Goal: Book appointment/travel/reservation

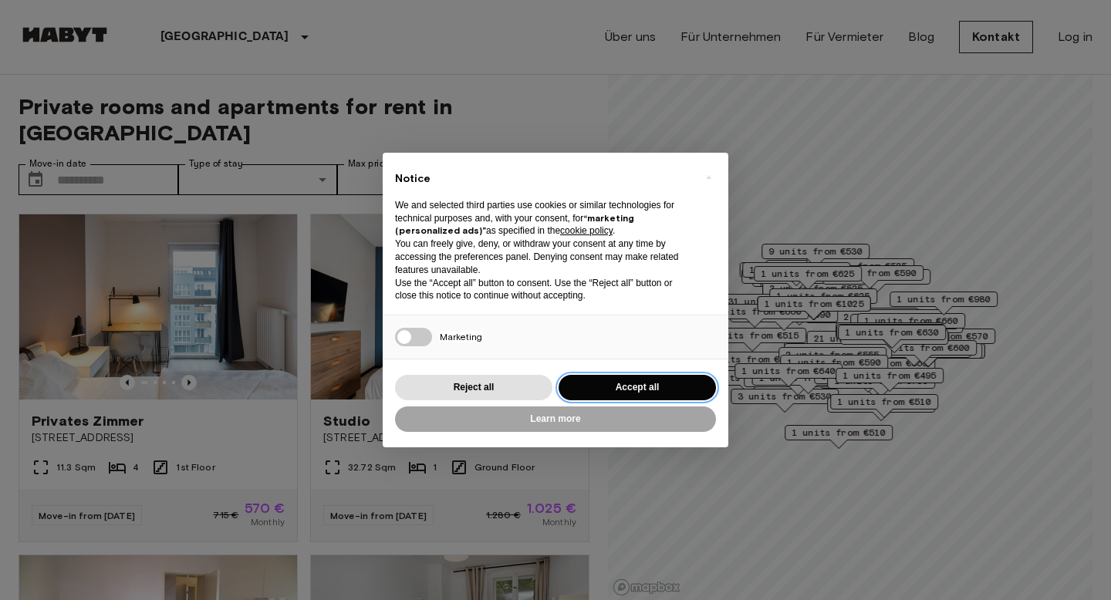
click at [628, 396] on button "Accept all" at bounding box center [637, 387] width 157 height 25
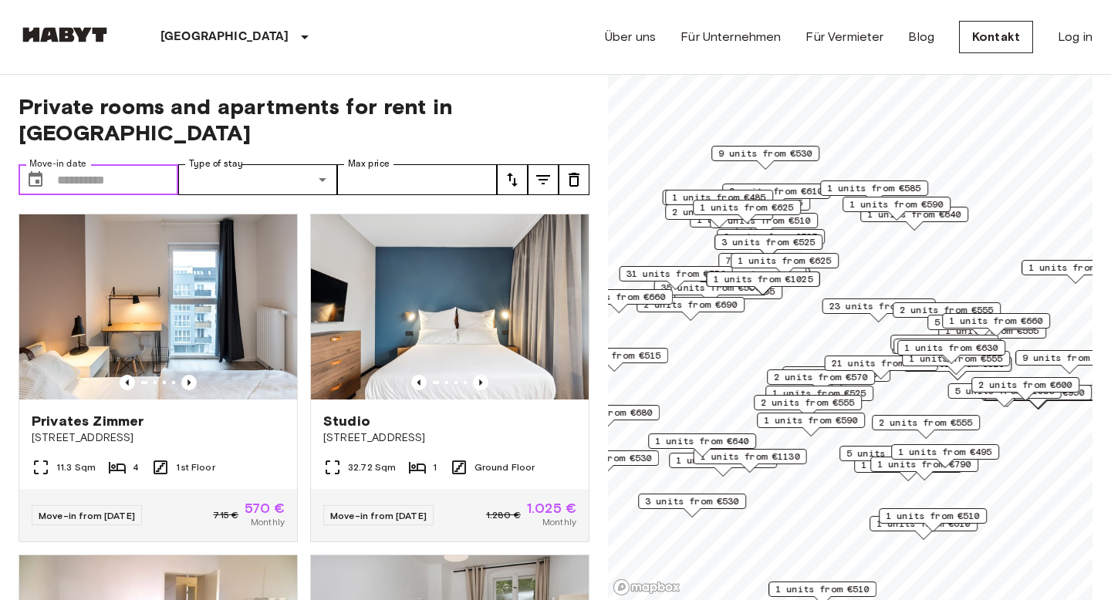
click at [151, 164] on input "Move-in date" at bounding box center [117, 179] width 121 height 31
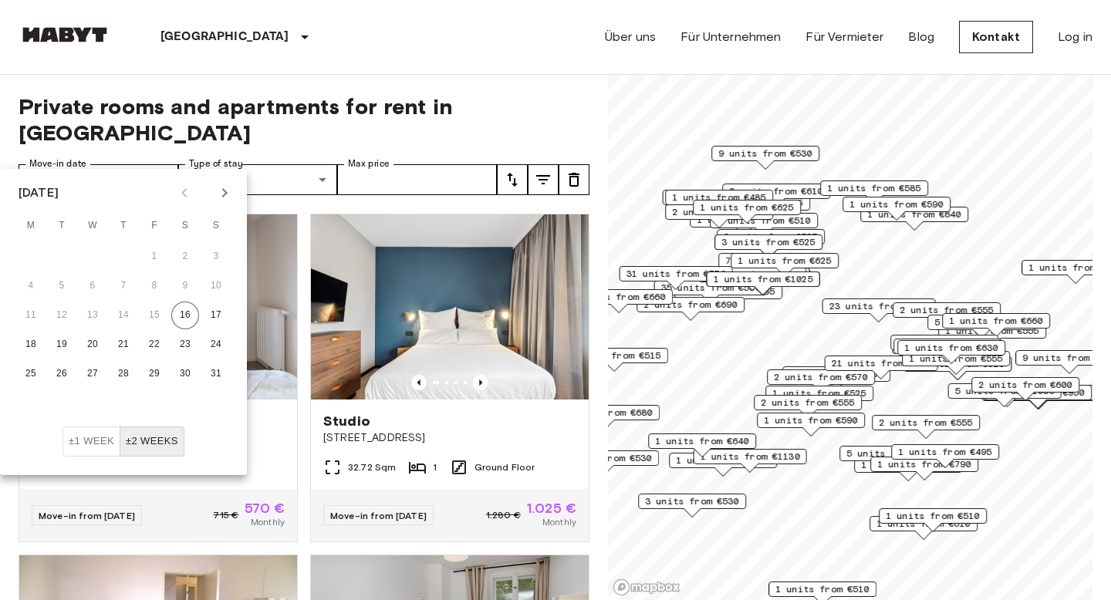
click at [222, 201] on icon "Next month" at bounding box center [224, 193] width 19 height 19
click at [93, 257] on button "1" at bounding box center [93, 257] width 28 height 28
type input "**********"
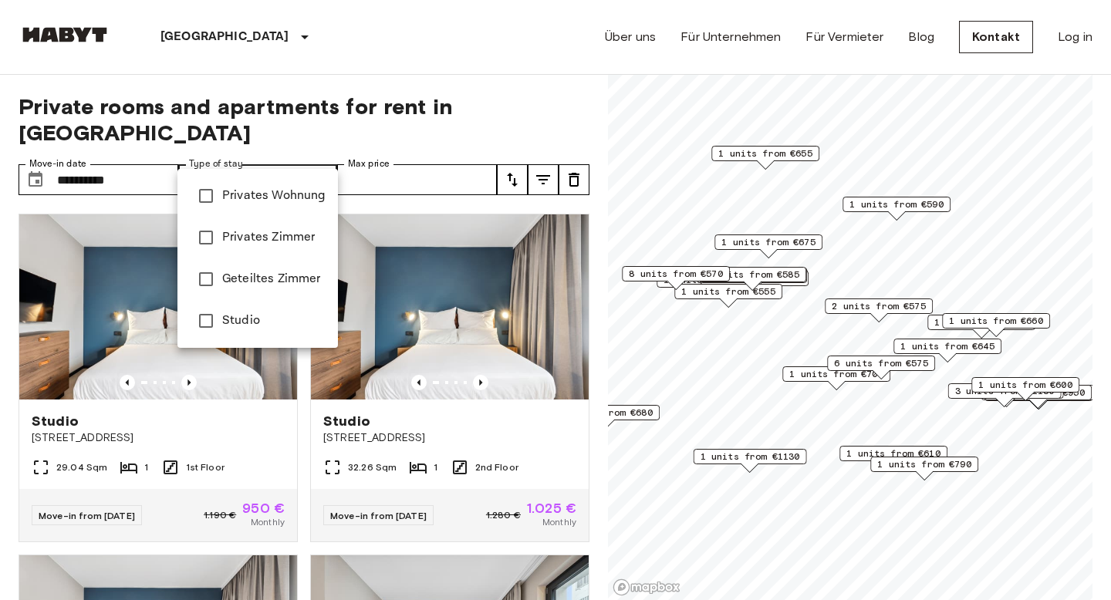
click at [209, 154] on div at bounding box center [555, 300] width 1111 height 600
type input "**********"
click at [358, 127] on div at bounding box center [555, 300] width 1111 height 600
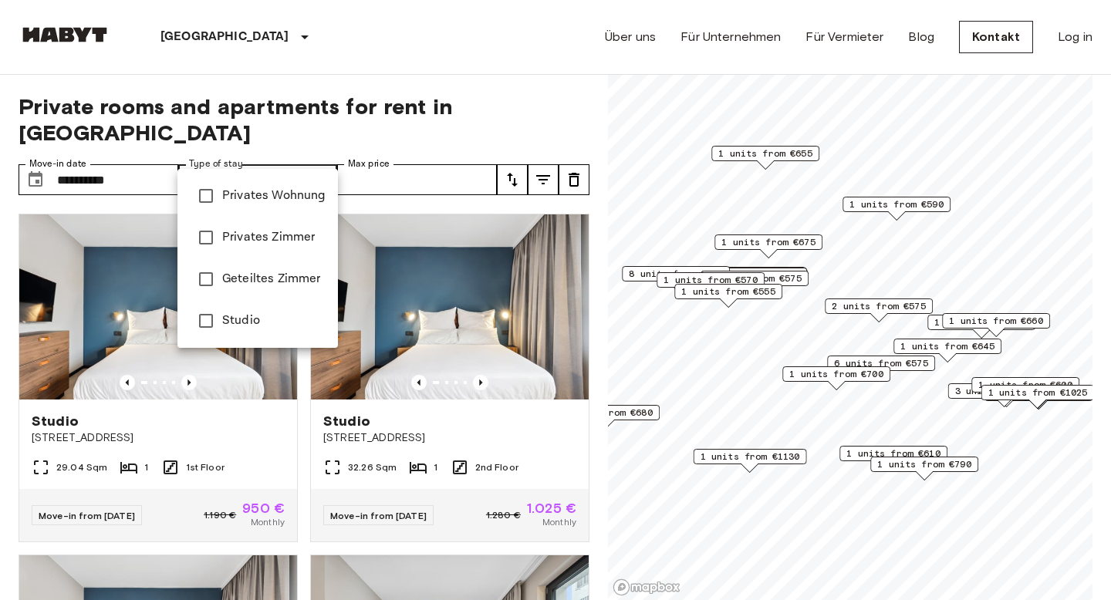
type input "******"
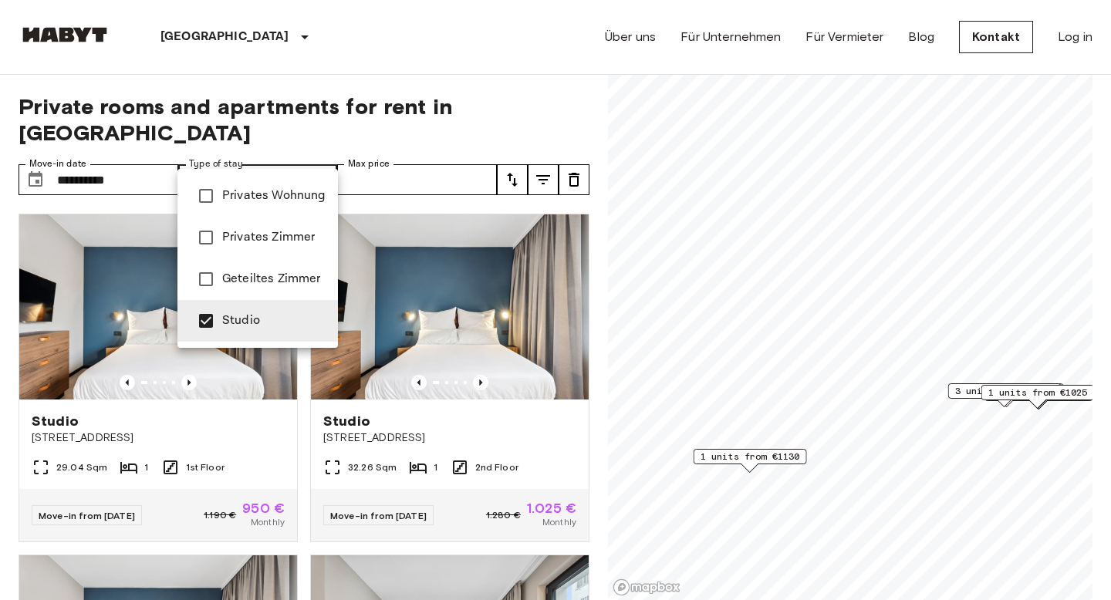
click at [316, 138] on div at bounding box center [555, 300] width 1111 height 600
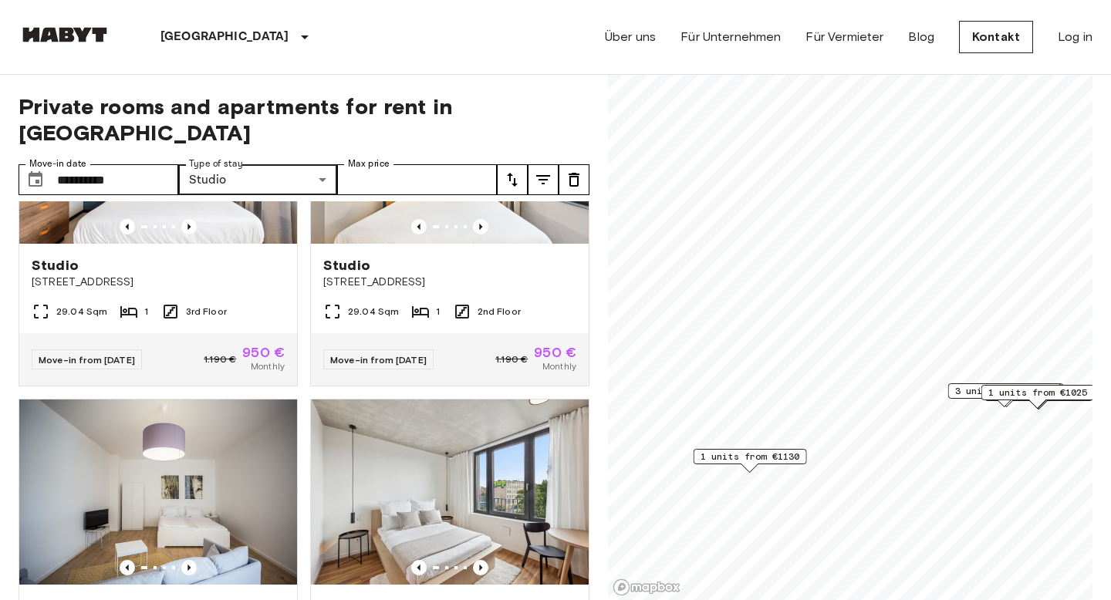
scroll to position [740, 0]
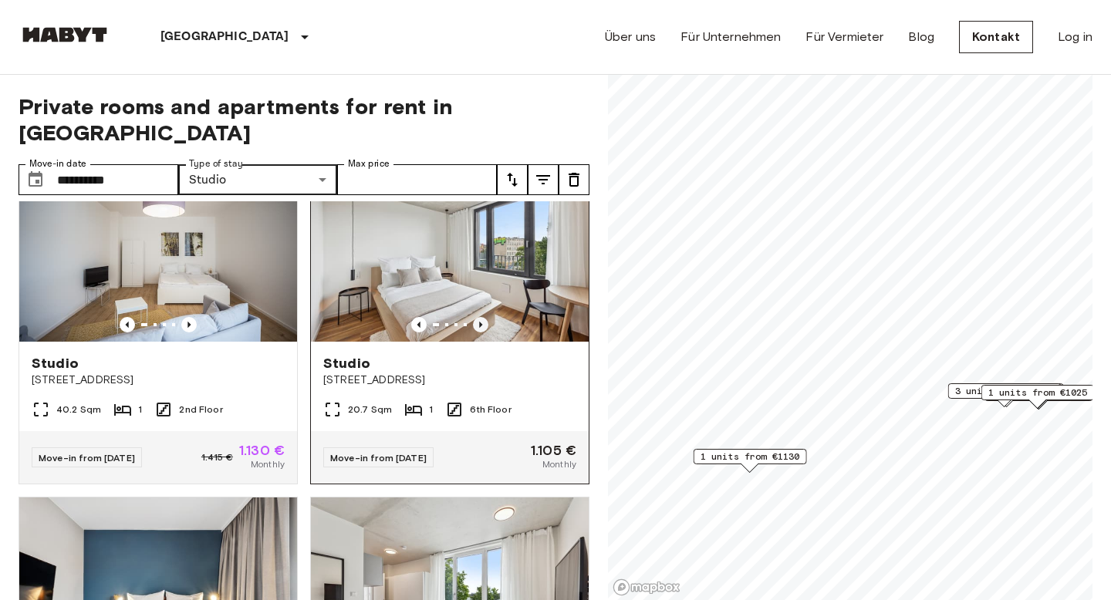
click at [482, 317] on icon "Previous image" at bounding box center [480, 324] width 15 height 15
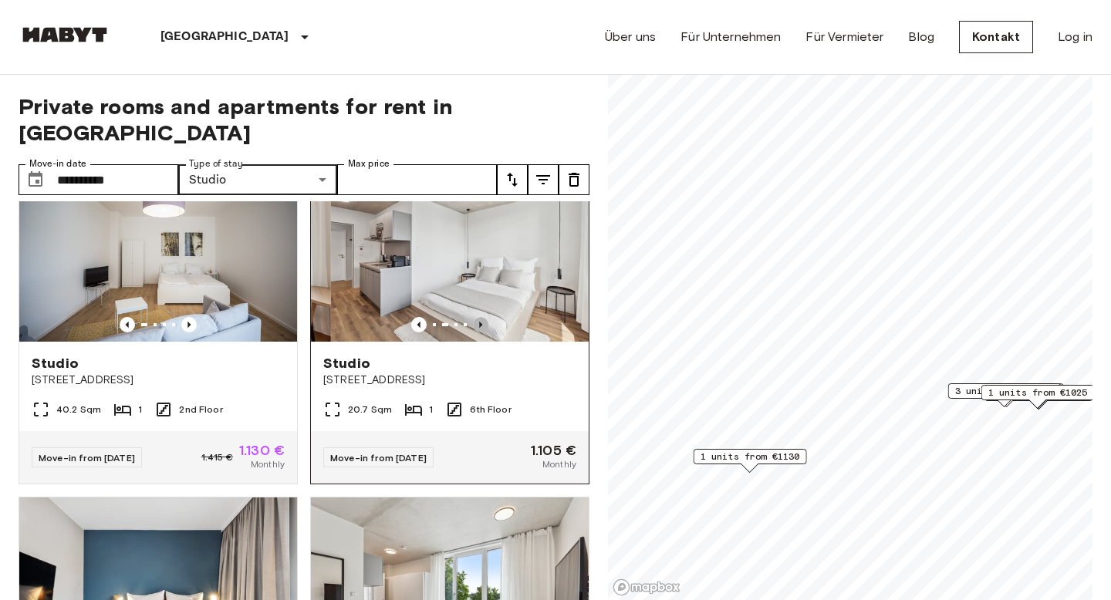
click at [482, 317] on icon "Previous image" at bounding box center [480, 324] width 15 height 15
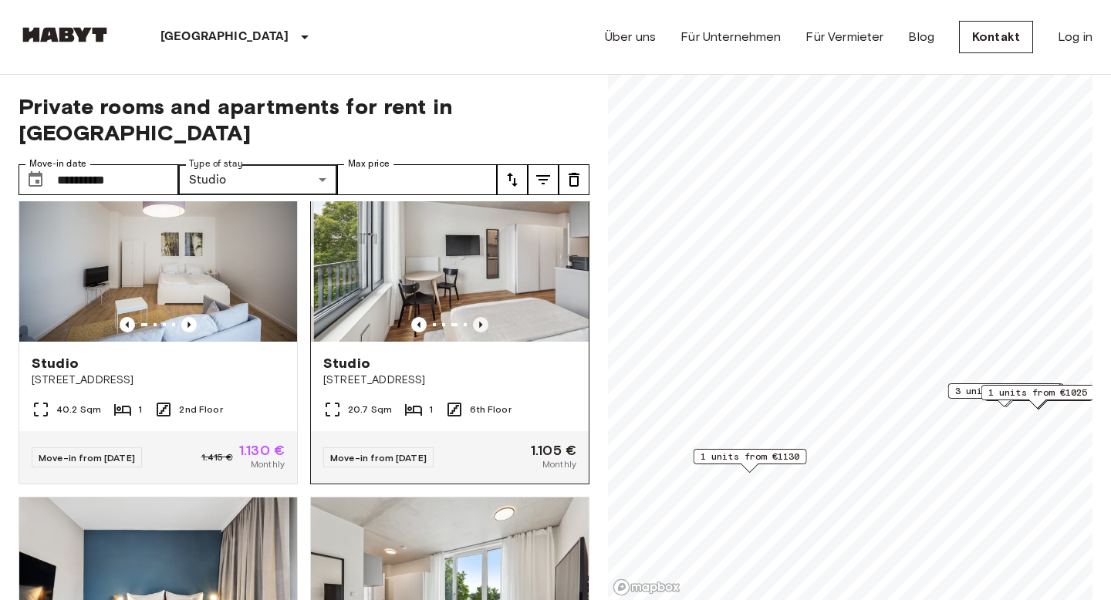
click at [482, 317] on icon "Previous image" at bounding box center [480, 324] width 15 height 15
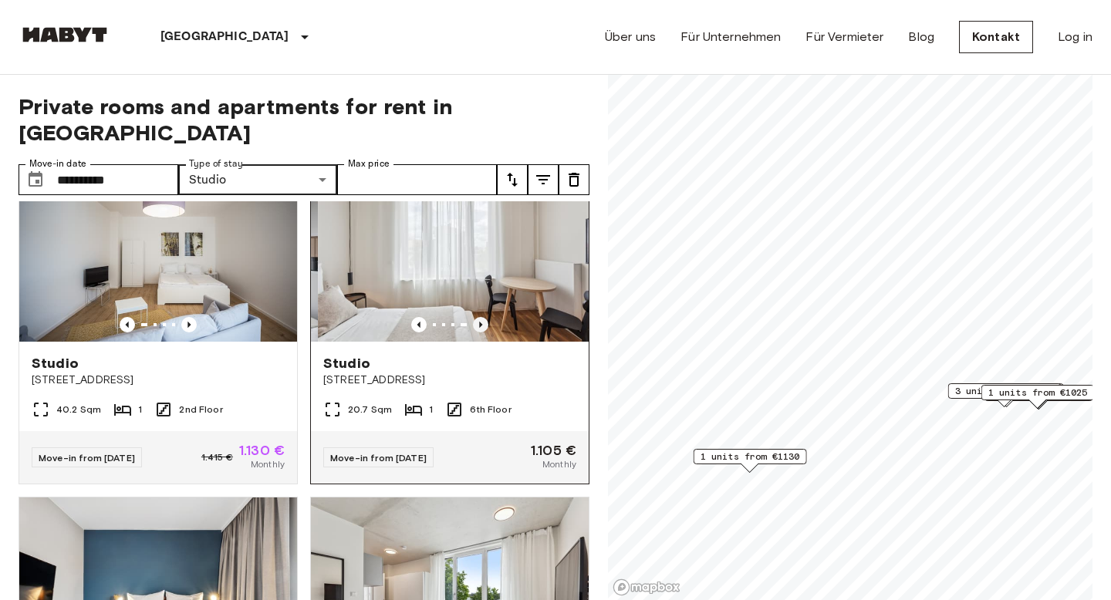
click at [482, 317] on icon "Previous image" at bounding box center [480, 324] width 15 height 15
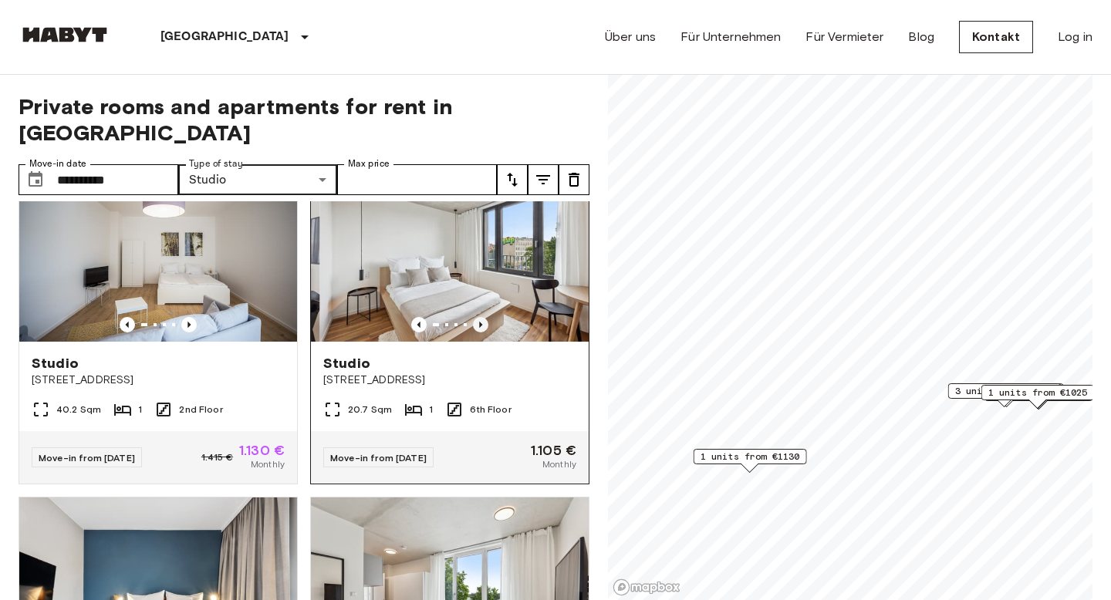
click at [482, 317] on icon "Previous image" at bounding box center [480, 324] width 15 height 15
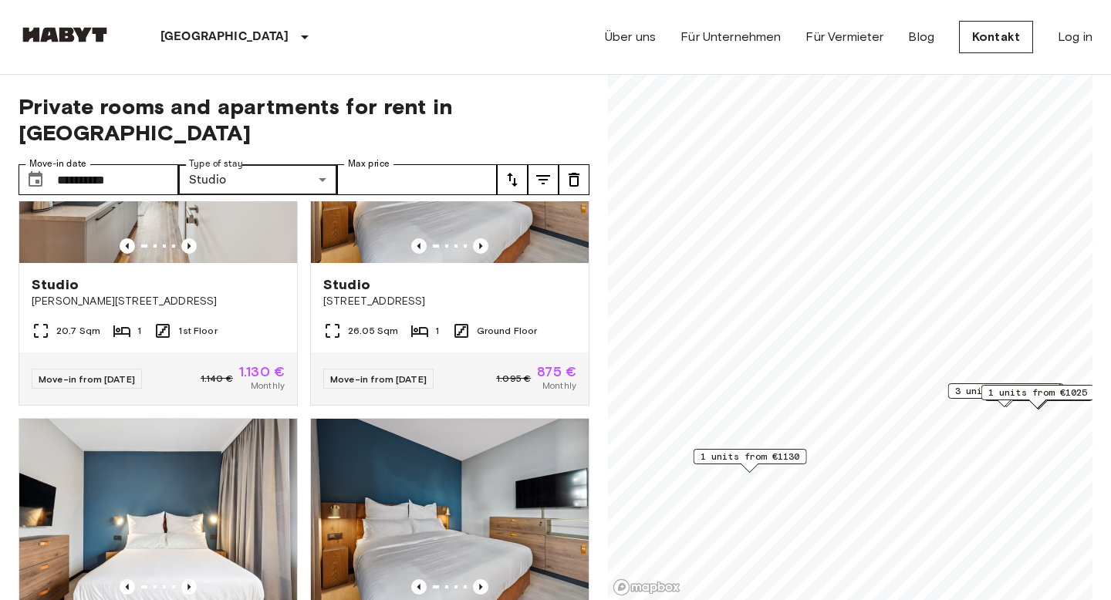
scroll to position [1345, 0]
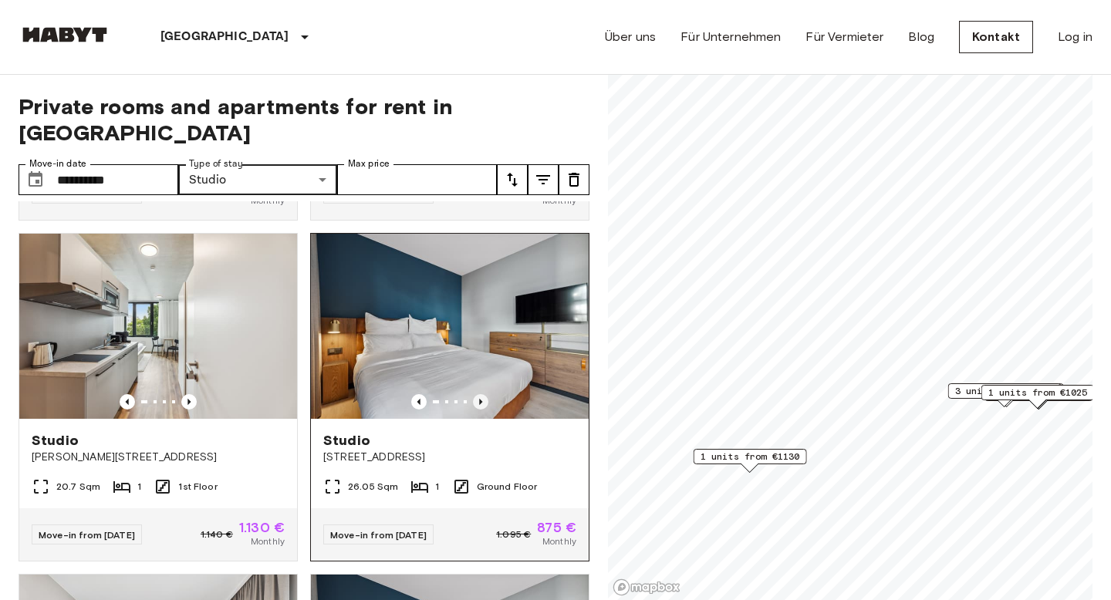
click at [480, 394] on icon "Previous image" at bounding box center [480, 401] width 15 height 15
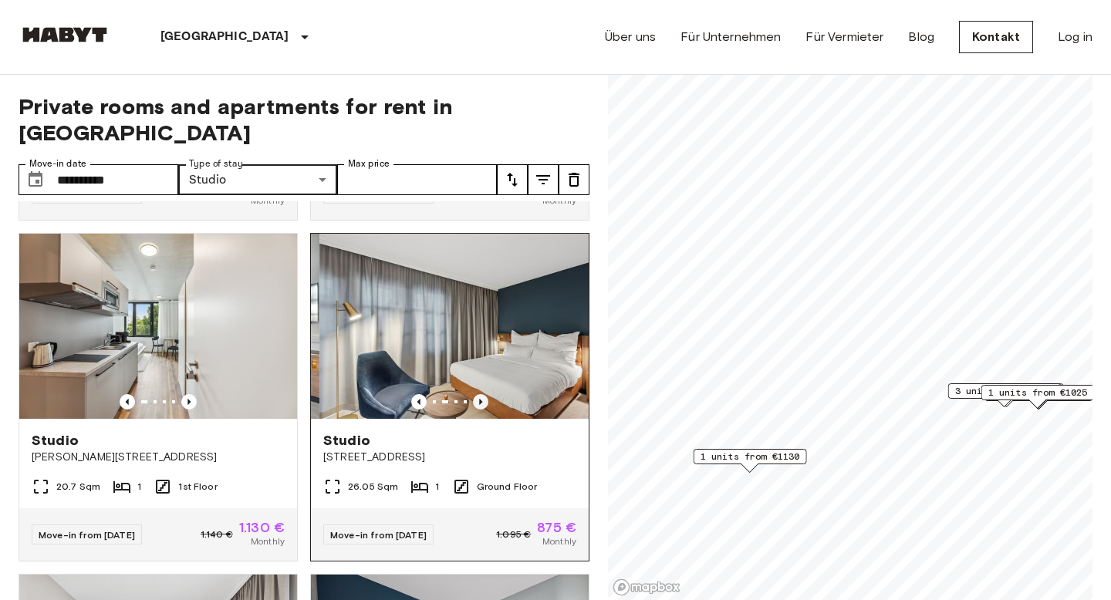
click at [480, 394] on icon "Previous image" at bounding box center [480, 401] width 15 height 15
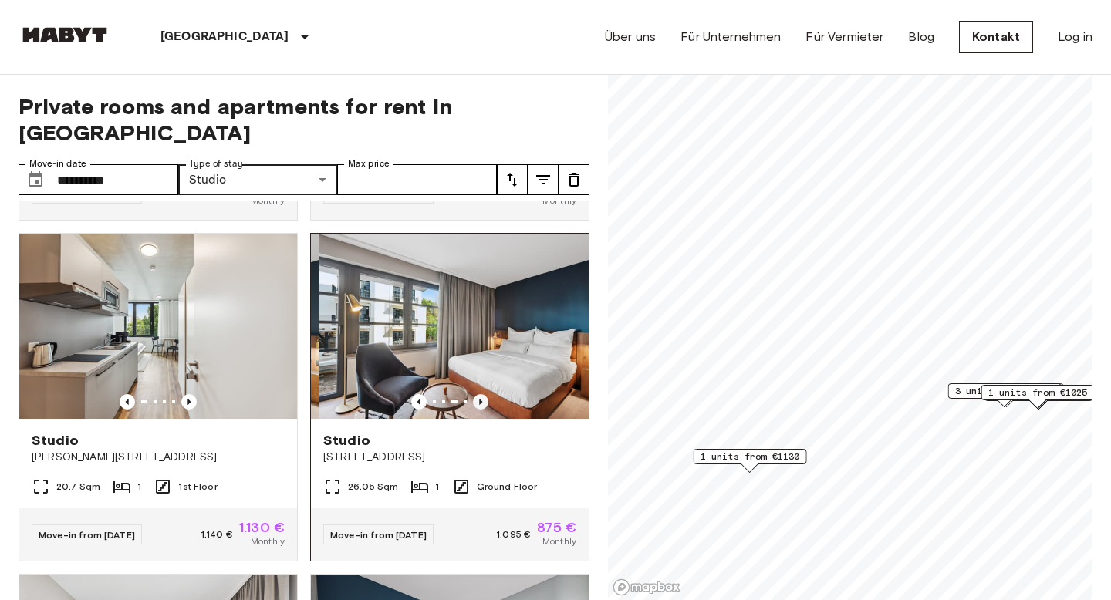
click at [480, 394] on icon "Previous image" at bounding box center [480, 401] width 15 height 15
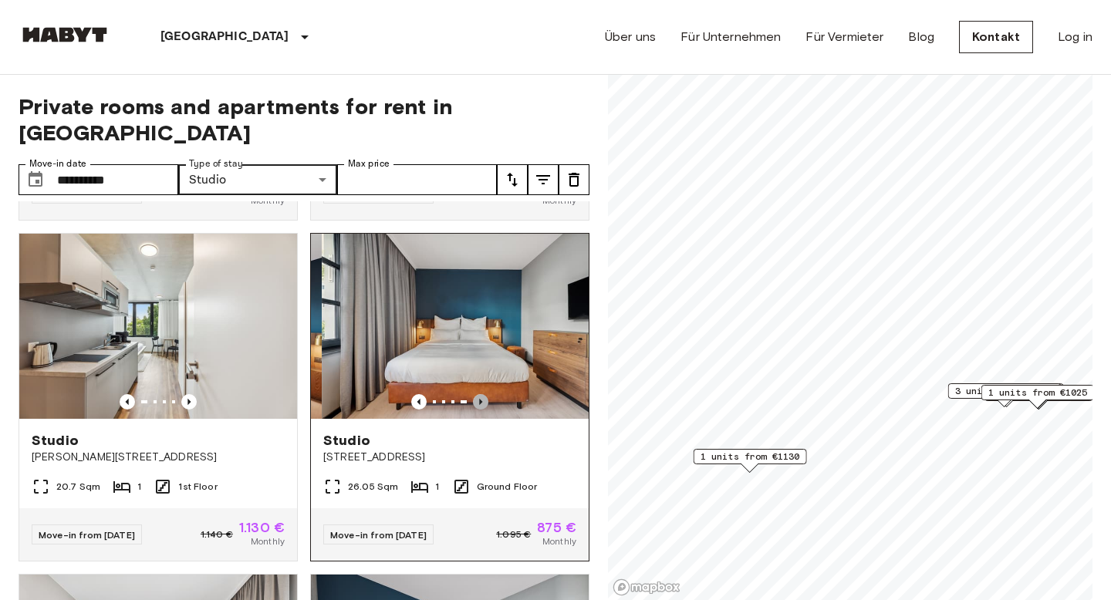
click at [480, 394] on icon "Previous image" at bounding box center [480, 401] width 15 height 15
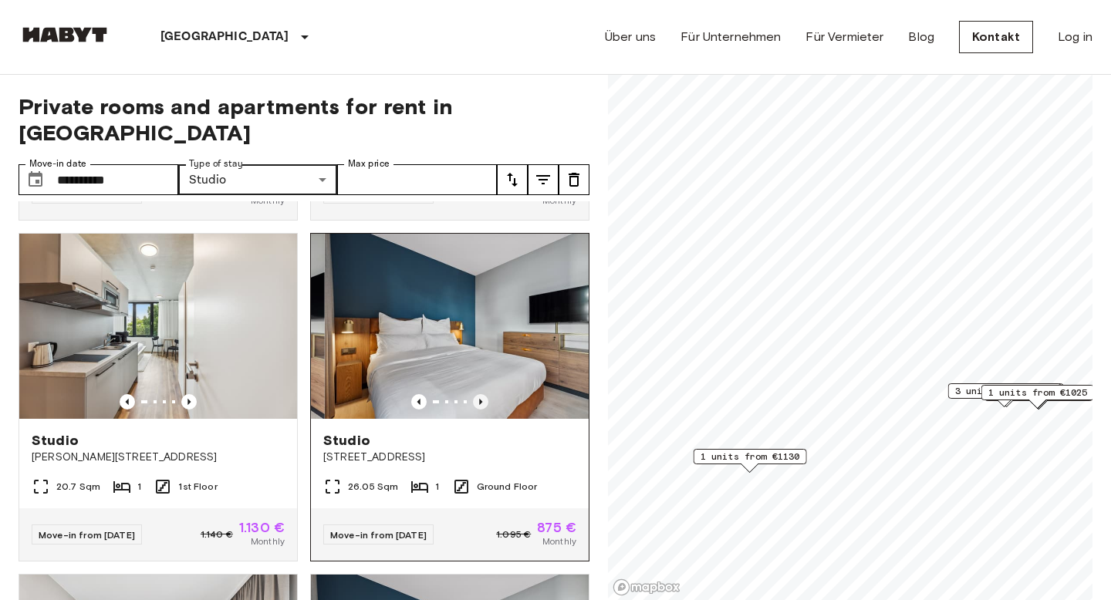
click at [480, 394] on icon "Previous image" at bounding box center [480, 401] width 15 height 15
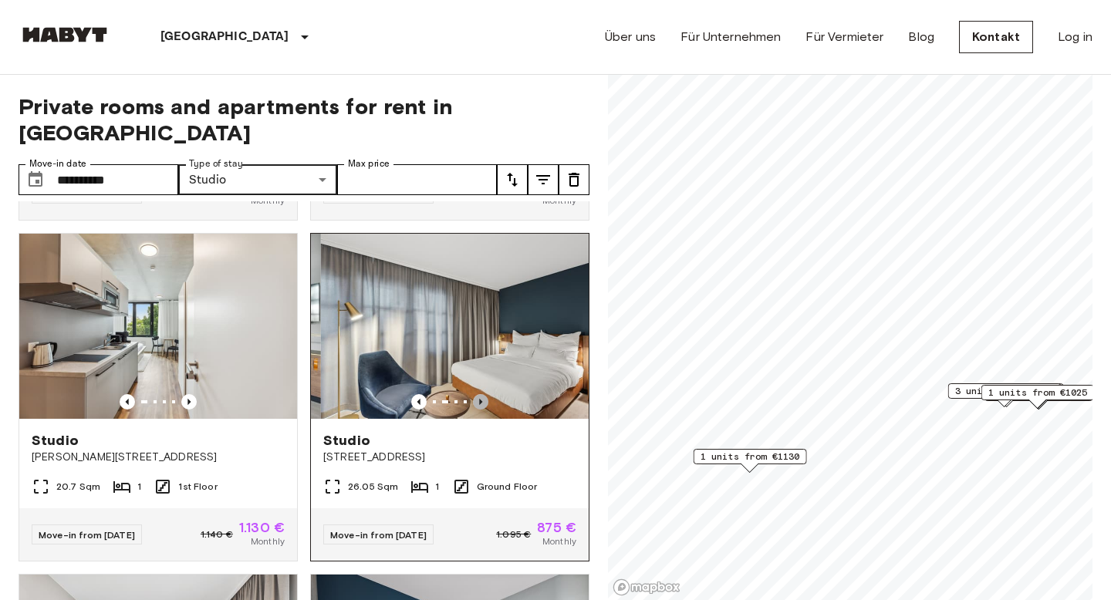
click at [480, 394] on icon "Previous image" at bounding box center [480, 401] width 15 height 15
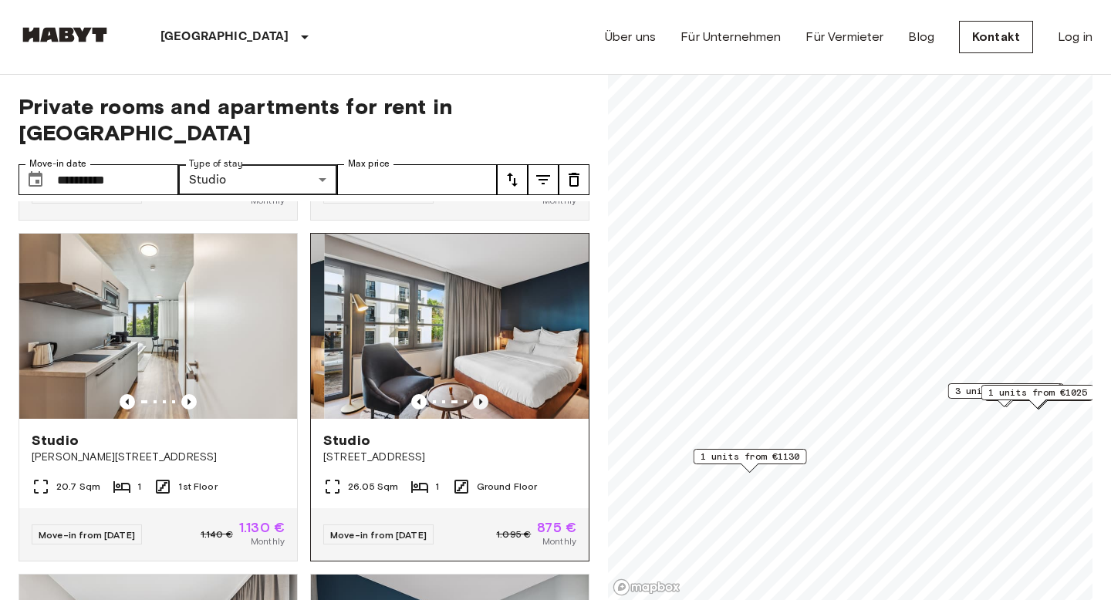
click at [480, 394] on icon "Previous image" at bounding box center [480, 401] width 15 height 15
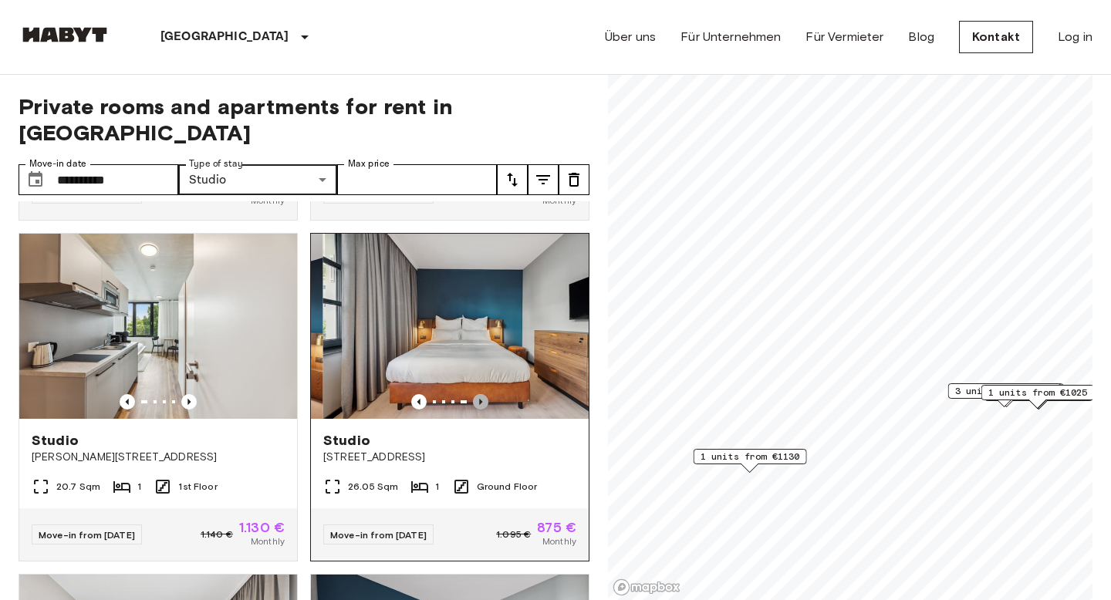
click at [480, 394] on icon "Previous image" at bounding box center [480, 401] width 15 height 15
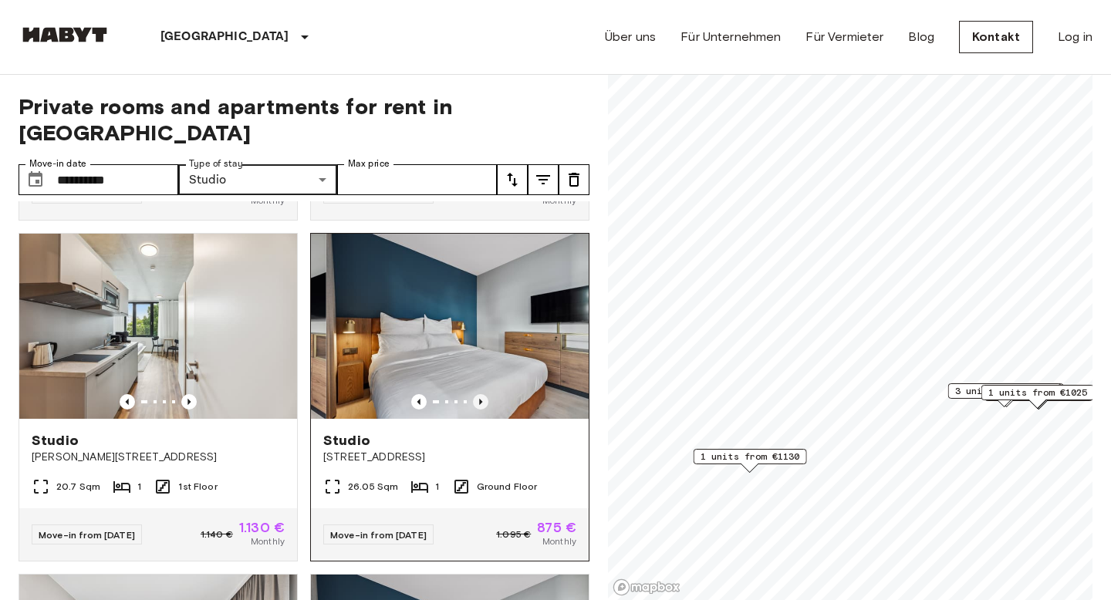
click at [480, 394] on icon "Previous image" at bounding box center [480, 401] width 15 height 15
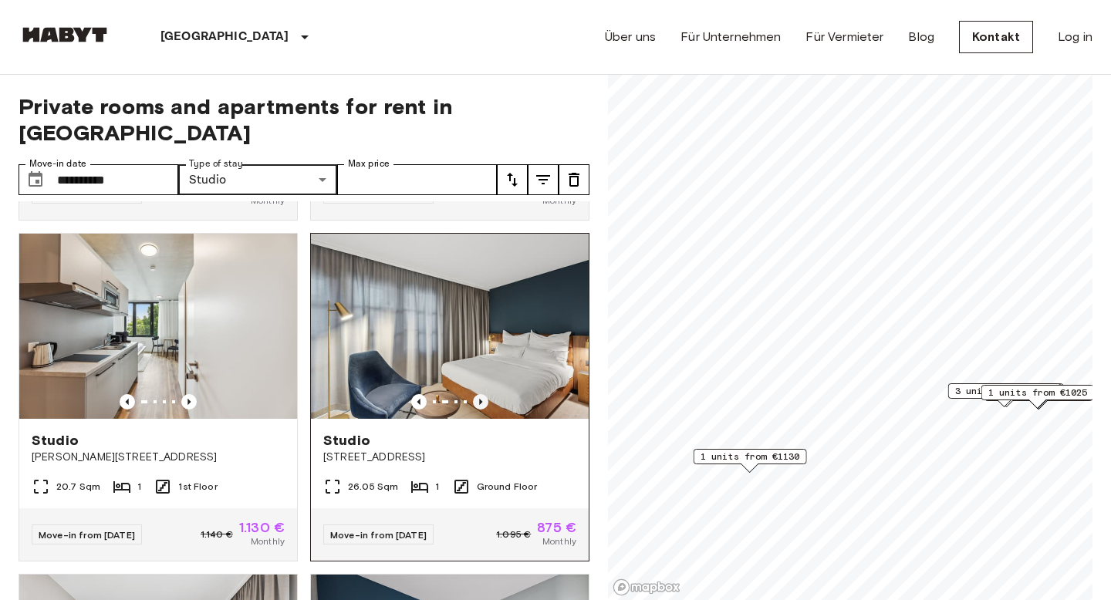
click at [480, 394] on icon "Previous image" at bounding box center [480, 401] width 15 height 15
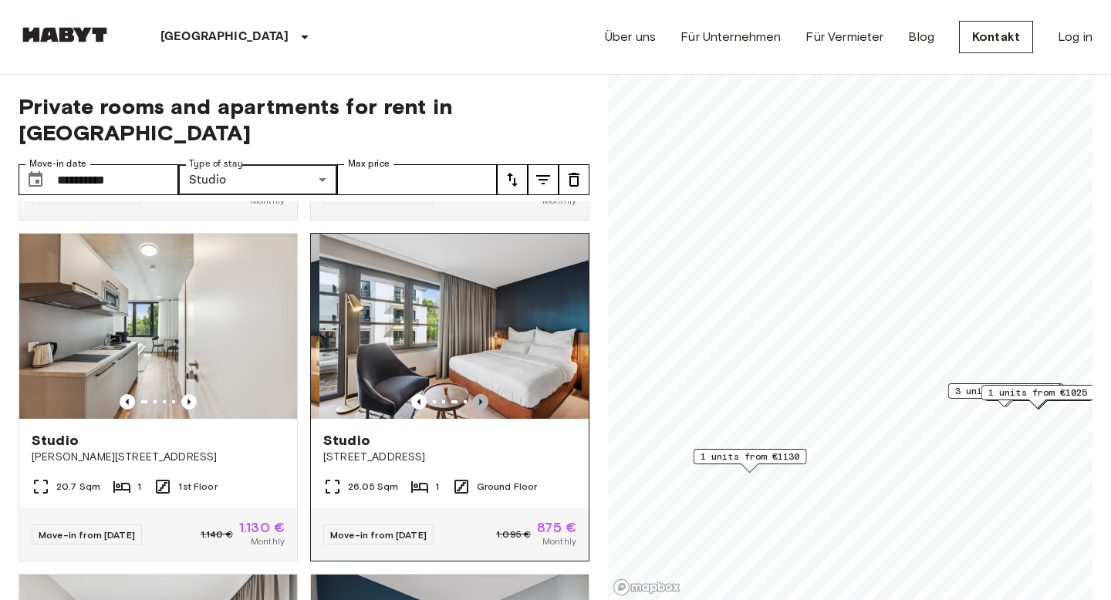
click at [480, 394] on icon "Previous image" at bounding box center [480, 401] width 15 height 15
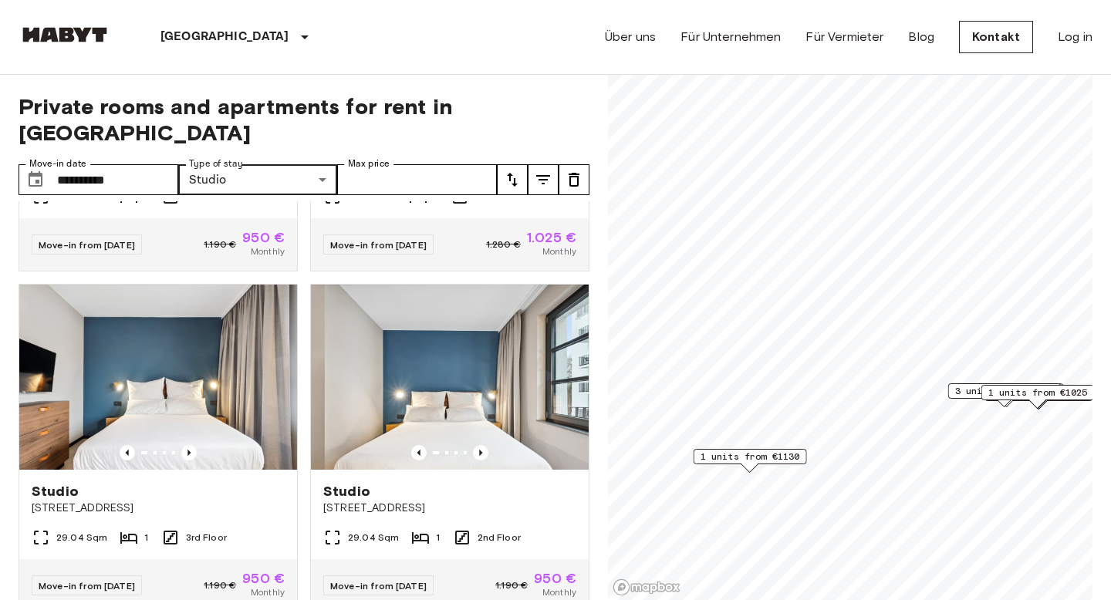
scroll to position [0, 0]
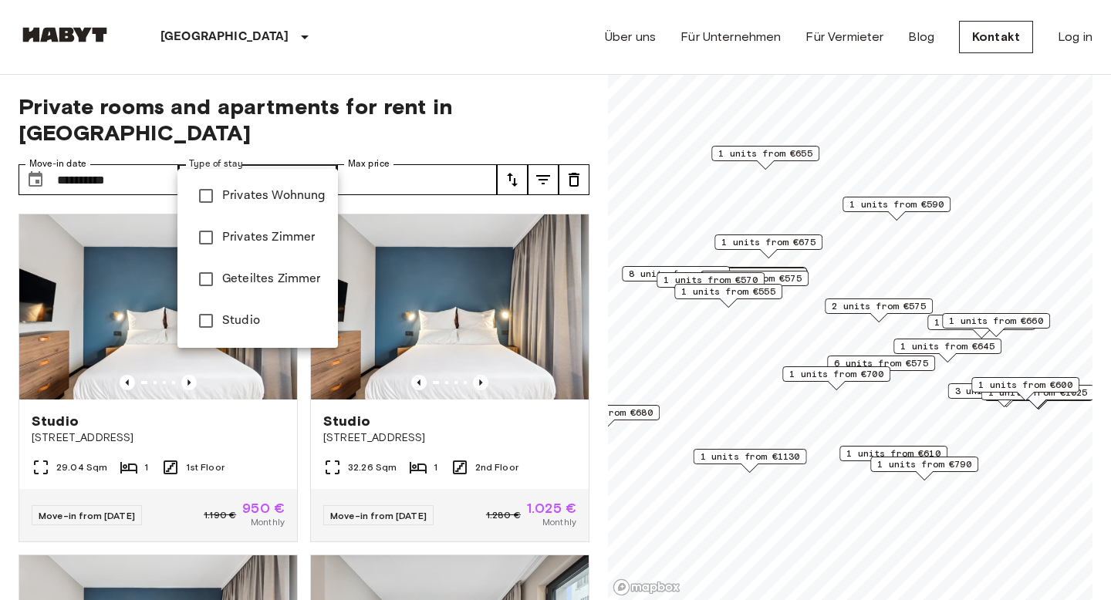
type input "**********"
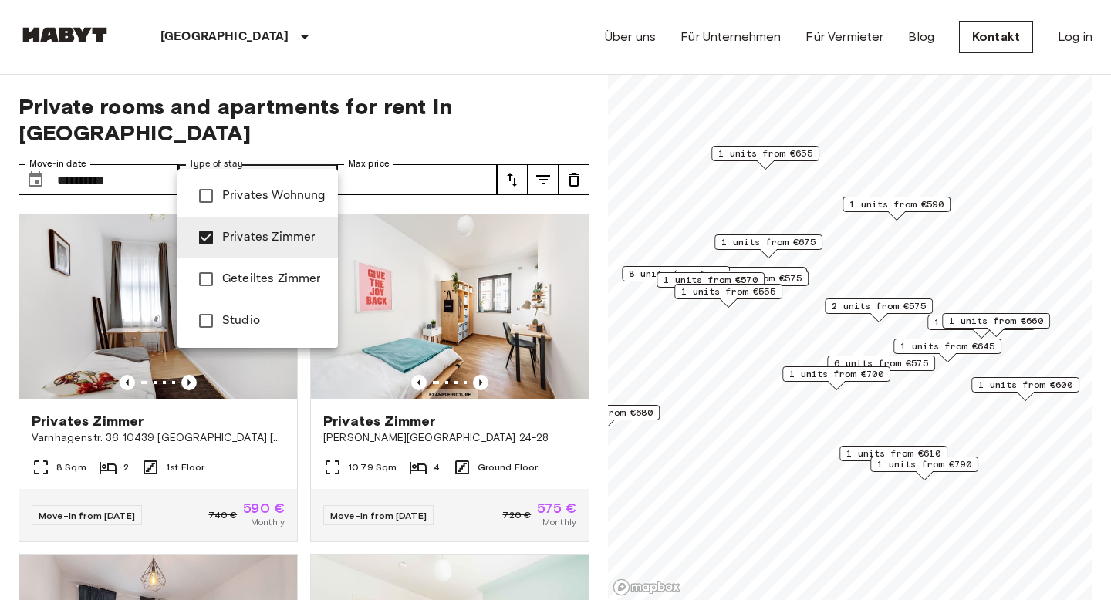
click at [279, 156] on div at bounding box center [555, 300] width 1111 height 600
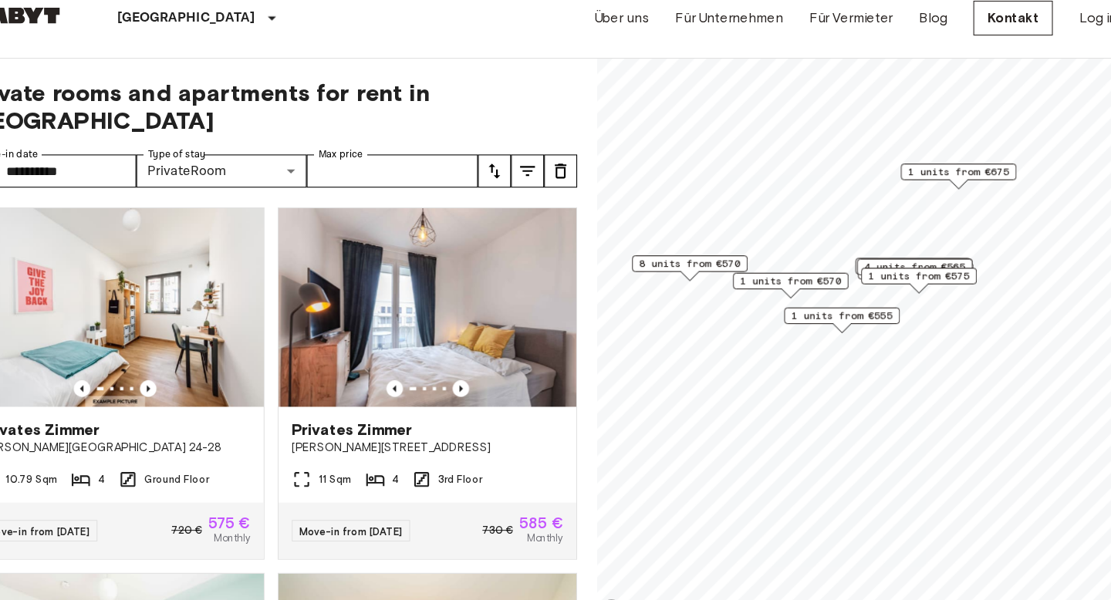
click at [970, 185] on span "1 units from €675" at bounding box center [945, 181] width 94 height 14
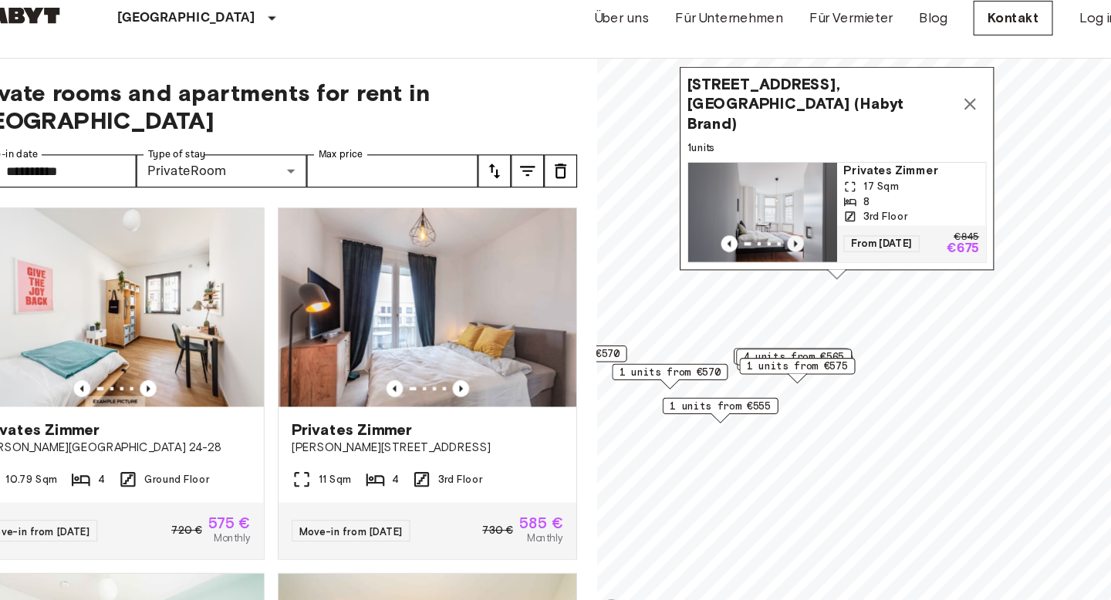
click at [796, 254] on icon "Previous image" at bounding box center [793, 247] width 15 height 15
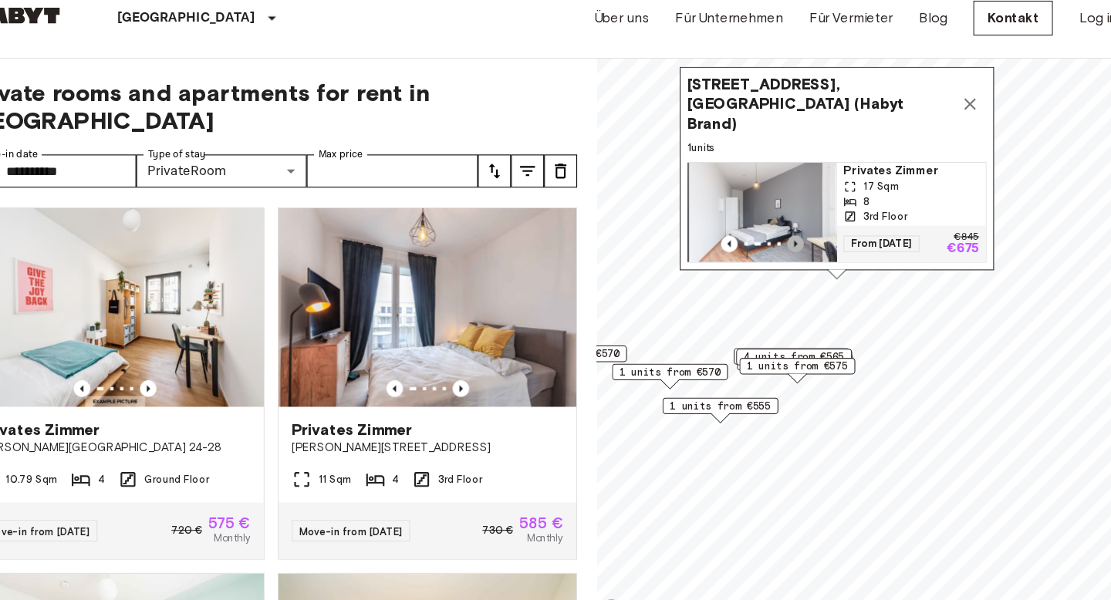
click at [796, 254] on icon "Previous image" at bounding box center [793, 247] width 15 height 15
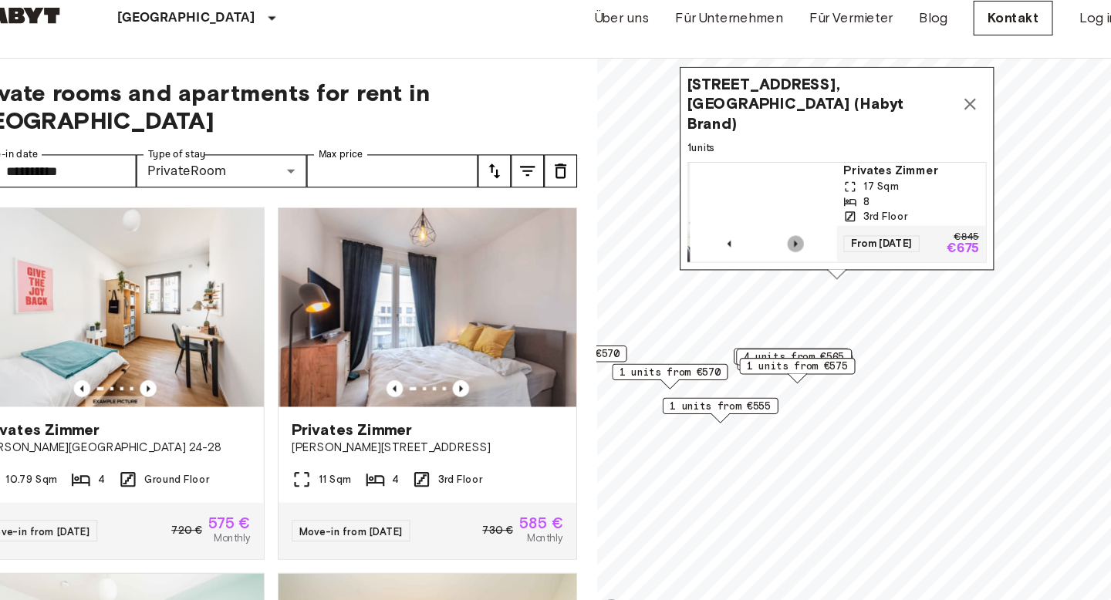
click at [796, 254] on icon "Previous image" at bounding box center [793, 247] width 15 height 15
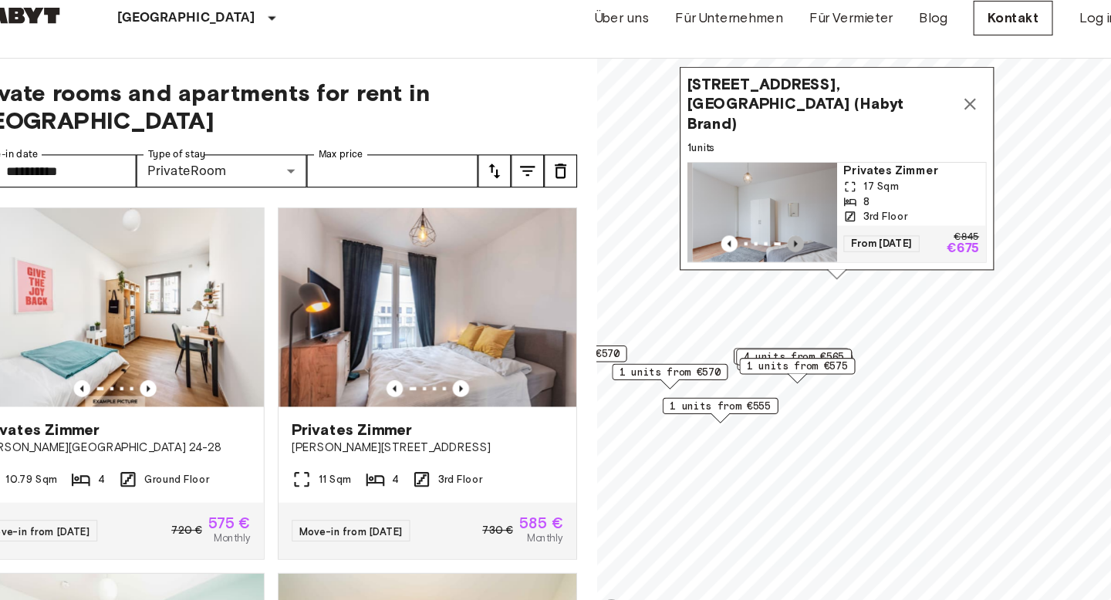
click at [796, 254] on icon "Previous image" at bounding box center [793, 247] width 15 height 15
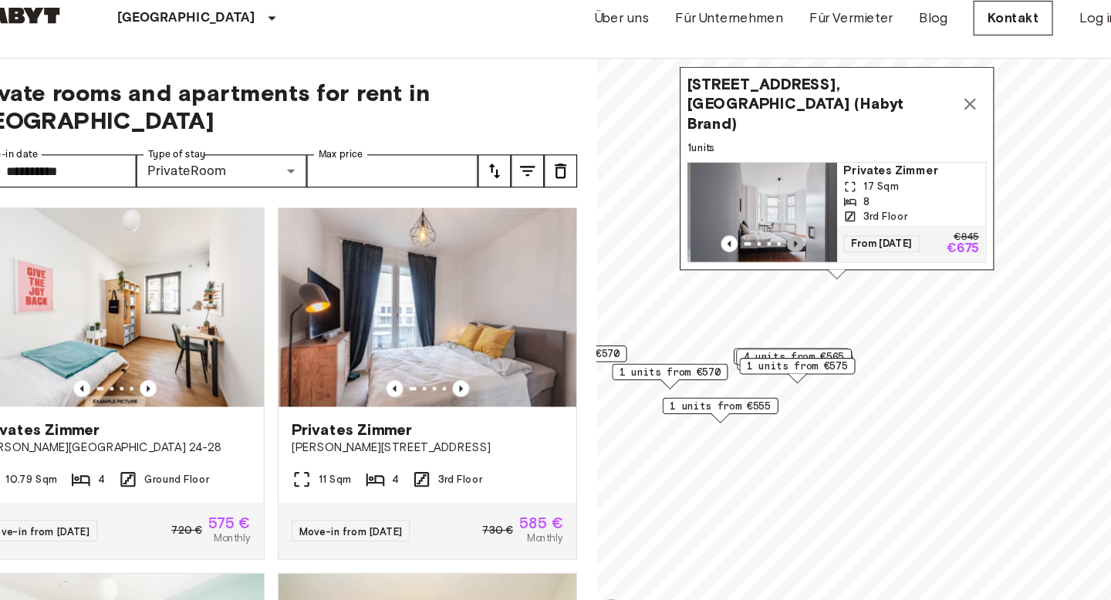
click at [796, 254] on icon "Previous image" at bounding box center [793, 247] width 15 height 15
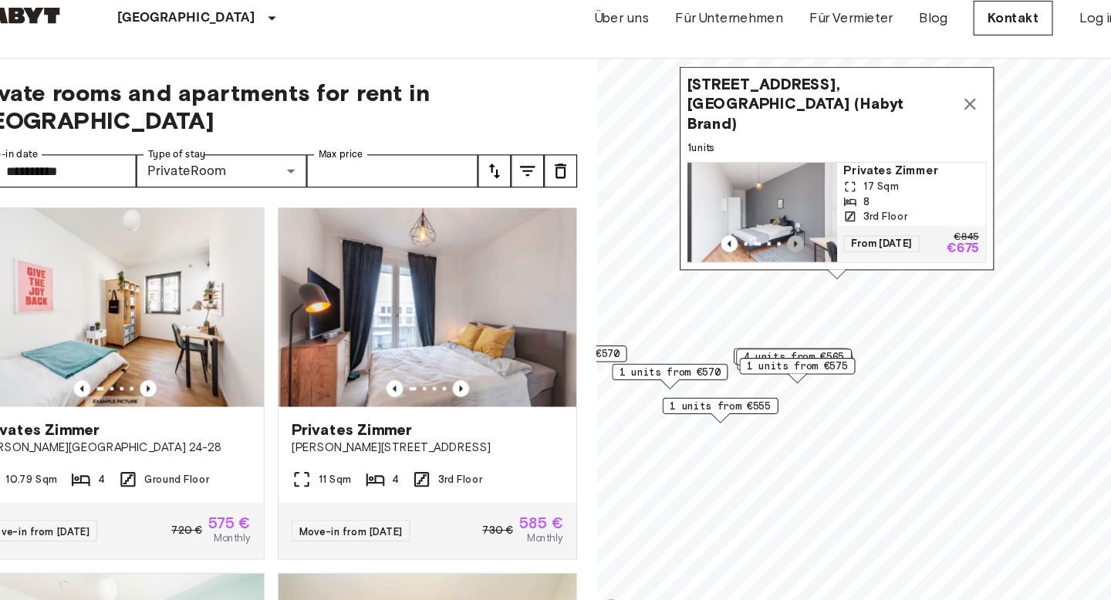
click at [796, 254] on icon "Previous image" at bounding box center [793, 247] width 15 height 15
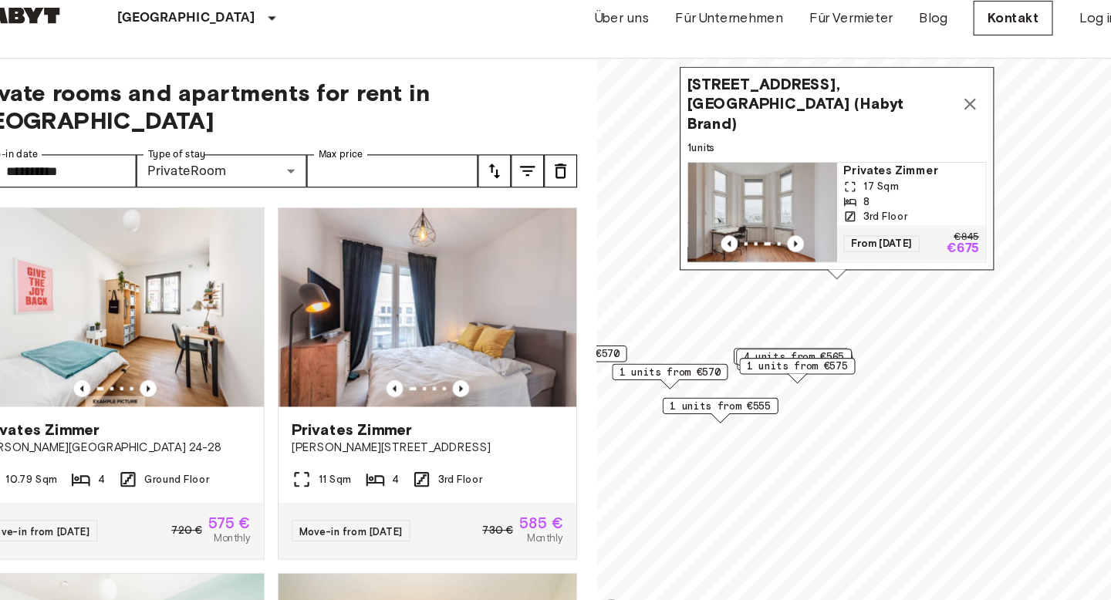
click at [782, 363] on span "1 units from €575" at bounding box center [795, 362] width 94 height 14
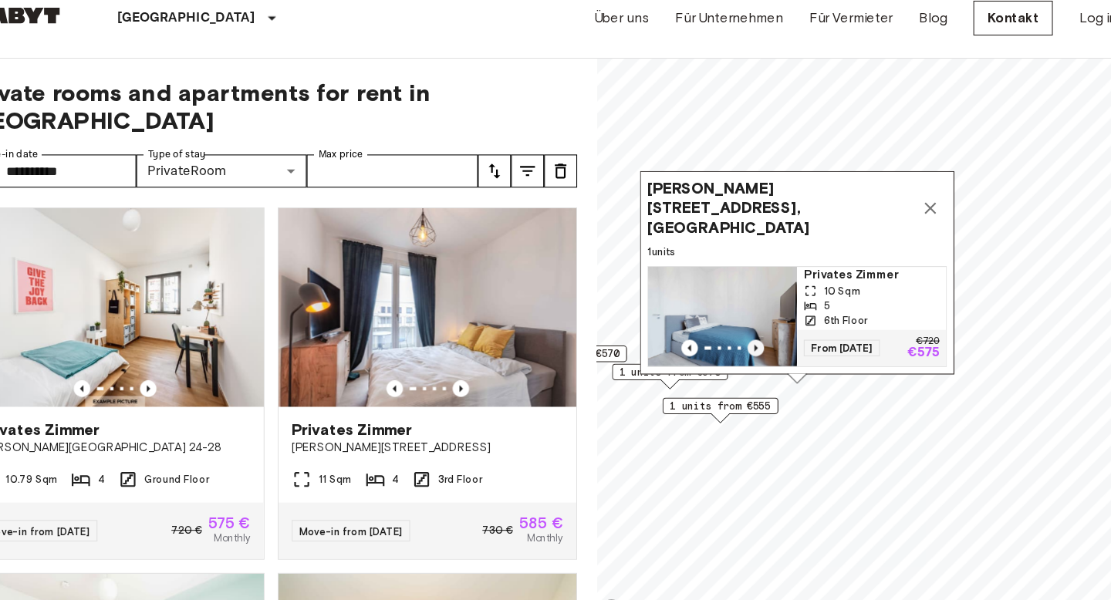
click at [760, 345] on icon "Previous image" at bounding box center [756, 344] width 15 height 15
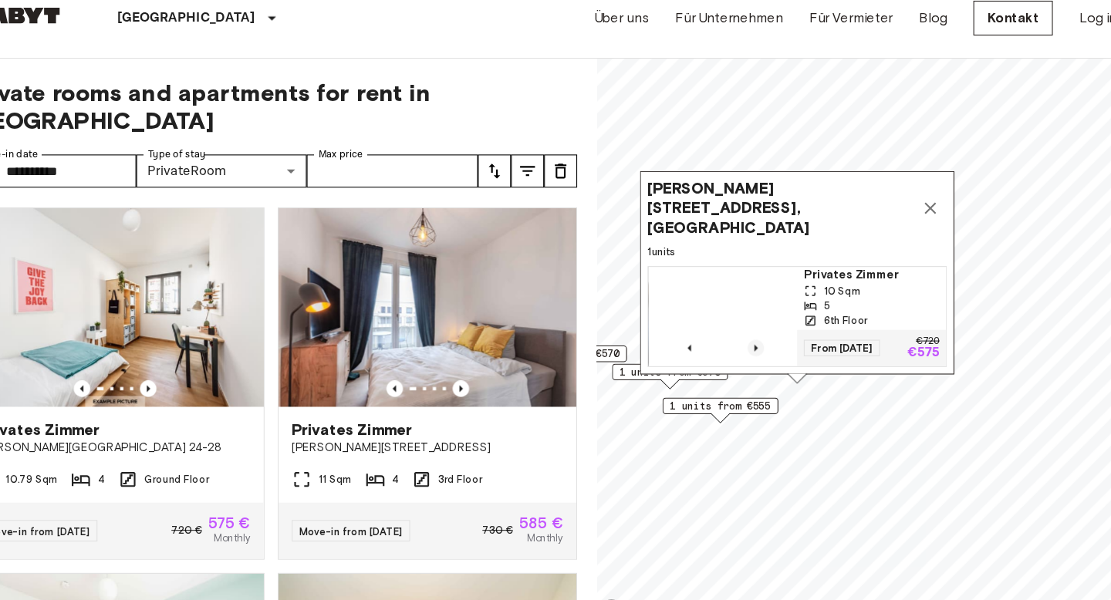
click at [756, 346] on icon "Previous image" at bounding box center [756, 345] width 3 height 6
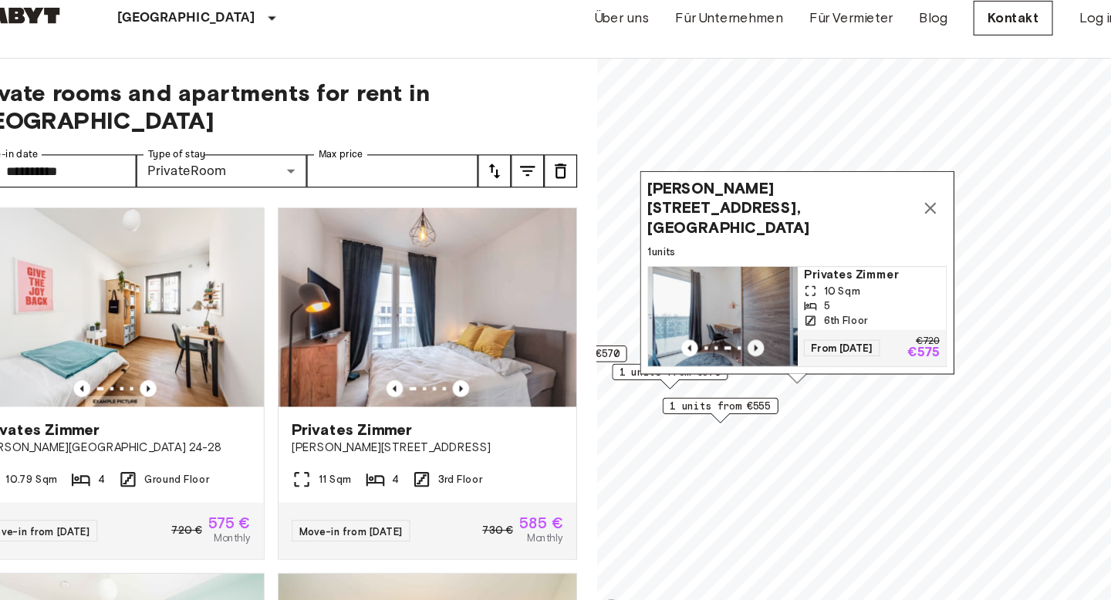
click at [756, 346] on icon "Previous image" at bounding box center [756, 345] width 3 height 6
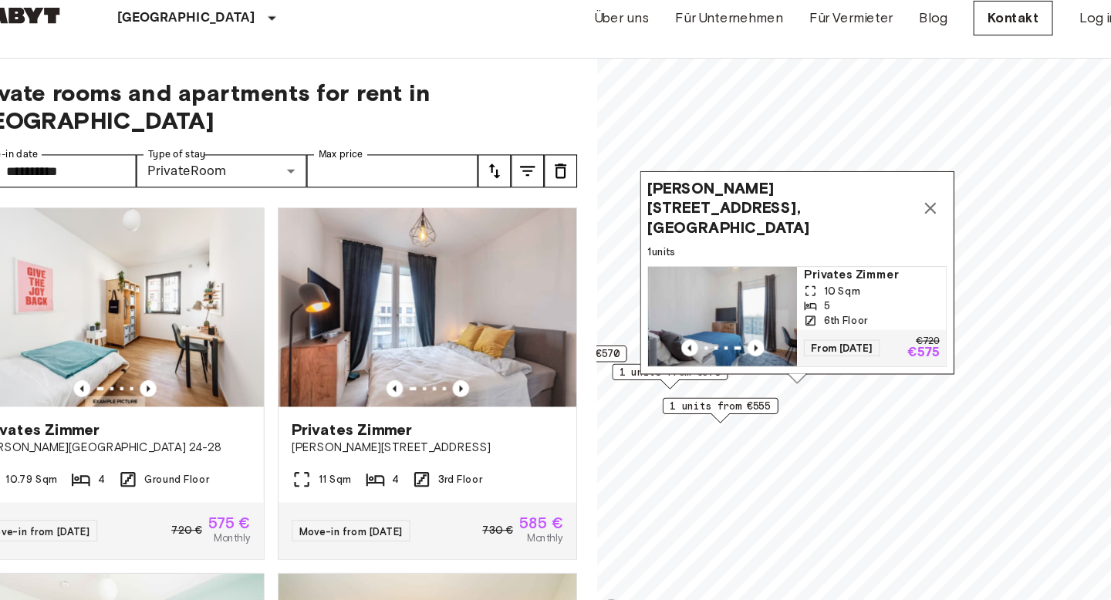
click at [915, 223] on icon "Map marker" at bounding box center [919, 214] width 19 height 19
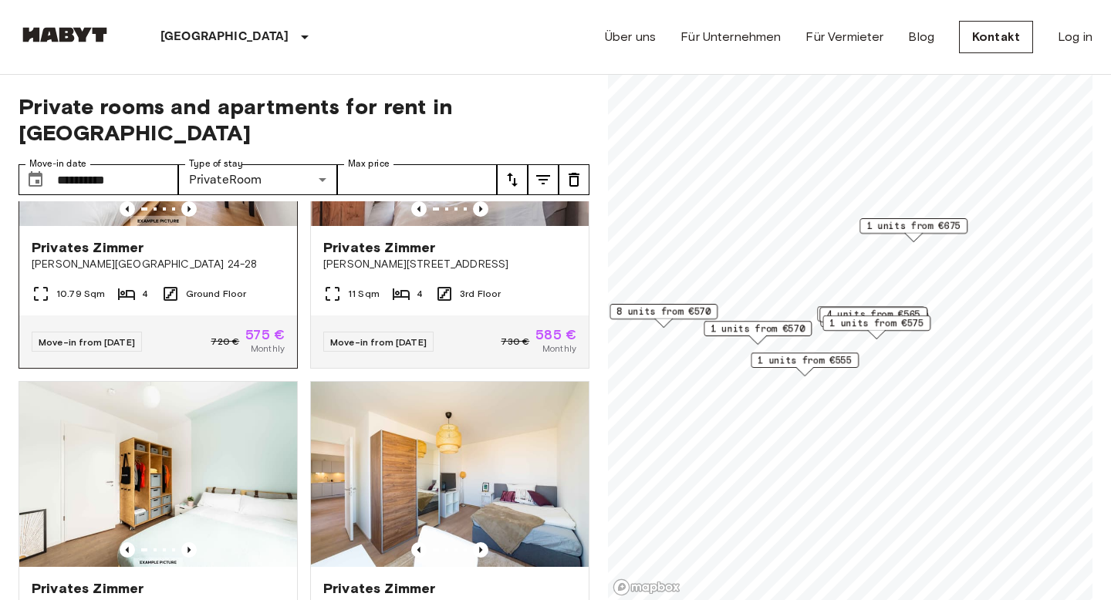
scroll to position [365, 0]
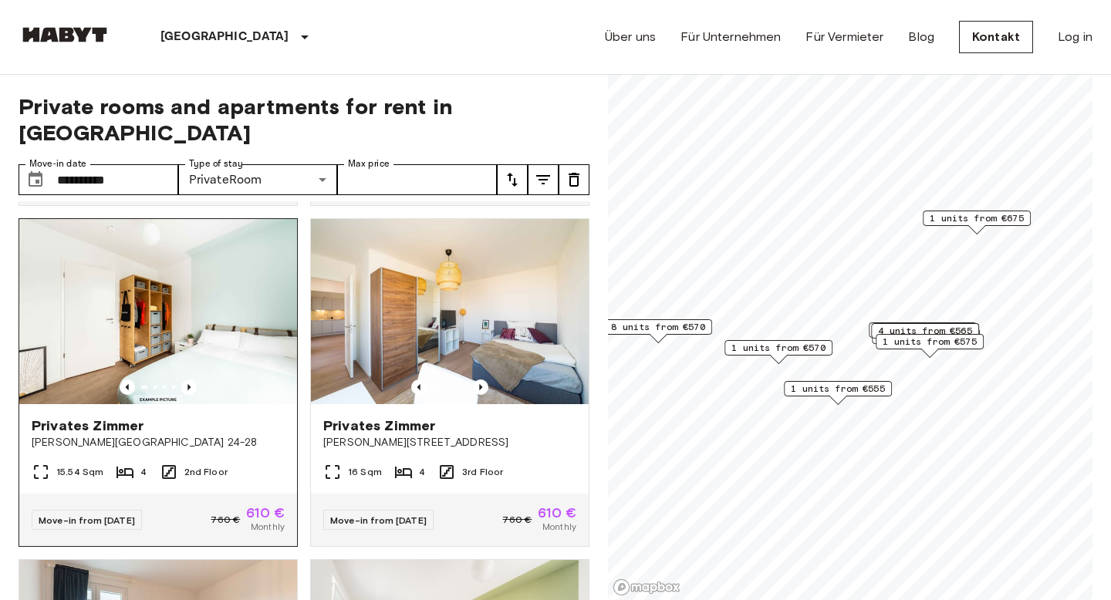
scroll to position [396, 0]
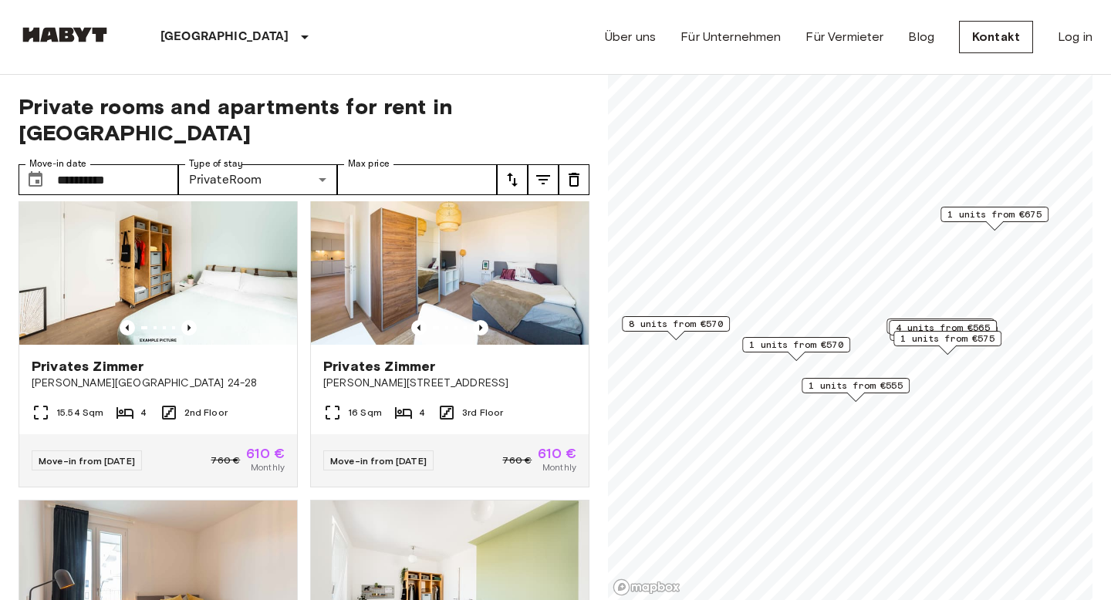
click at [797, 347] on span "1 units from €570" at bounding box center [796, 345] width 94 height 14
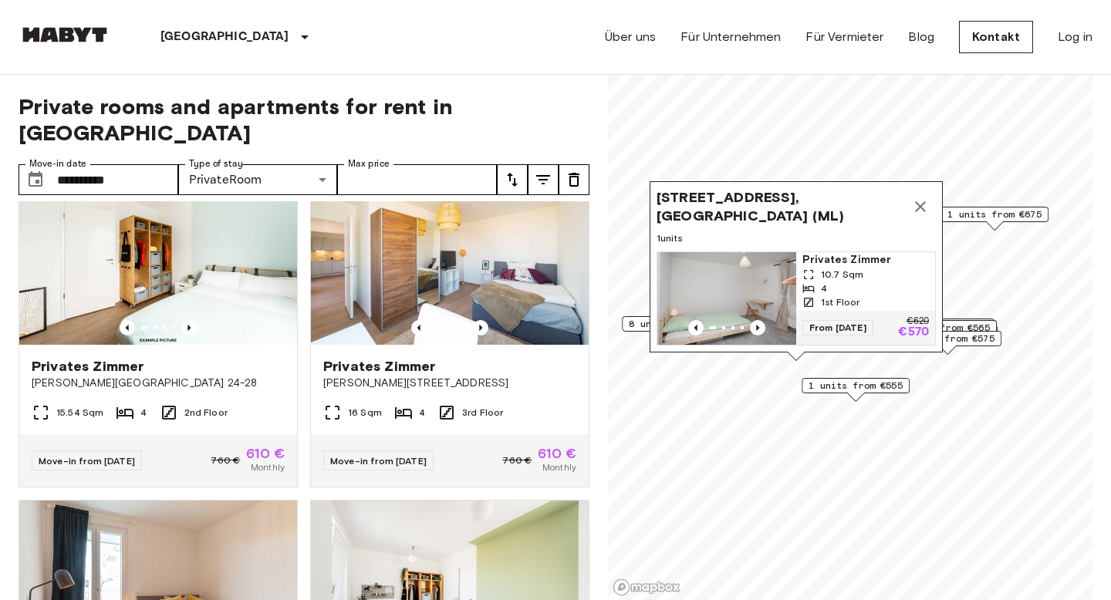
click at [915, 196] on button "Map marker" at bounding box center [920, 206] width 31 height 31
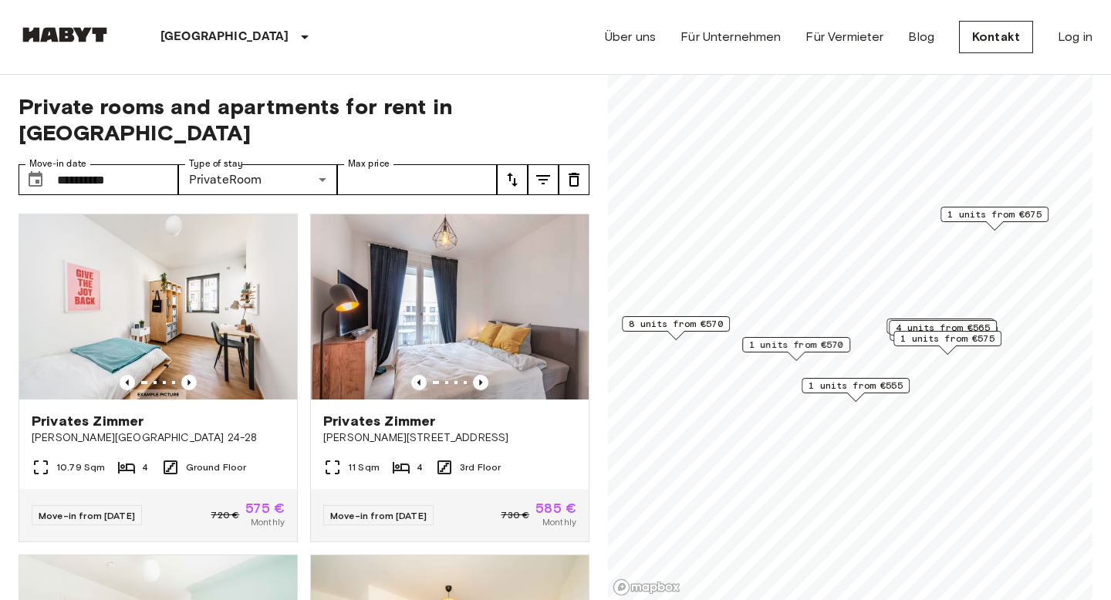
click at [514, 173] on icon "tune" at bounding box center [512, 180] width 11 height 14
click at [535, 154] on div at bounding box center [555, 300] width 1111 height 600
click at [509, 173] on icon "tune" at bounding box center [512, 180] width 11 height 14
click at [526, 231] on li "Highest price" at bounding box center [574, 239] width 154 height 28
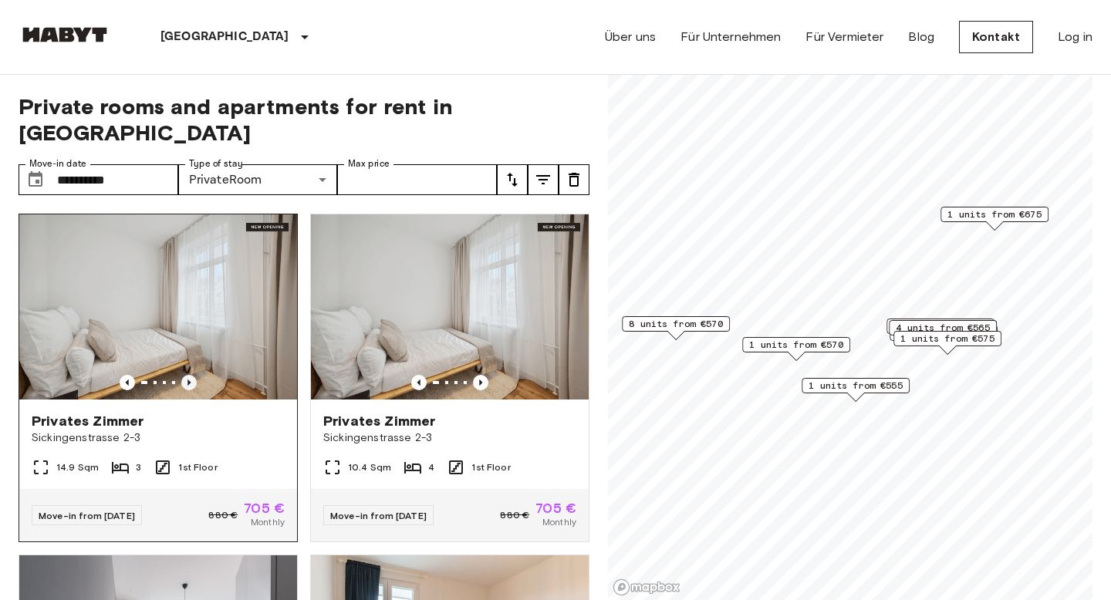
click at [186, 375] on icon "Previous image" at bounding box center [188, 382] width 15 height 15
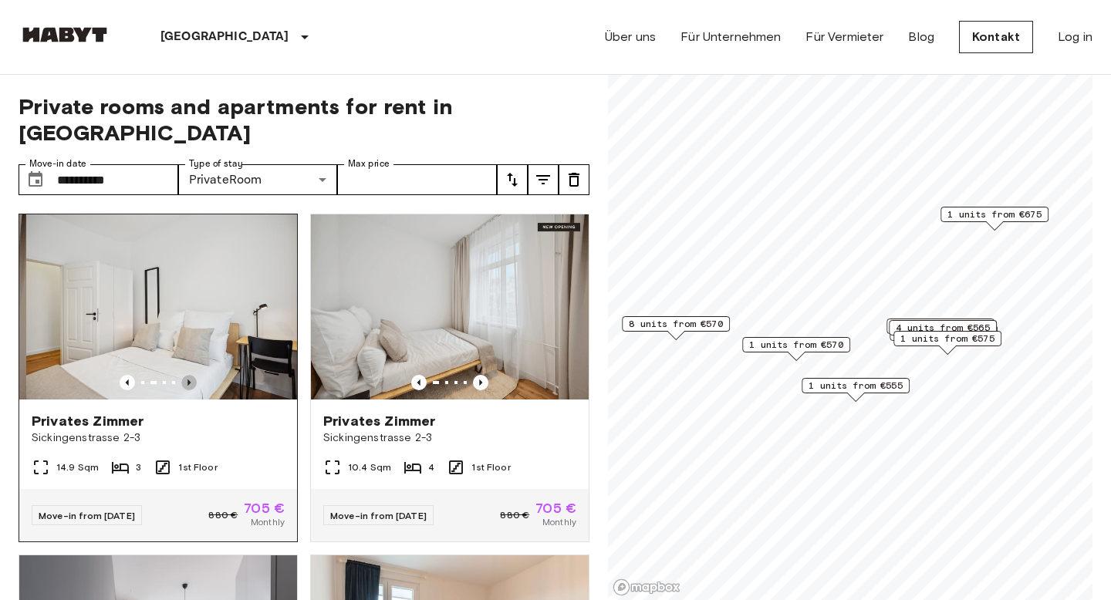
click at [186, 375] on icon "Previous image" at bounding box center [188, 382] width 15 height 15
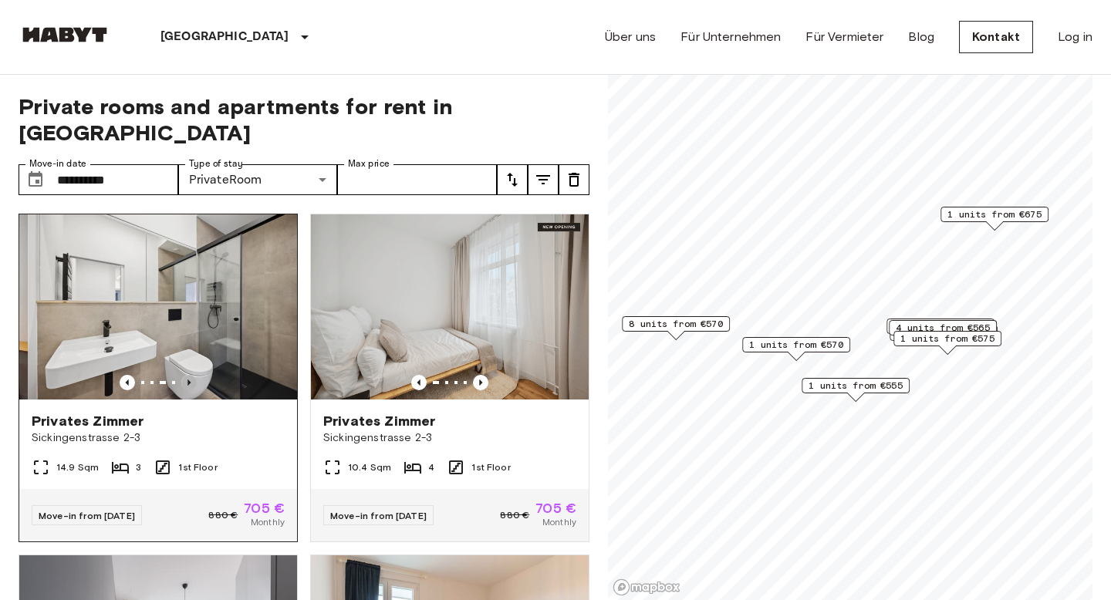
click at [186, 375] on icon "Previous image" at bounding box center [188, 382] width 15 height 15
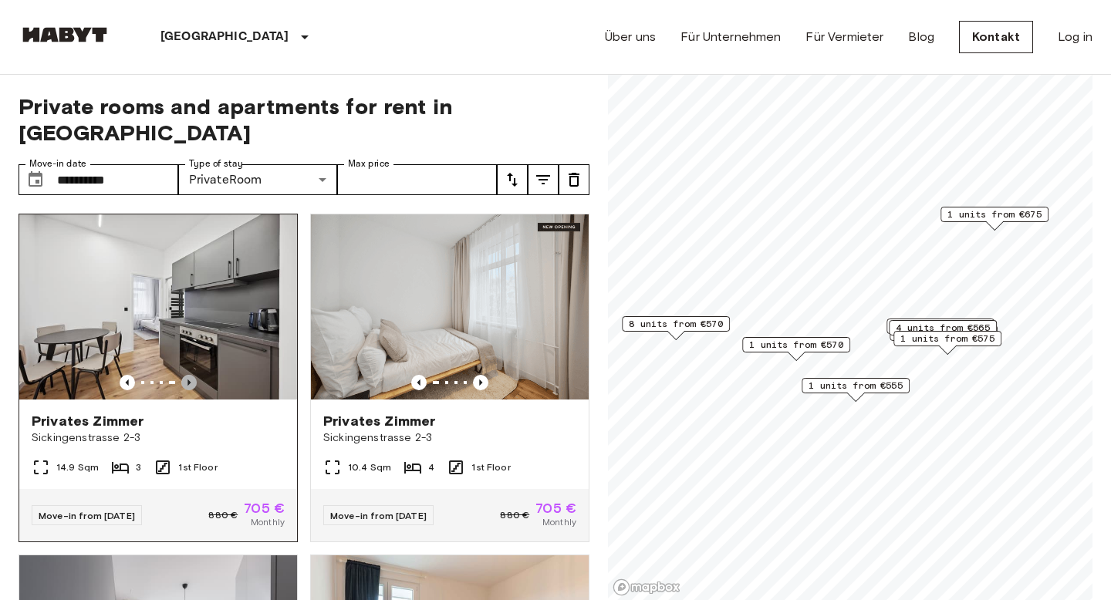
click at [186, 375] on icon "Previous image" at bounding box center [188, 382] width 15 height 15
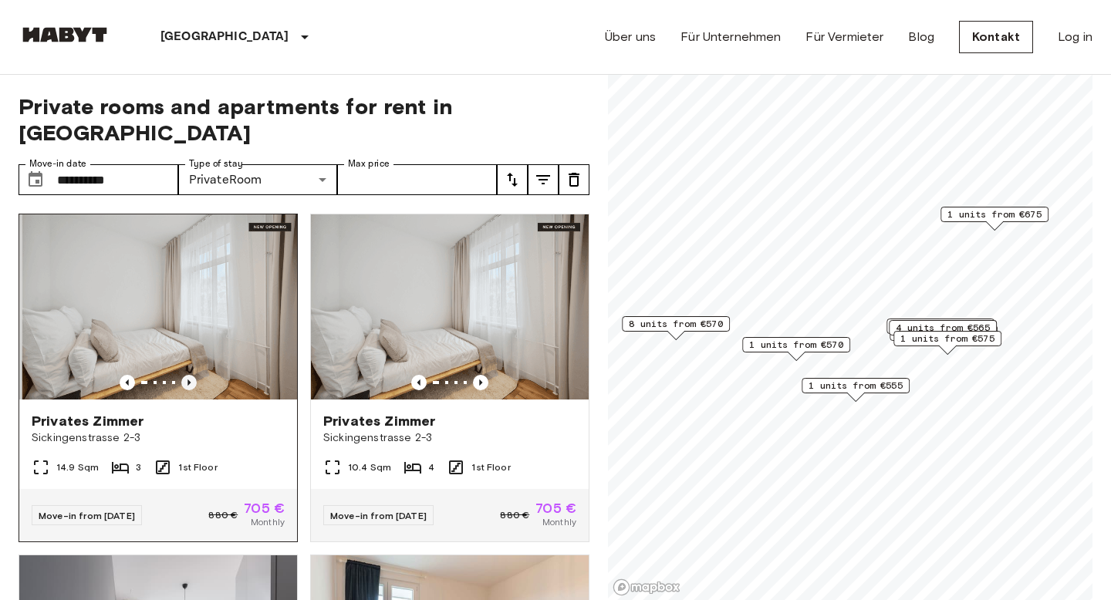
click at [186, 375] on icon "Previous image" at bounding box center [188, 382] width 15 height 15
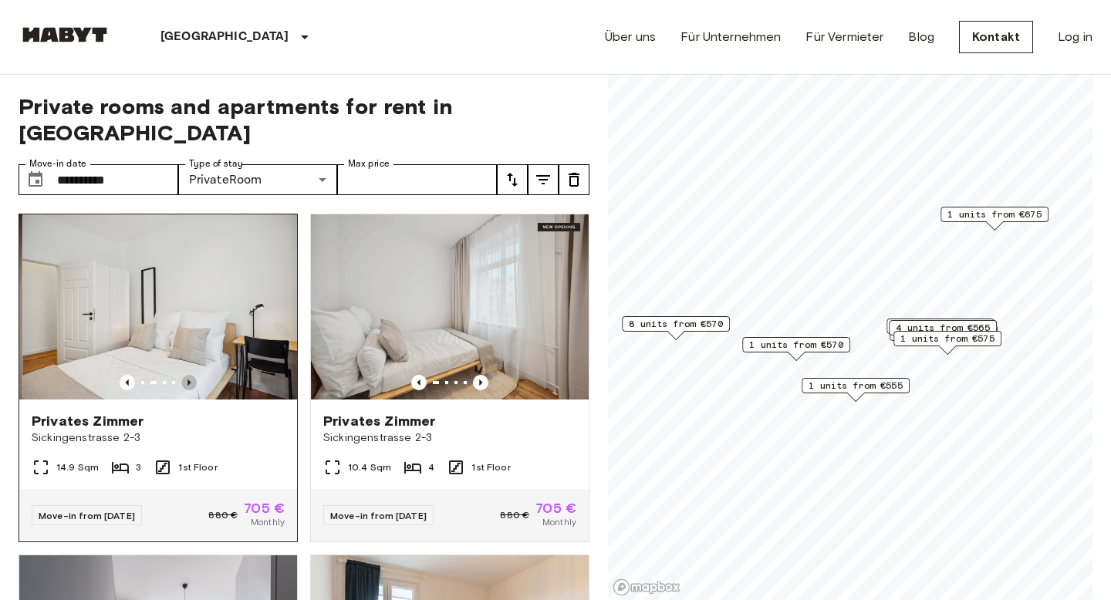
click at [186, 375] on icon "Previous image" at bounding box center [188, 382] width 15 height 15
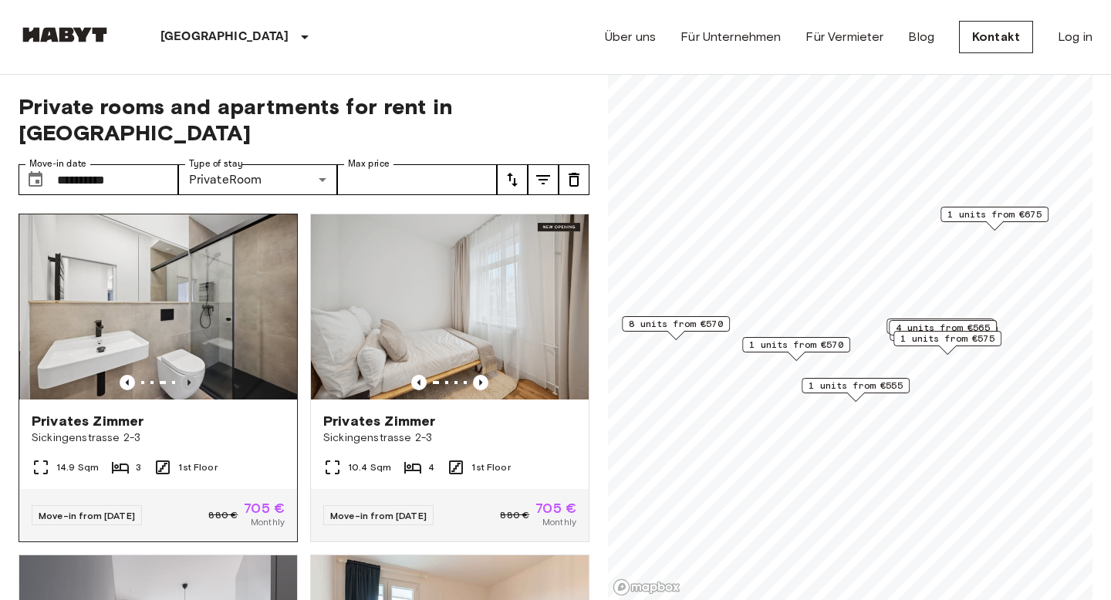
click at [186, 375] on icon "Previous image" at bounding box center [188, 382] width 15 height 15
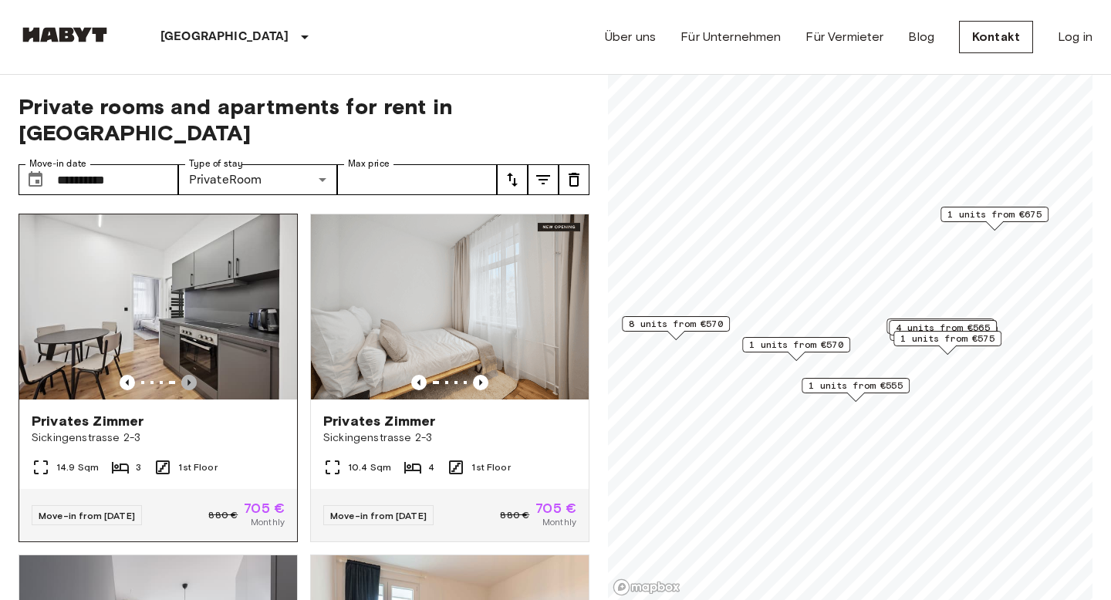
click at [186, 375] on icon "Previous image" at bounding box center [188, 382] width 15 height 15
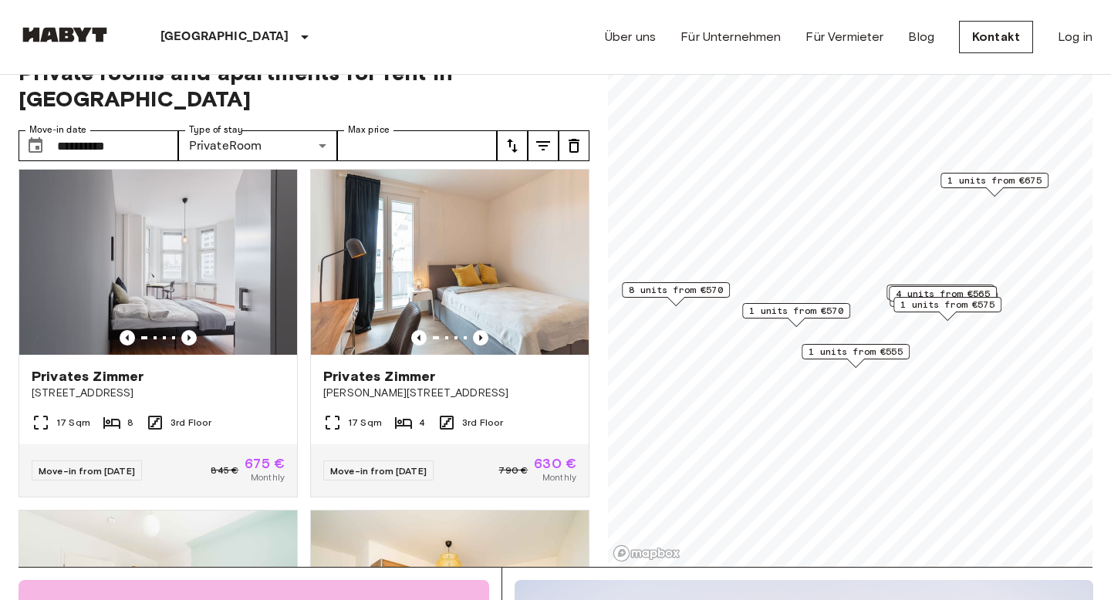
scroll to position [266, 0]
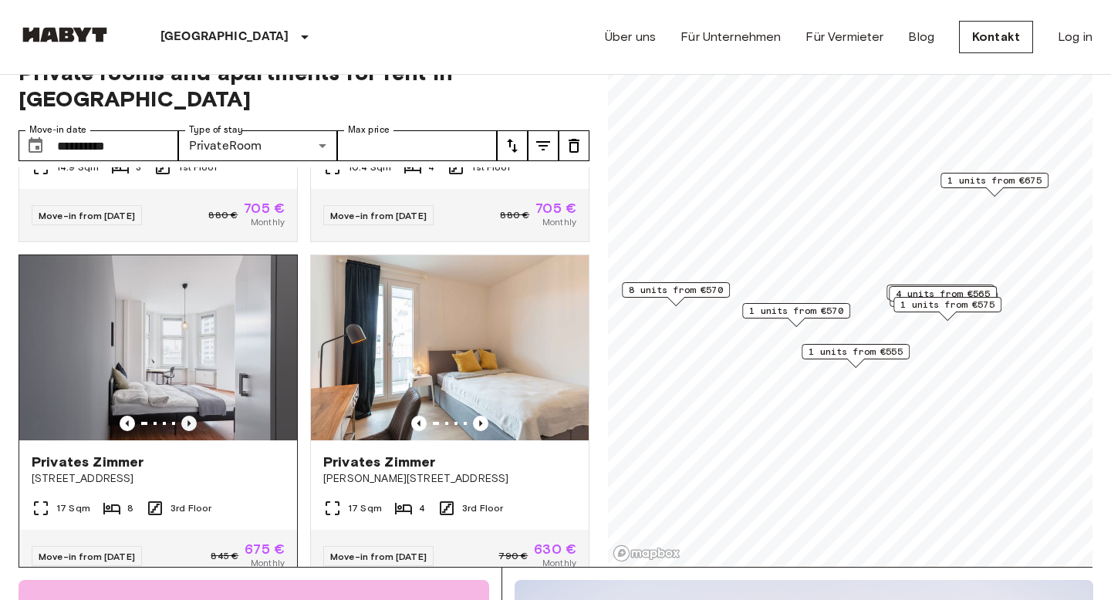
click at [191, 416] on icon "Previous image" at bounding box center [188, 423] width 15 height 15
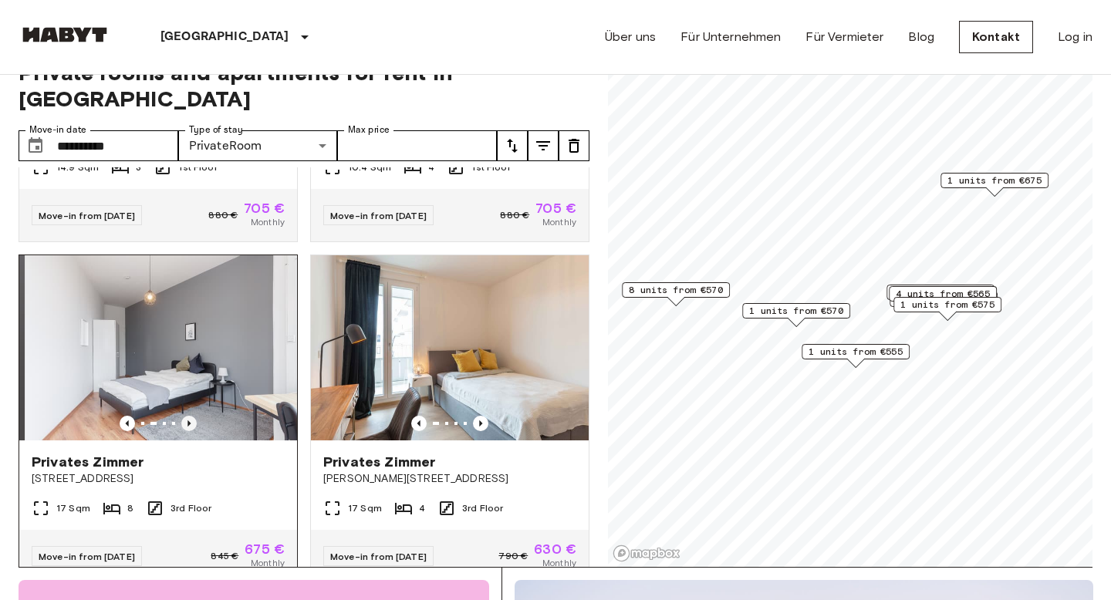
click at [191, 416] on icon "Previous image" at bounding box center [188, 423] width 15 height 15
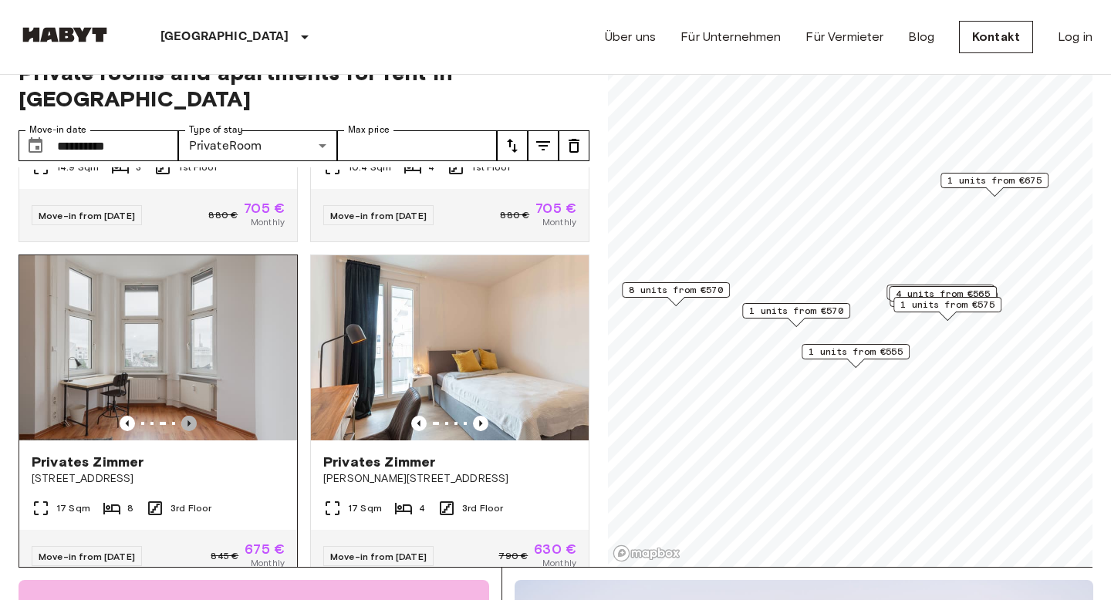
click at [191, 416] on icon "Previous image" at bounding box center [188, 423] width 15 height 15
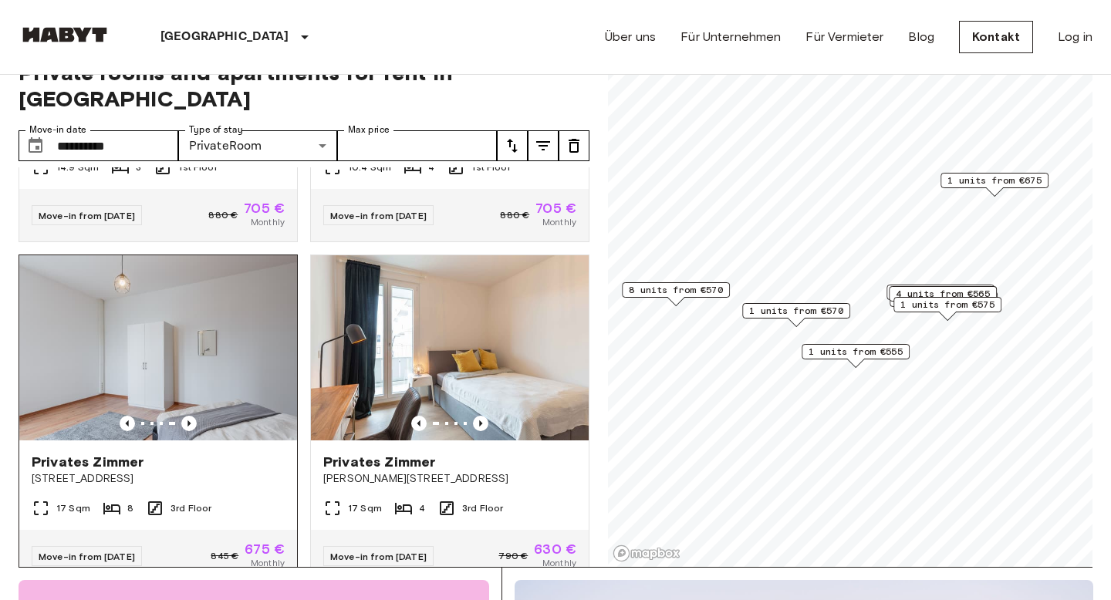
click at [188, 347] on img at bounding box center [158, 347] width 278 height 185
click at [794, 316] on span "1 units from €570" at bounding box center [796, 311] width 94 height 14
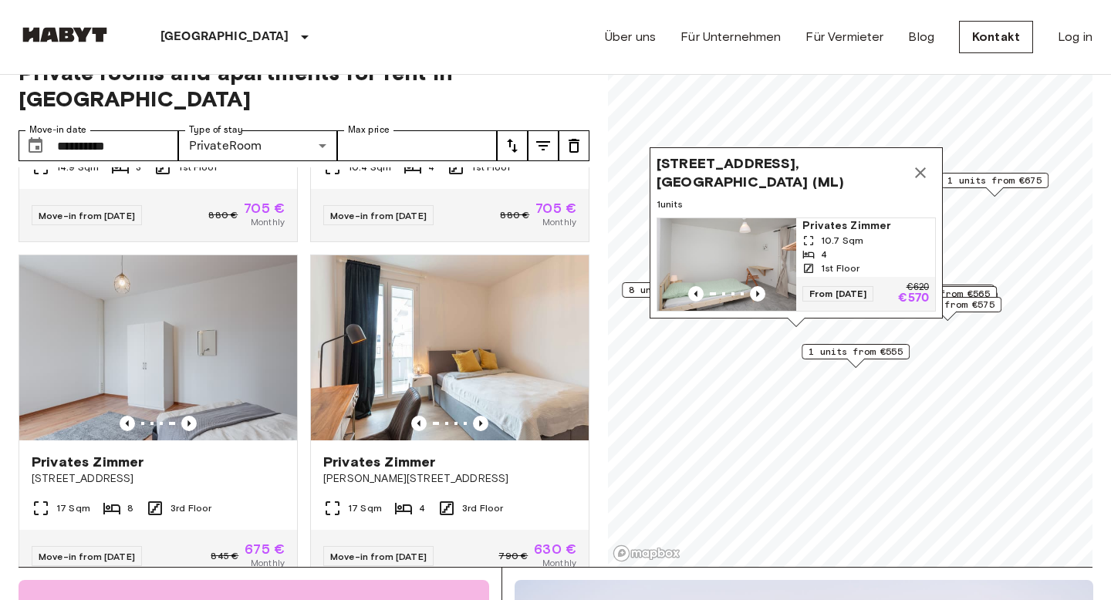
click at [828, 353] on span "1 units from €555" at bounding box center [856, 352] width 94 height 14
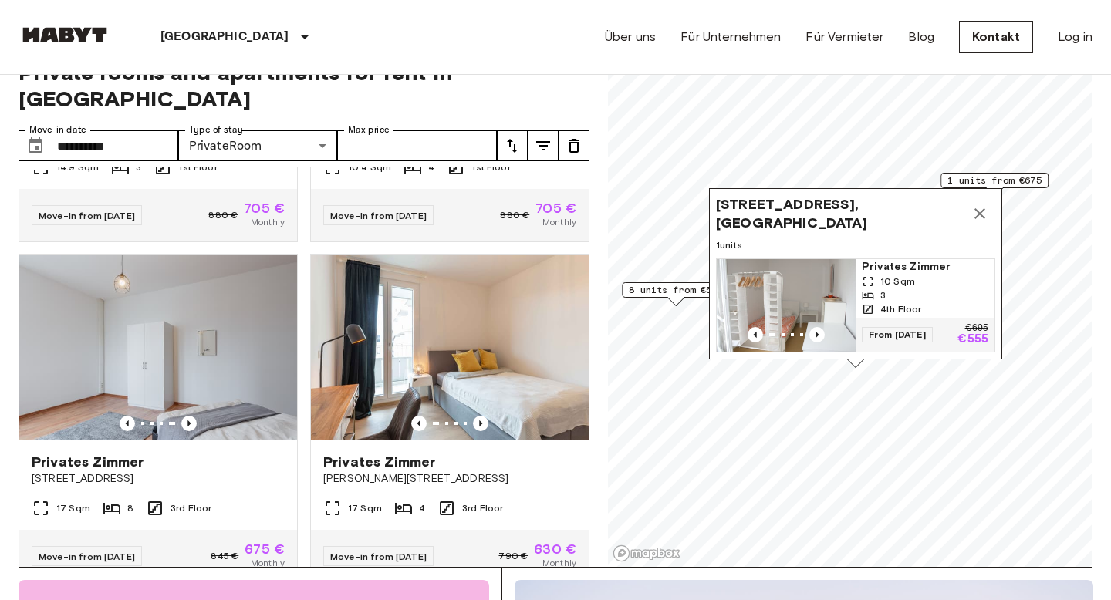
click at [972, 221] on icon "Map marker" at bounding box center [980, 214] width 19 height 19
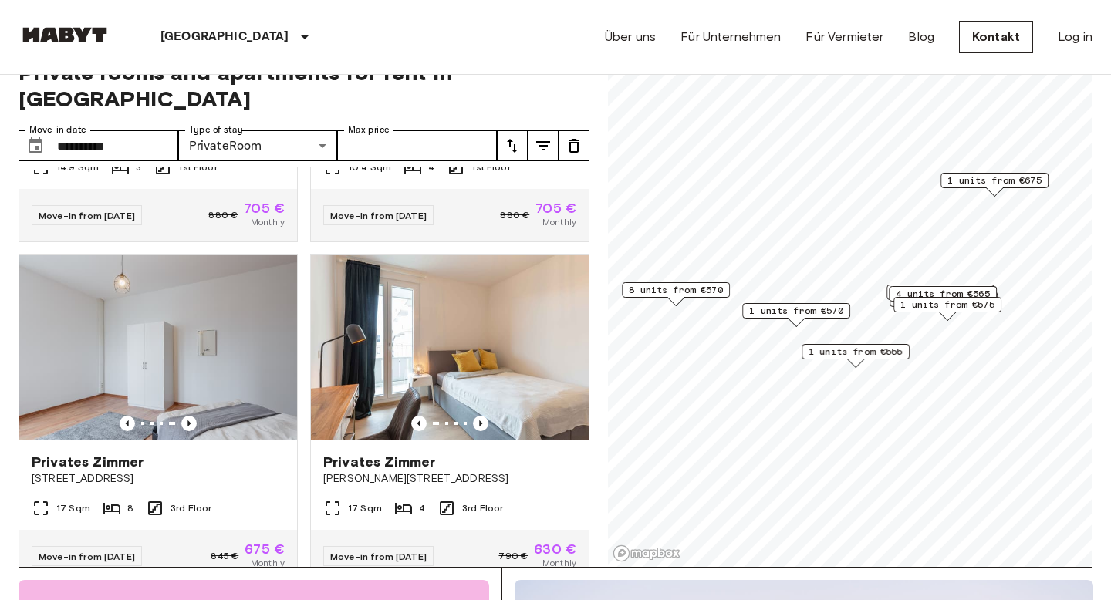
click at [988, 188] on div "Map marker" at bounding box center [994, 192] width 17 height 8
click at [1004, 179] on span "1 units from €675" at bounding box center [995, 181] width 94 height 14
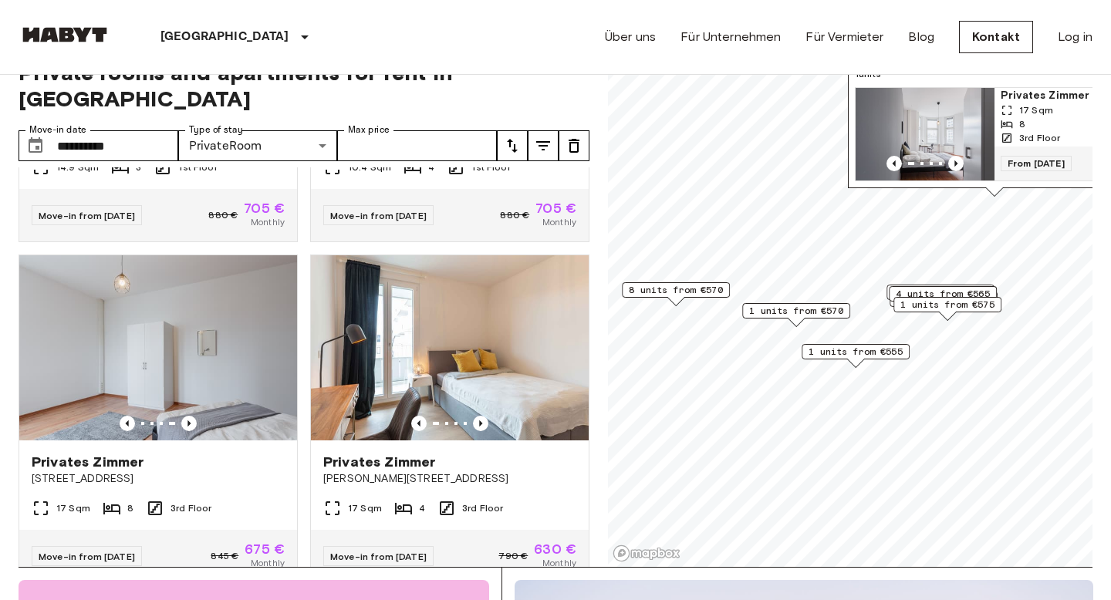
click at [933, 309] on span "1 units from €575" at bounding box center [948, 305] width 94 height 14
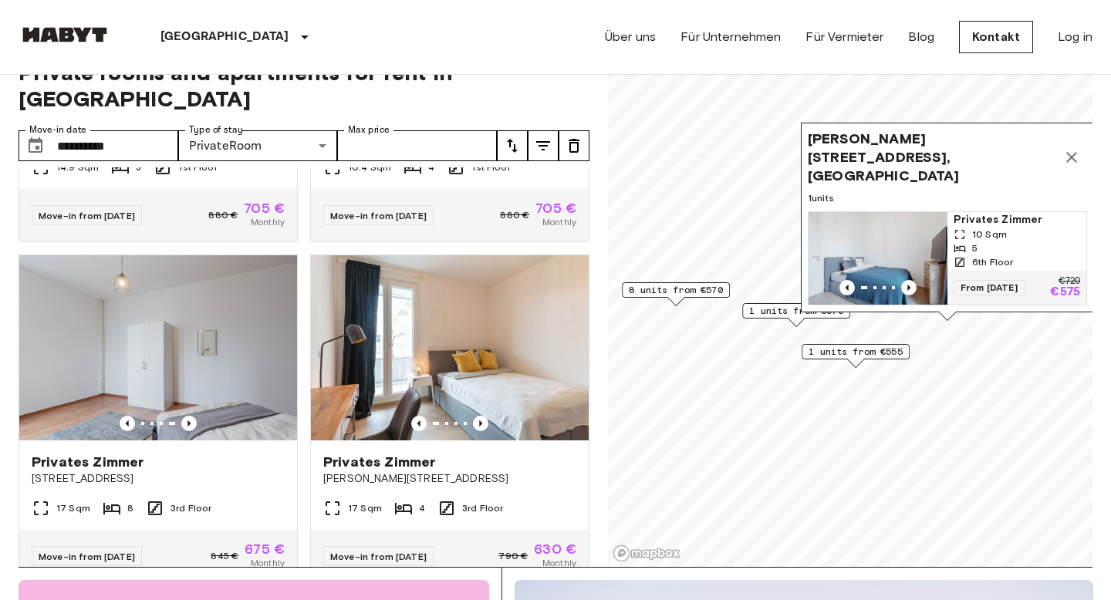
click at [692, 287] on span "8 units from €570" at bounding box center [676, 290] width 94 height 14
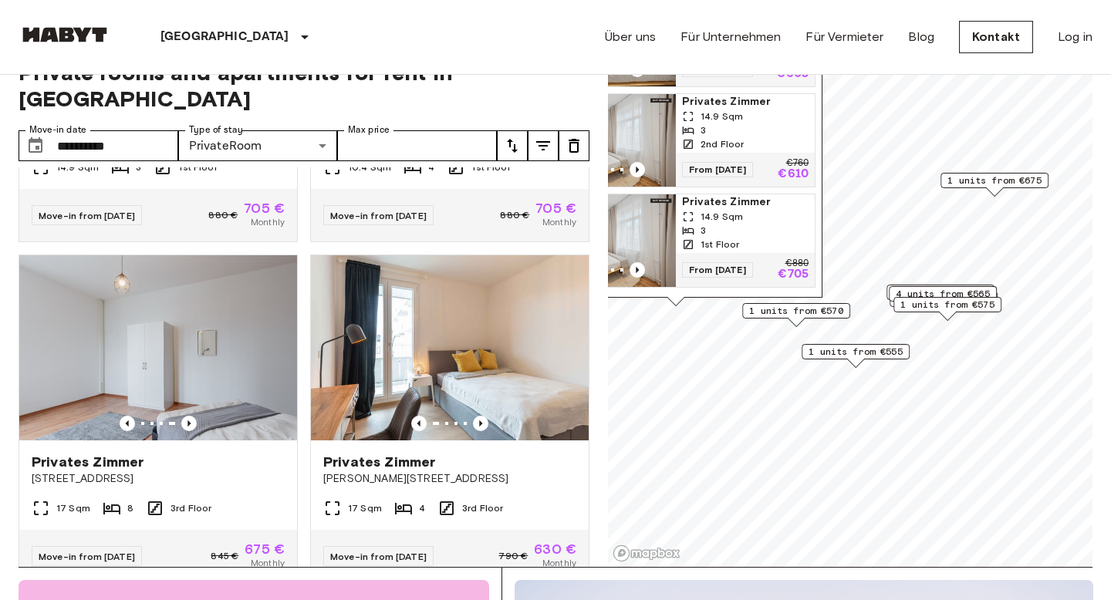
scroll to position [488, 0]
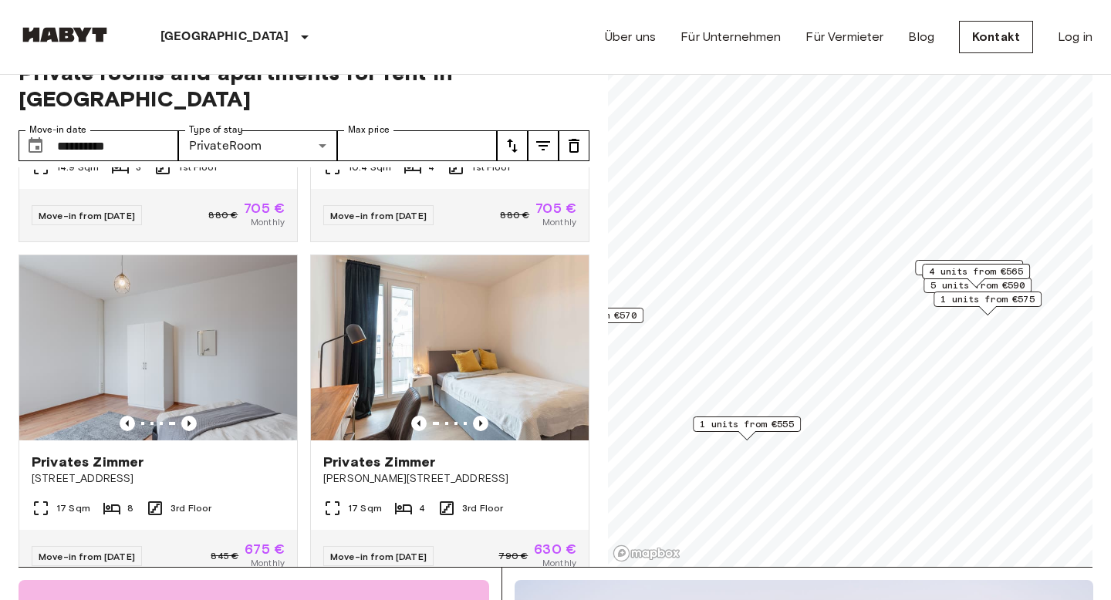
click at [979, 282] on div "Map marker" at bounding box center [976, 283] width 17 height 8
click at [1006, 285] on div "4 units from €565" at bounding box center [976, 276] width 108 height 24
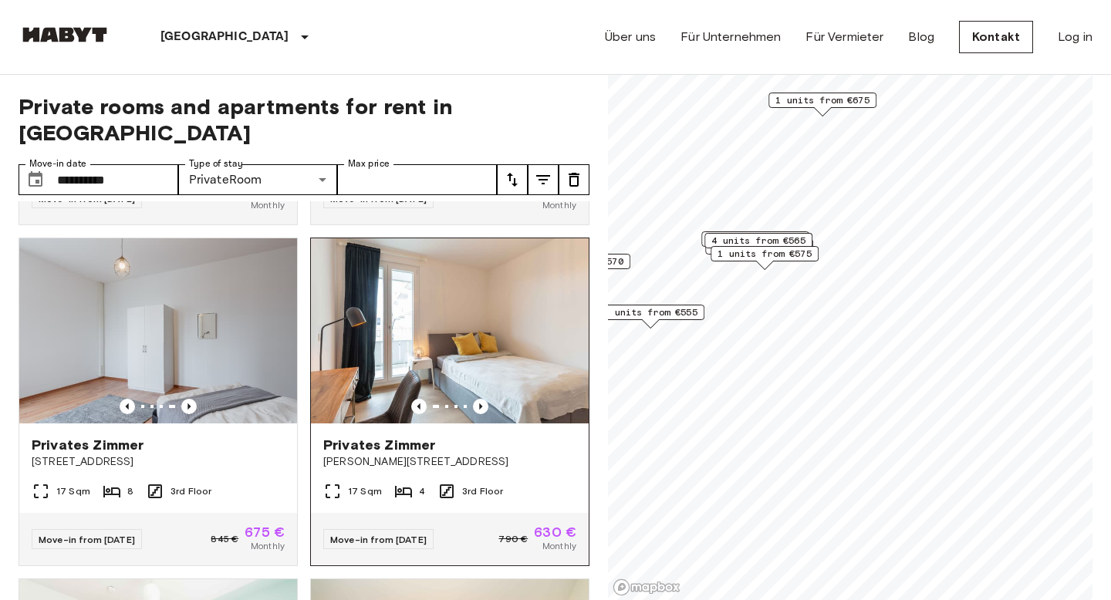
scroll to position [311, 0]
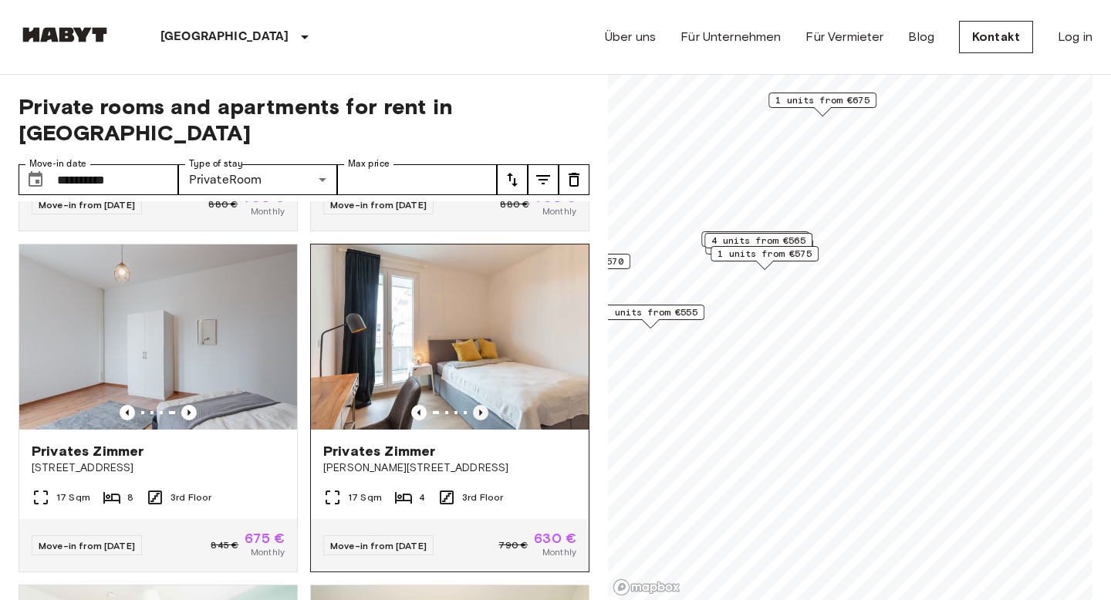
click at [480, 405] on icon "Previous image" at bounding box center [480, 412] width 15 height 15
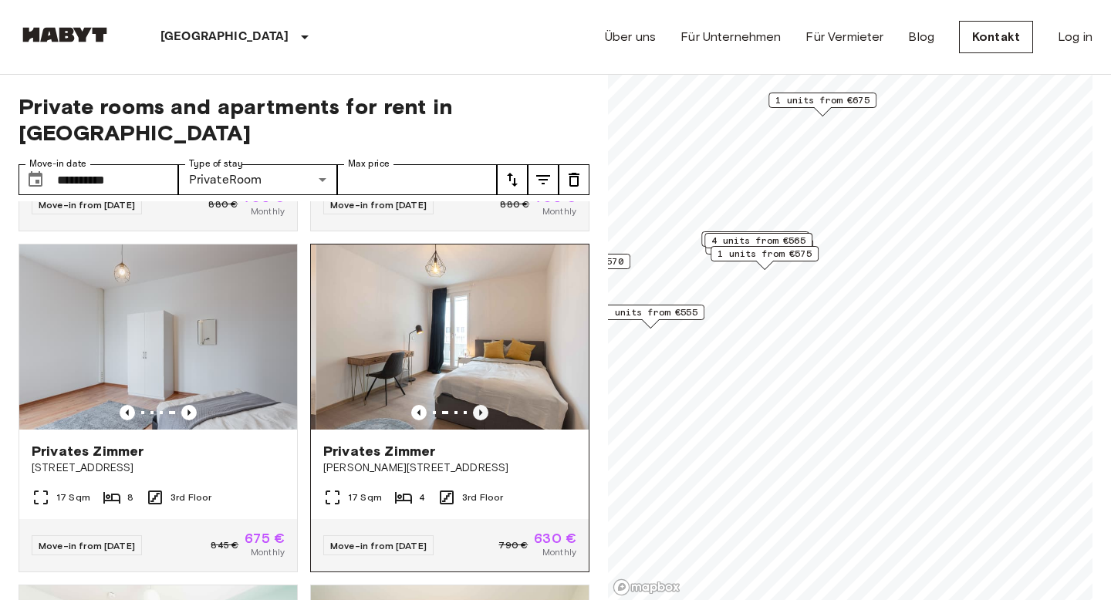
click at [480, 405] on icon "Previous image" at bounding box center [480, 412] width 15 height 15
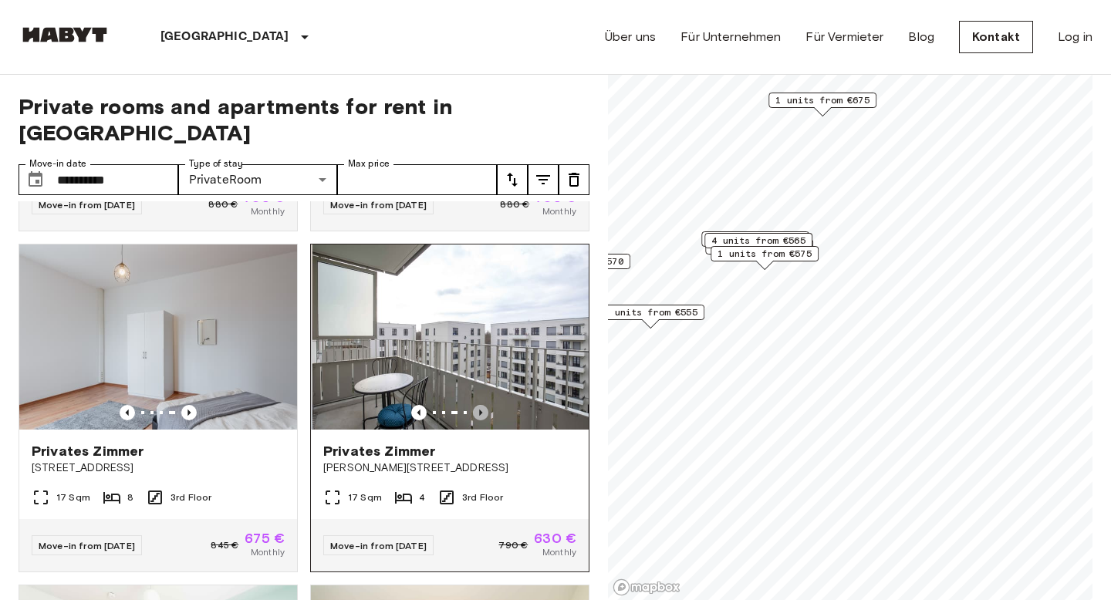
click at [480, 405] on icon "Previous image" at bounding box center [480, 412] width 15 height 15
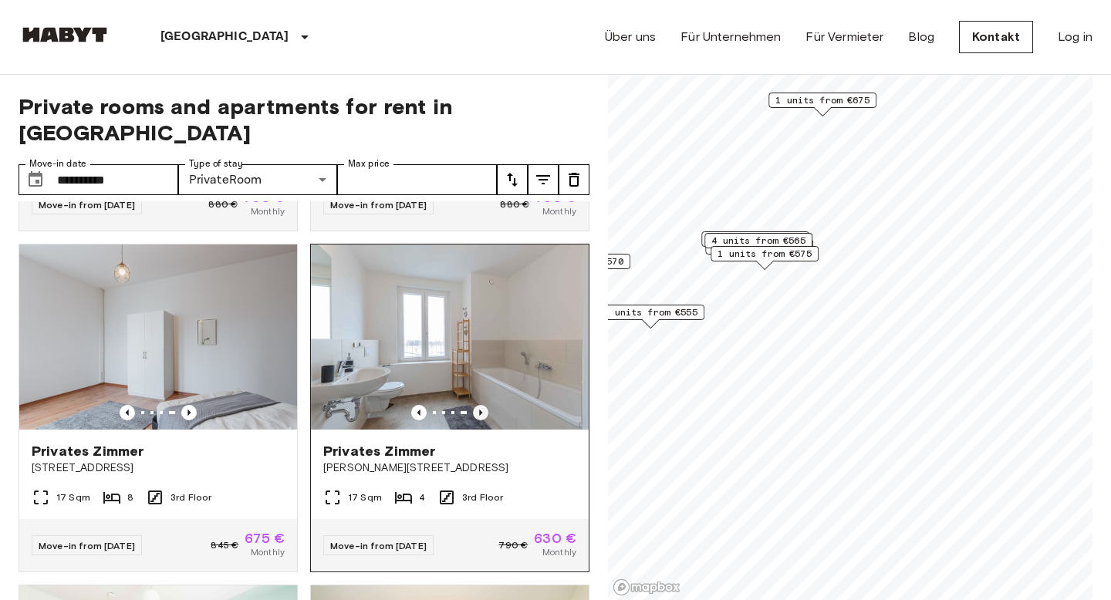
click at [480, 405] on icon "Previous image" at bounding box center [480, 412] width 15 height 15
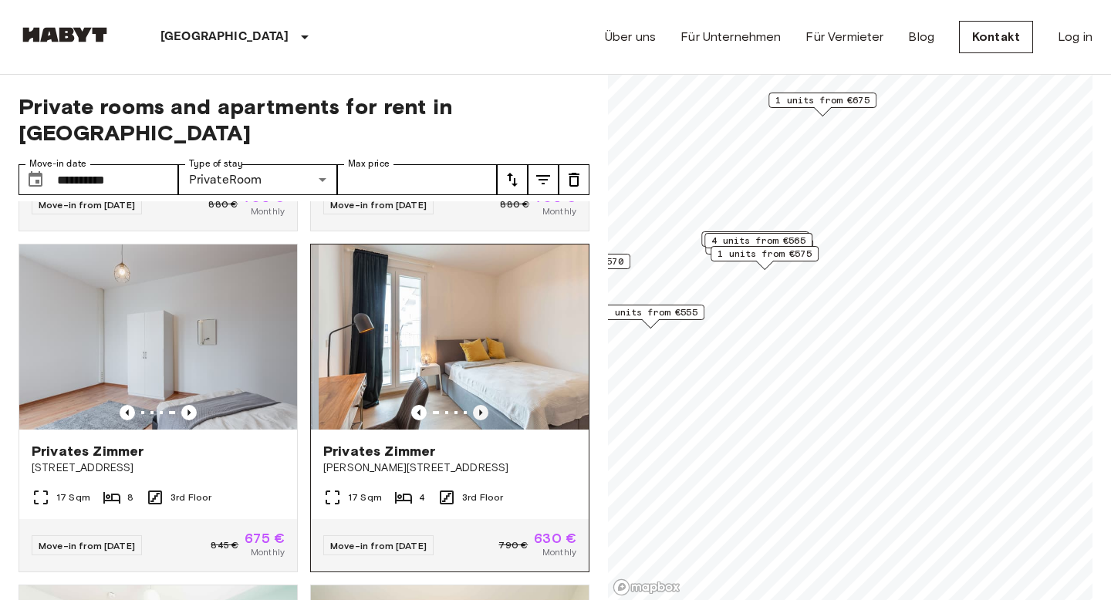
click at [480, 405] on icon "Previous image" at bounding box center [480, 412] width 15 height 15
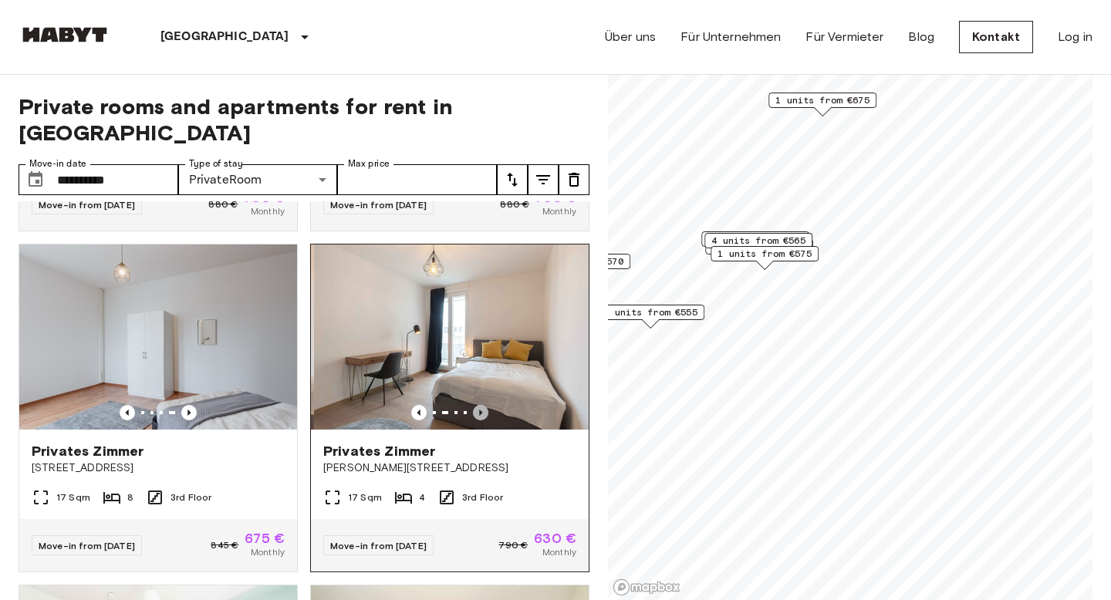
click at [480, 405] on icon "Previous image" at bounding box center [480, 412] width 15 height 15
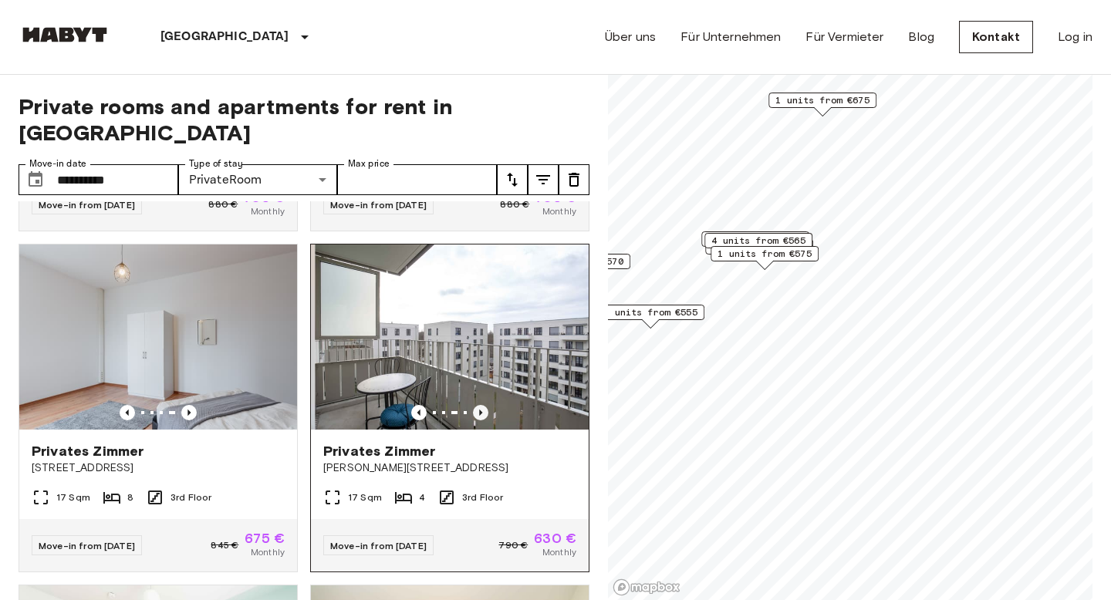
click at [480, 405] on icon "Previous image" at bounding box center [480, 412] width 15 height 15
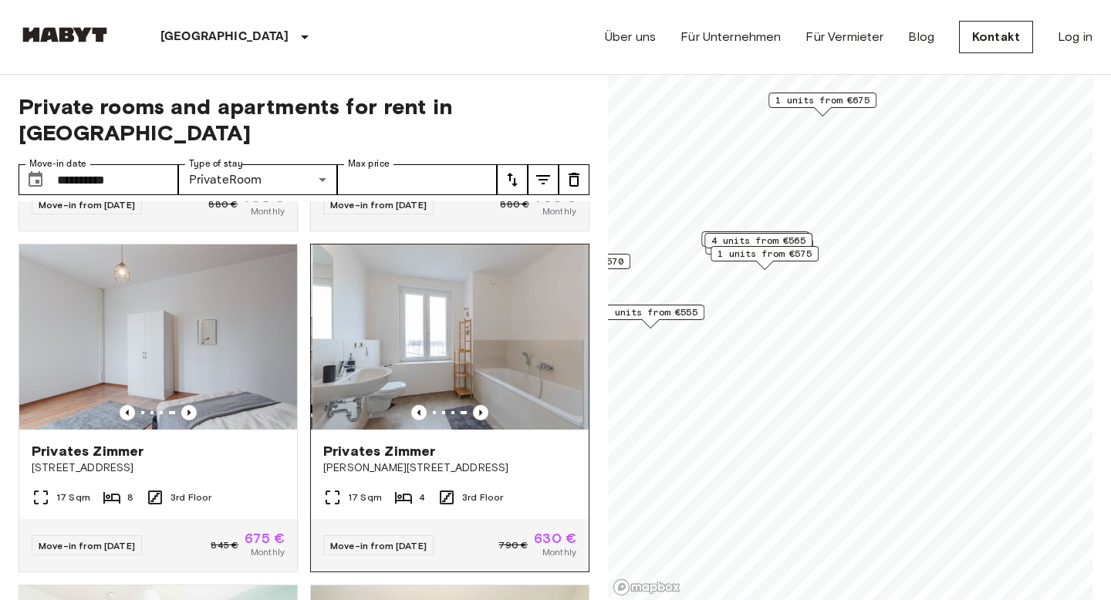
click at [473, 333] on img at bounding box center [452, 337] width 278 height 185
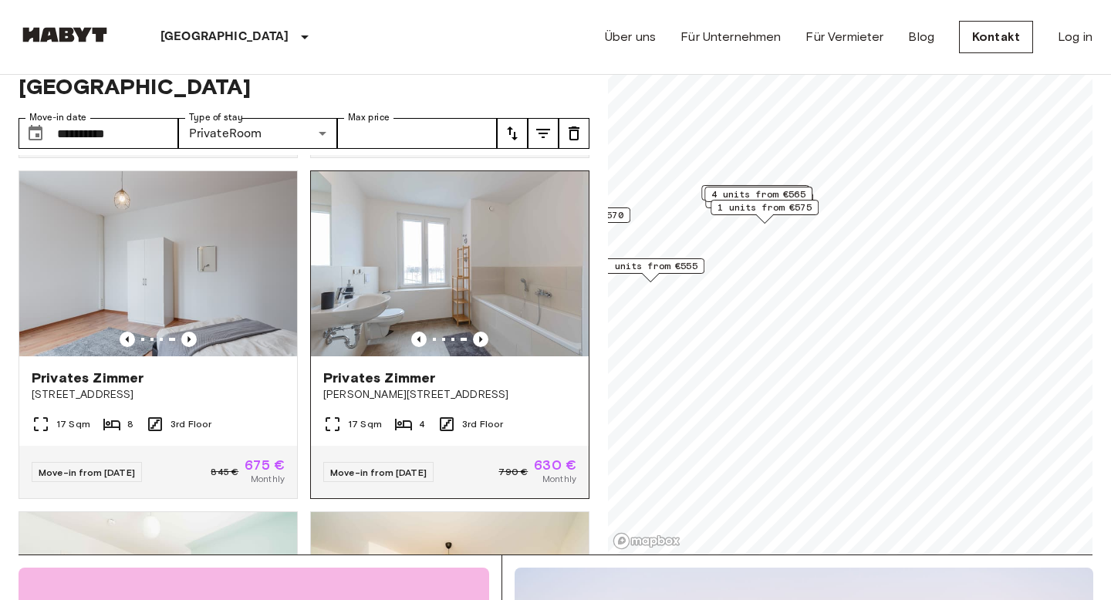
scroll to position [341, 0]
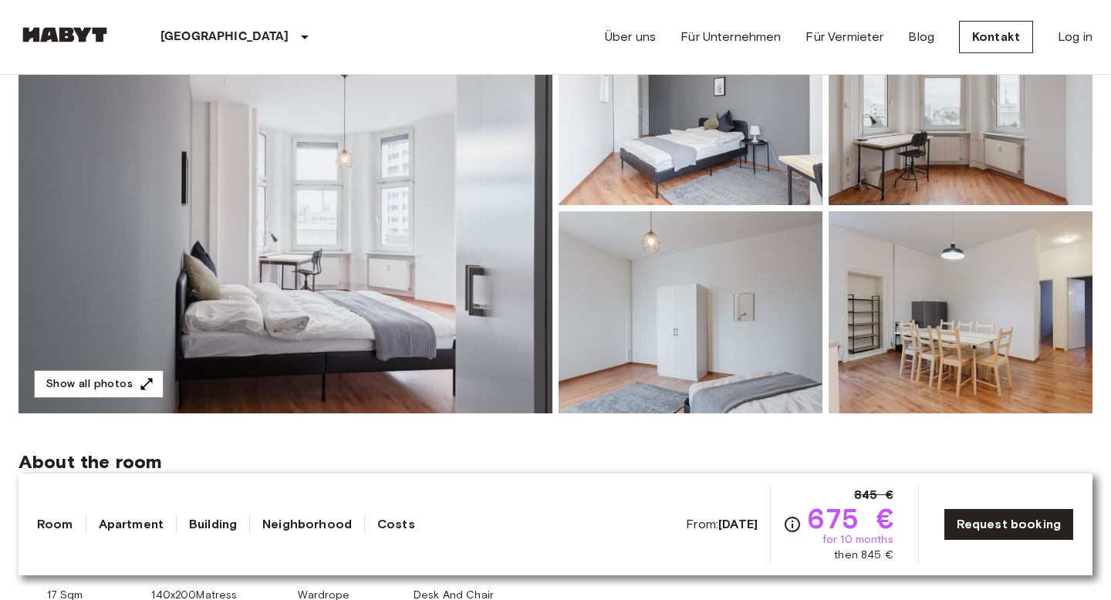
scroll to position [171, 0]
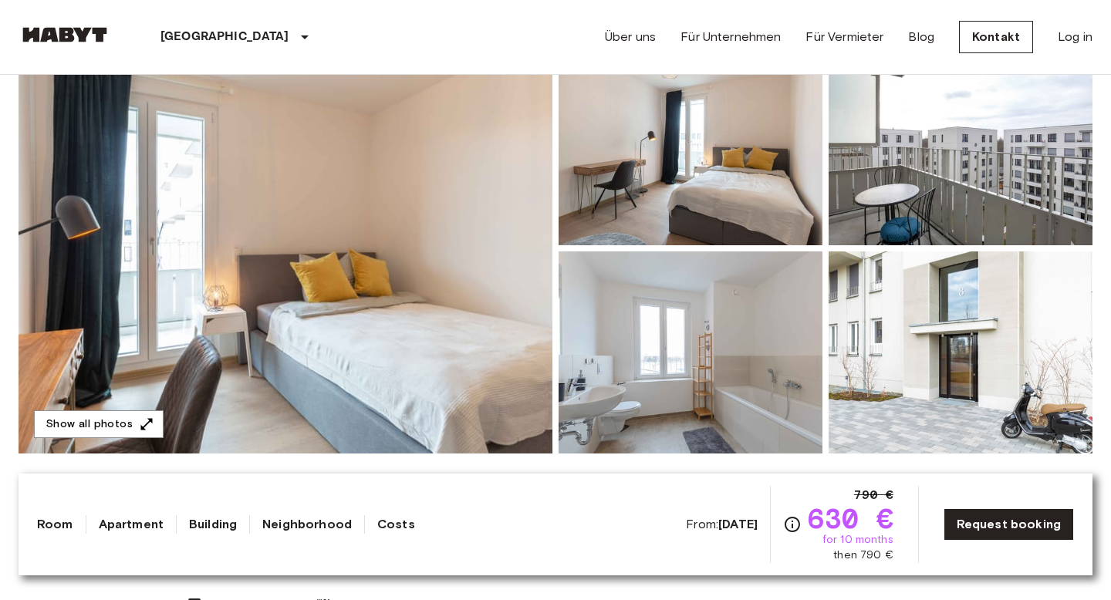
scroll to position [174, 0]
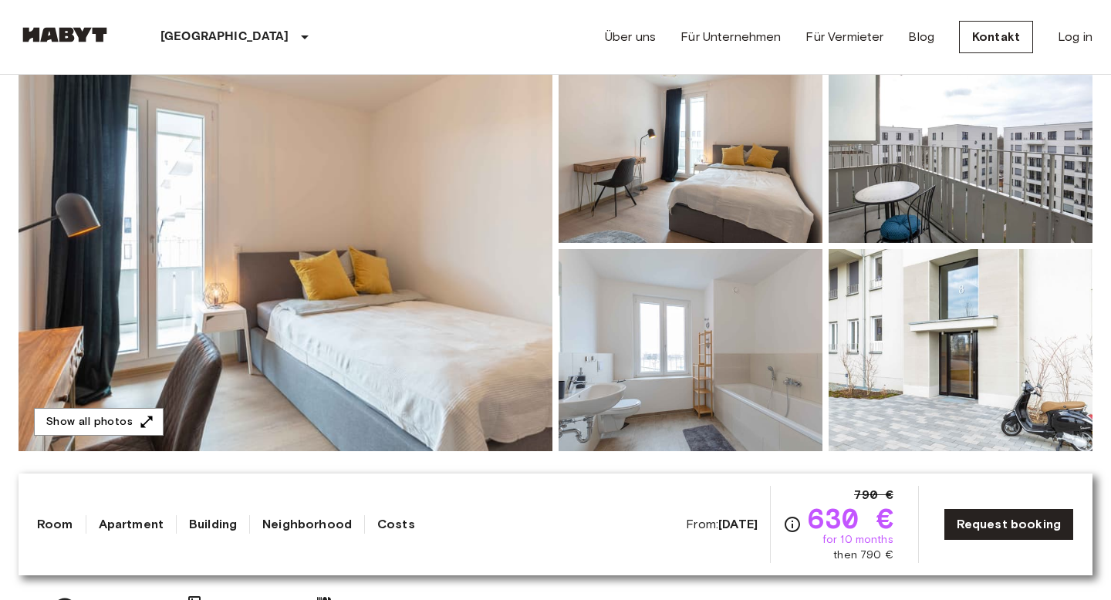
click at [398, 300] on img at bounding box center [286, 246] width 534 height 411
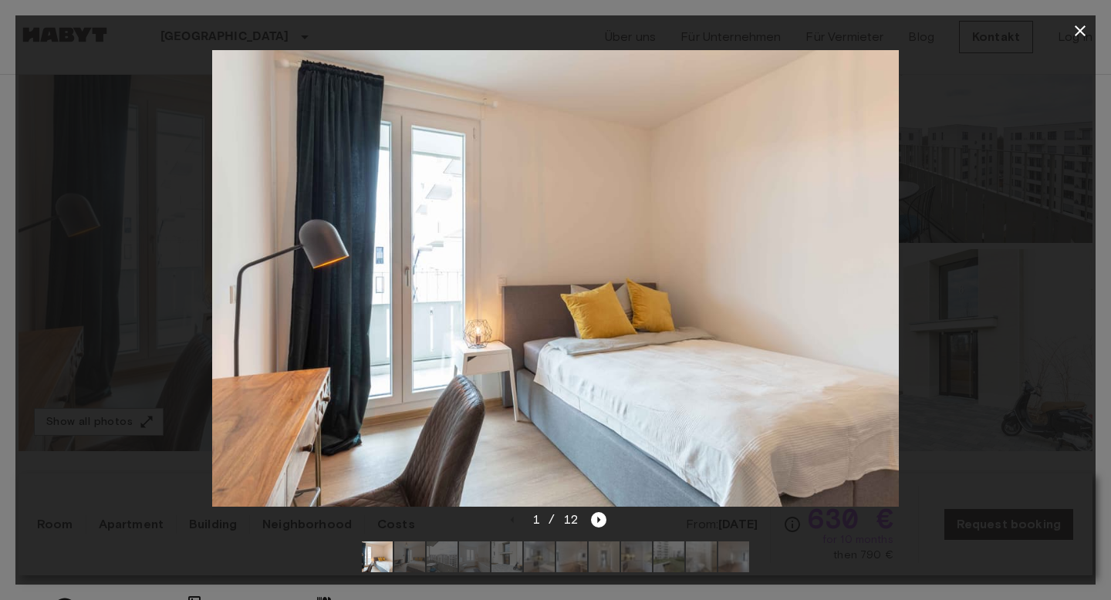
click at [600, 510] on div at bounding box center [555, 278] width 1081 height 465
click at [607, 520] on div "1 / 12" at bounding box center [555, 548] width 1081 height 74
click at [595, 523] on icon "Next image" at bounding box center [598, 519] width 15 height 15
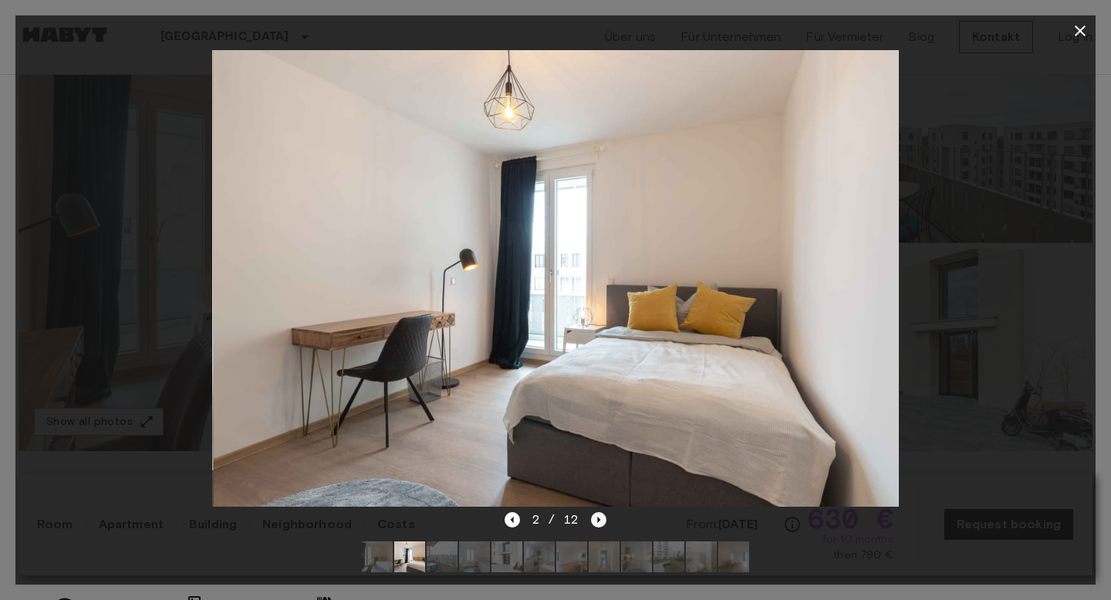
click at [595, 523] on icon "Next image" at bounding box center [598, 519] width 15 height 15
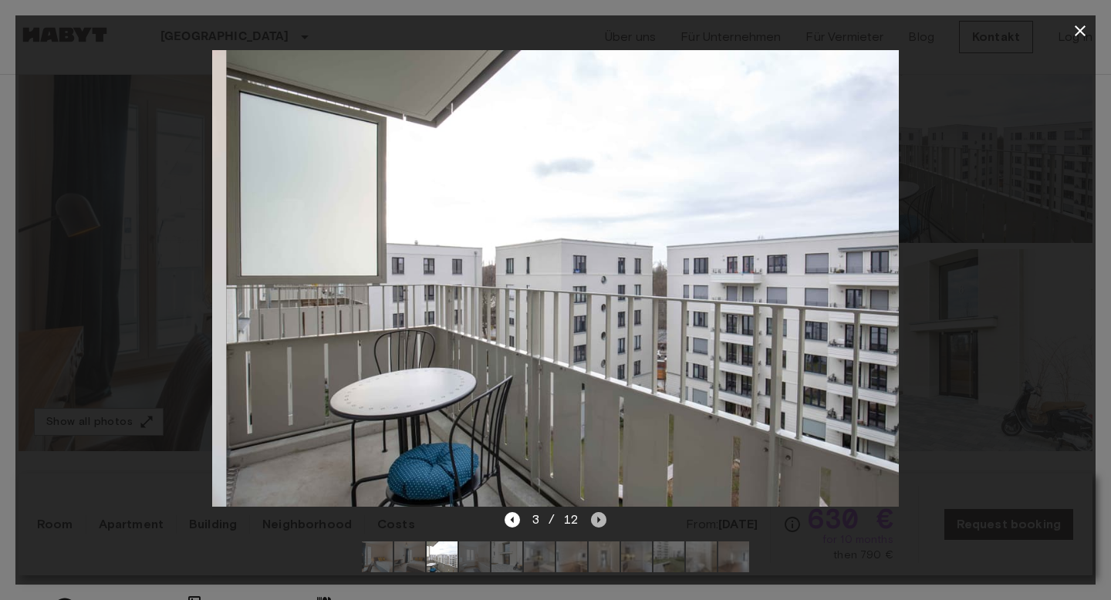
click at [595, 523] on icon "Next image" at bounding box center [598, 519] width 15 height 15
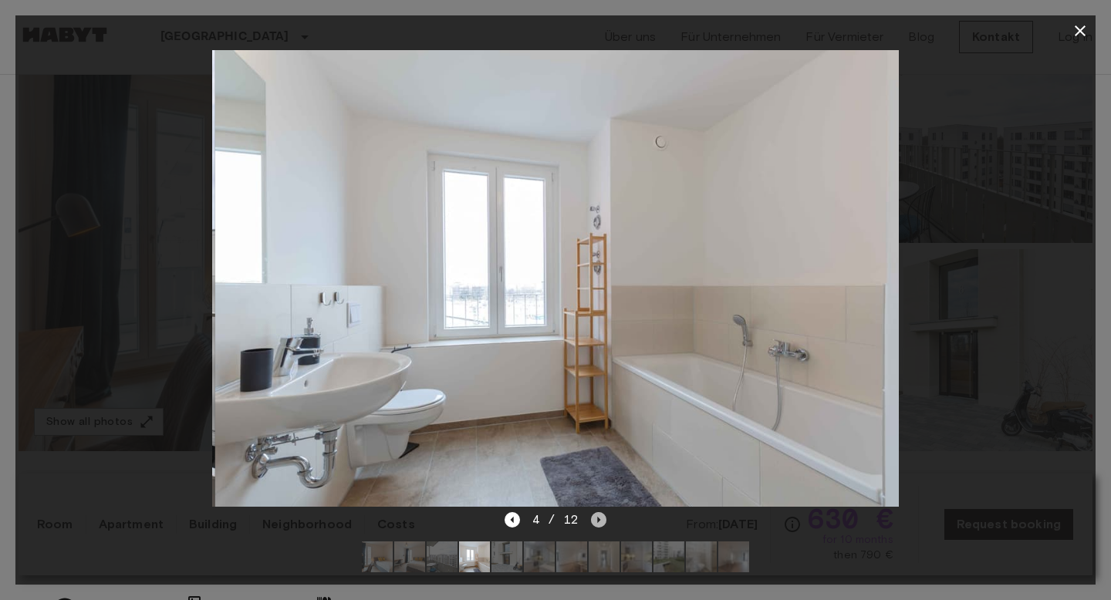
click at [595, 523] on icon "Next image" at bounding box center [598, 519] width 15 height 15
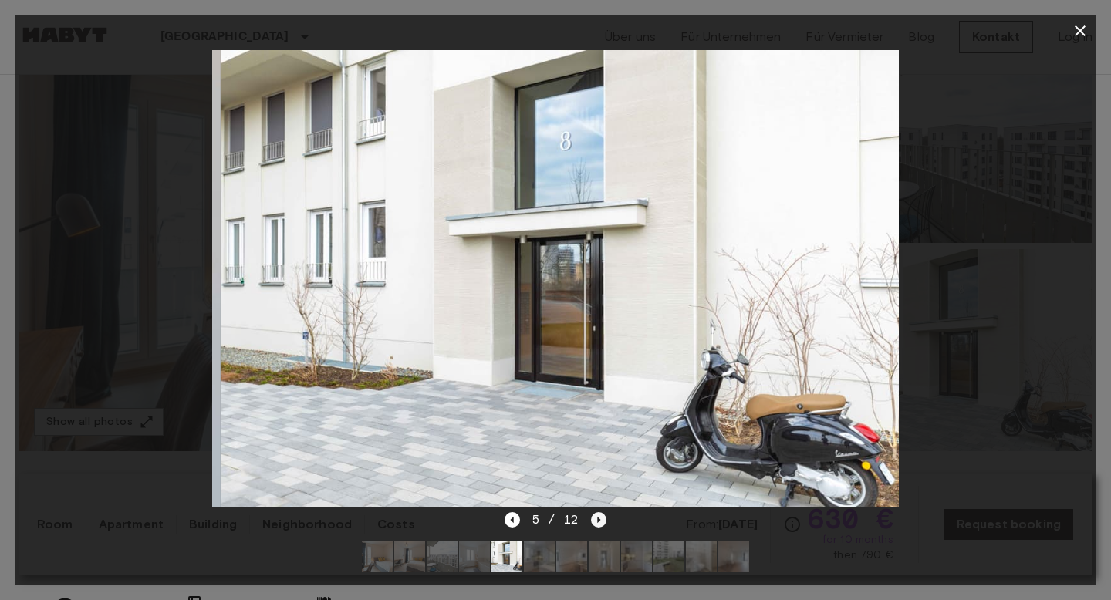
click at [595, 523] on icon "Next image" at bounding box center [598, 519] width 15 height 15
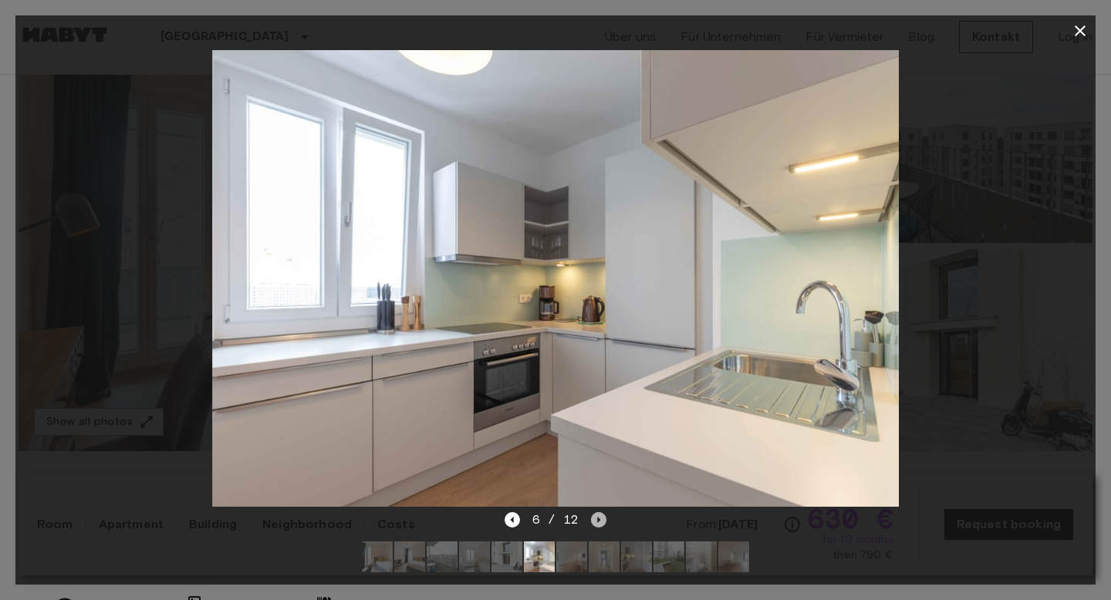
click at [595, 523] on icon "Next image" at bounding box center [598, 519] width 15 height 15
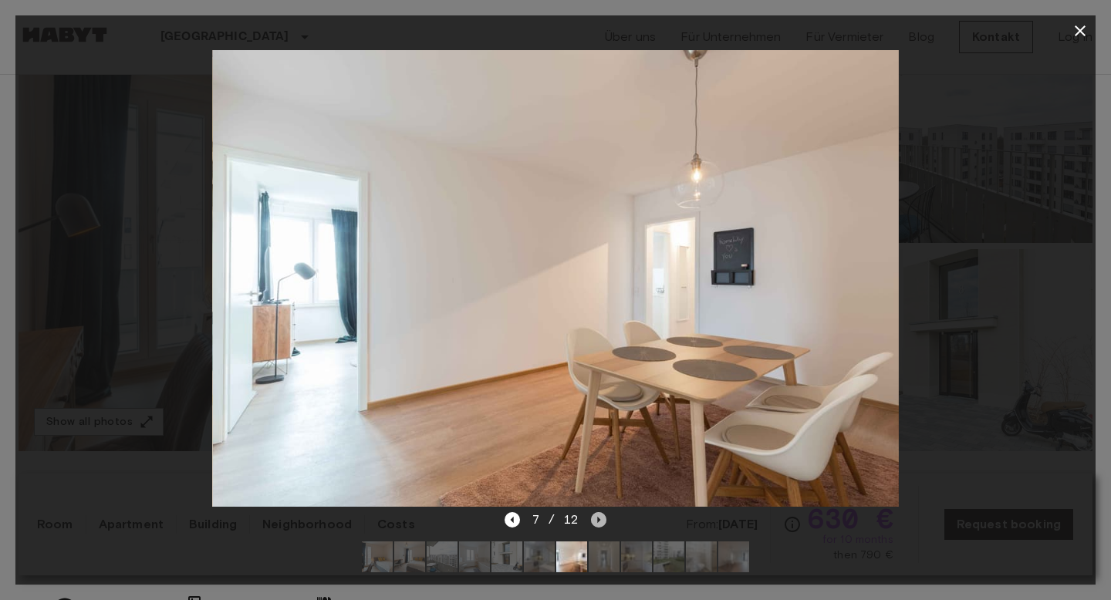
click at [598, 519] on icon "Next image" at bounding box center [599, 520] width 3 height 6
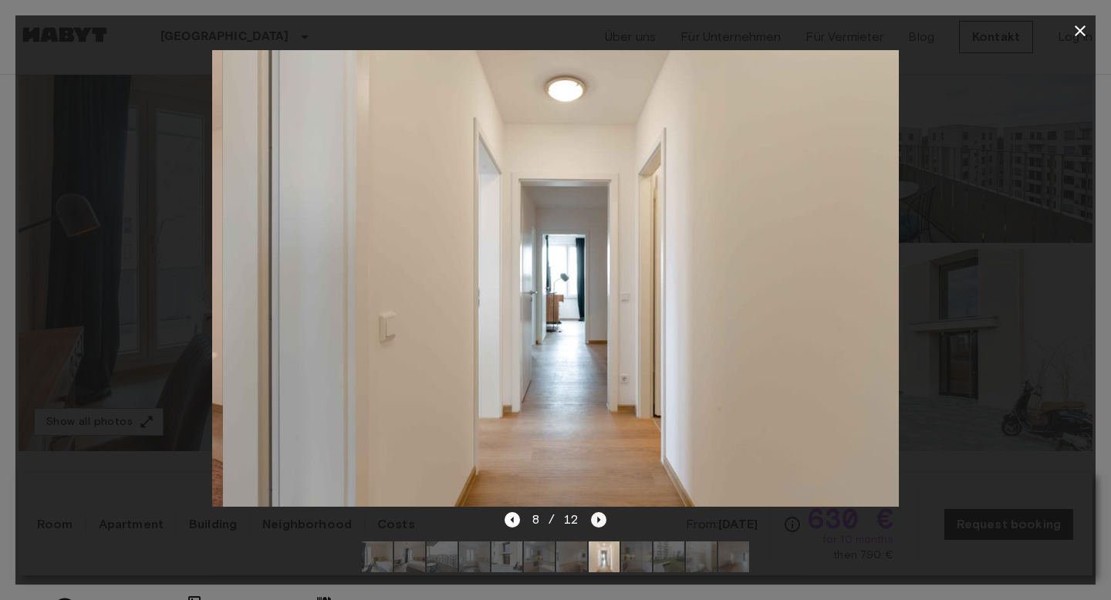
click at [598, 519] on icon "Next image" at bounding box center [599, 520] width 3 height 6
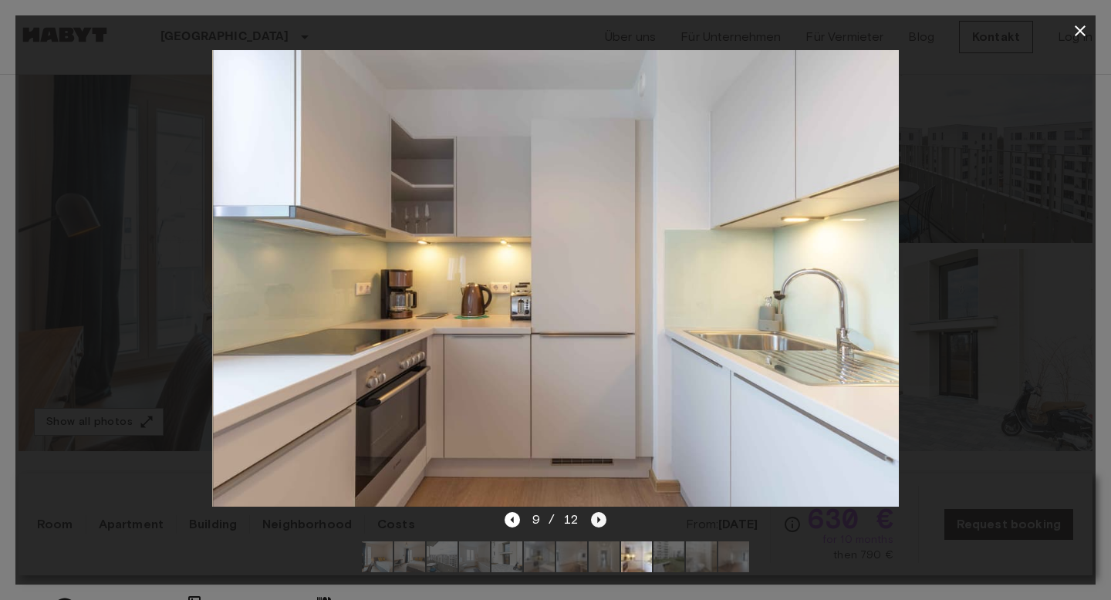
click at [598, 519] on icon "Next image" at bounding box center [599, 520] width 3 height 6
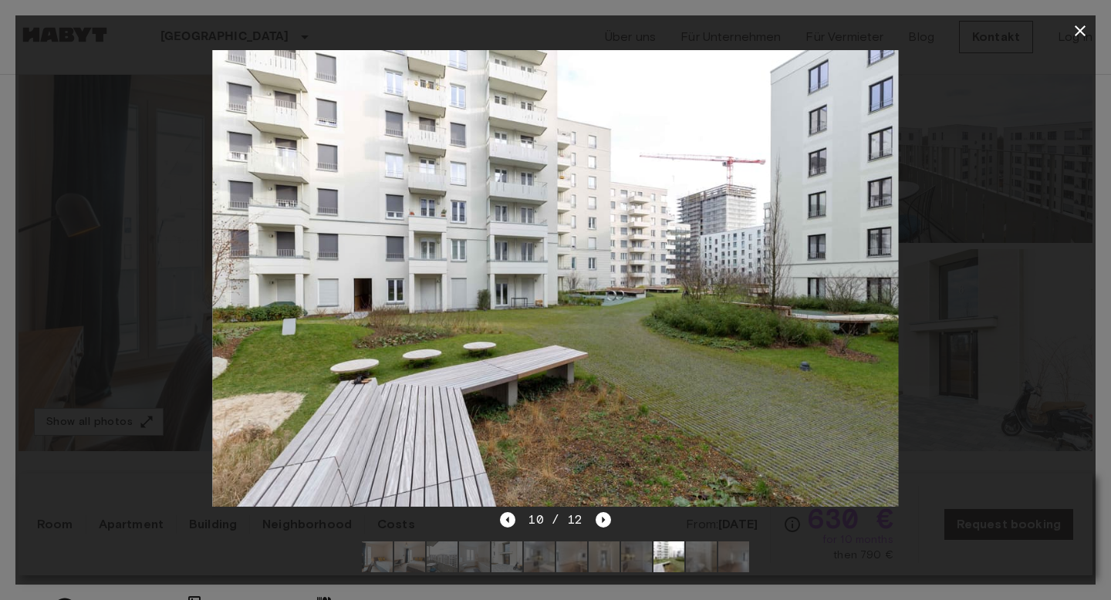
click at [1082, 28] on icon "button" at bounding box center [1080, 30] width 11 height 11
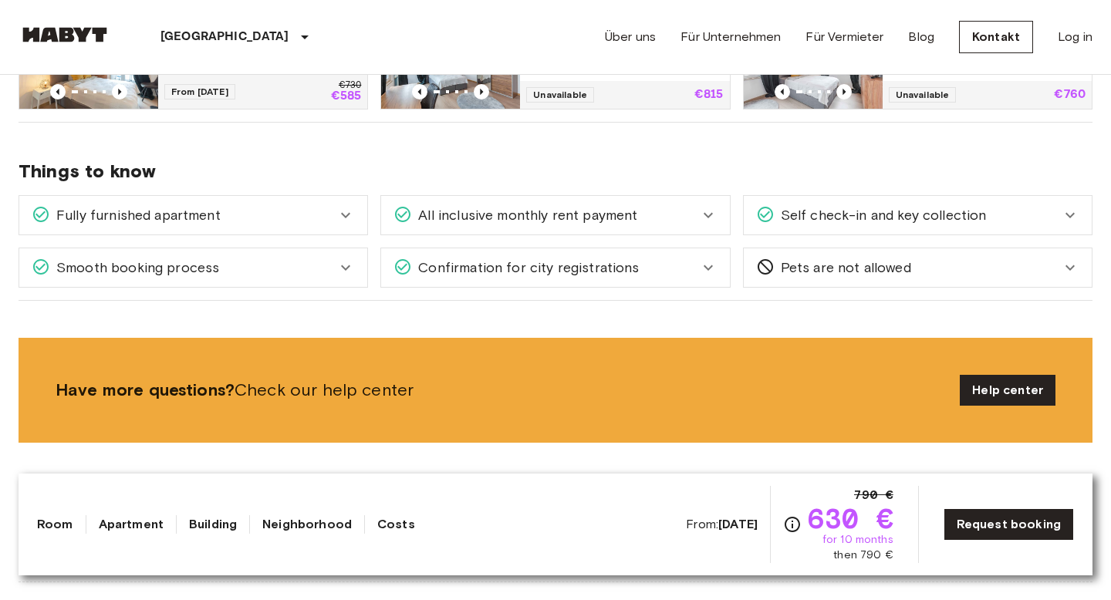
scroll to position [918, 0]
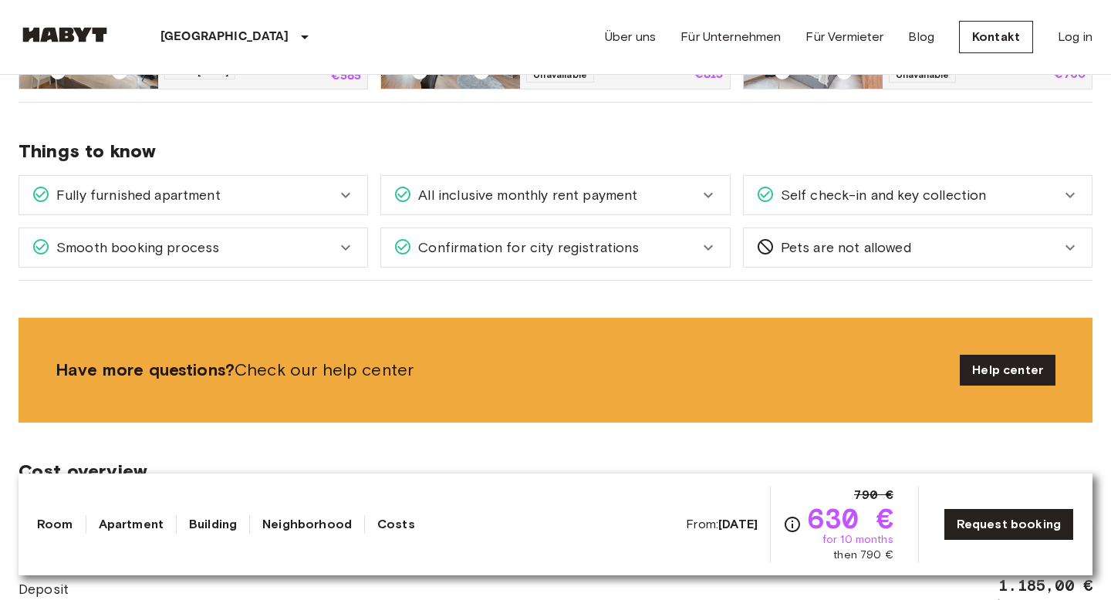
click at [432, 188] on span "All inclusive monthly rent payment" at bounding box center [524, 195] width 225 height 20
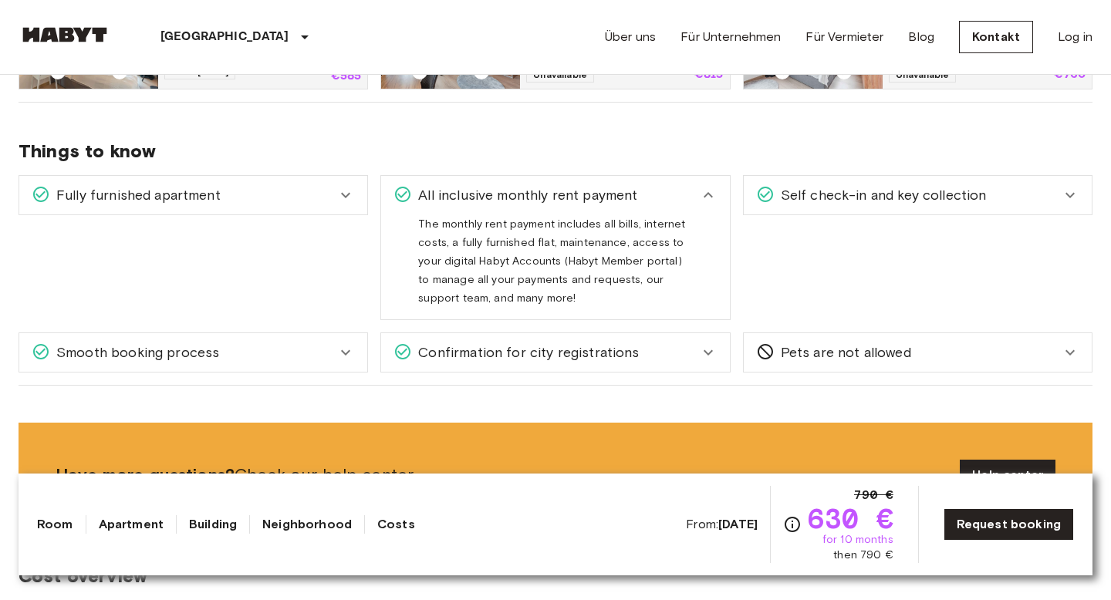
click at [475, 192] on span "All inclusive monthly rent payment" at bounding box center [524, 195] width 225 height 20
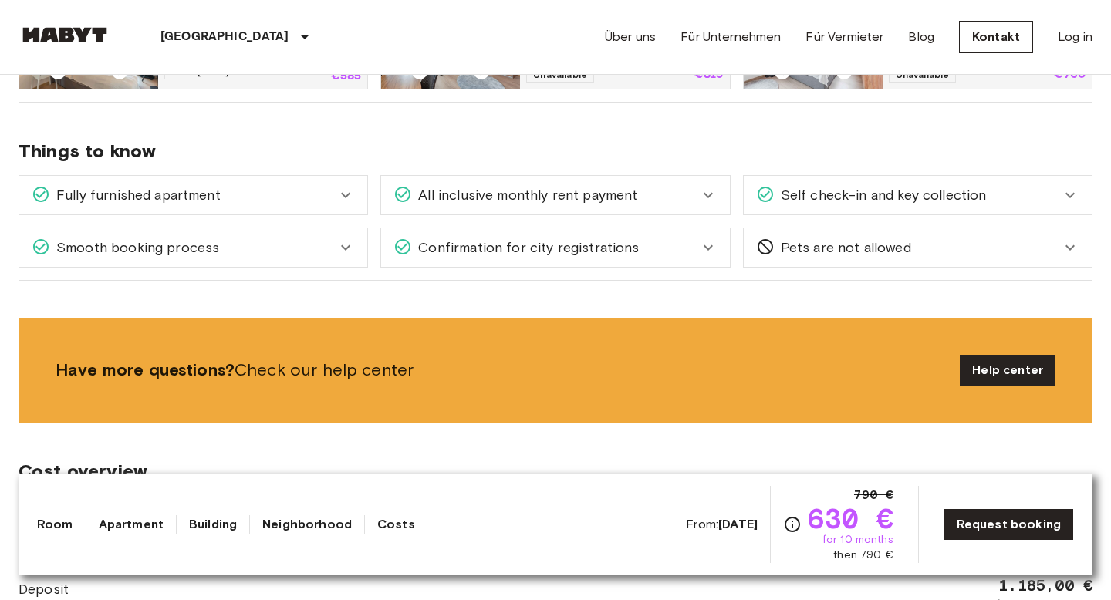
click at [475, 192] on span "All inclusive monthly rent payment" at bounding box center [524, 195] width 225 height 20
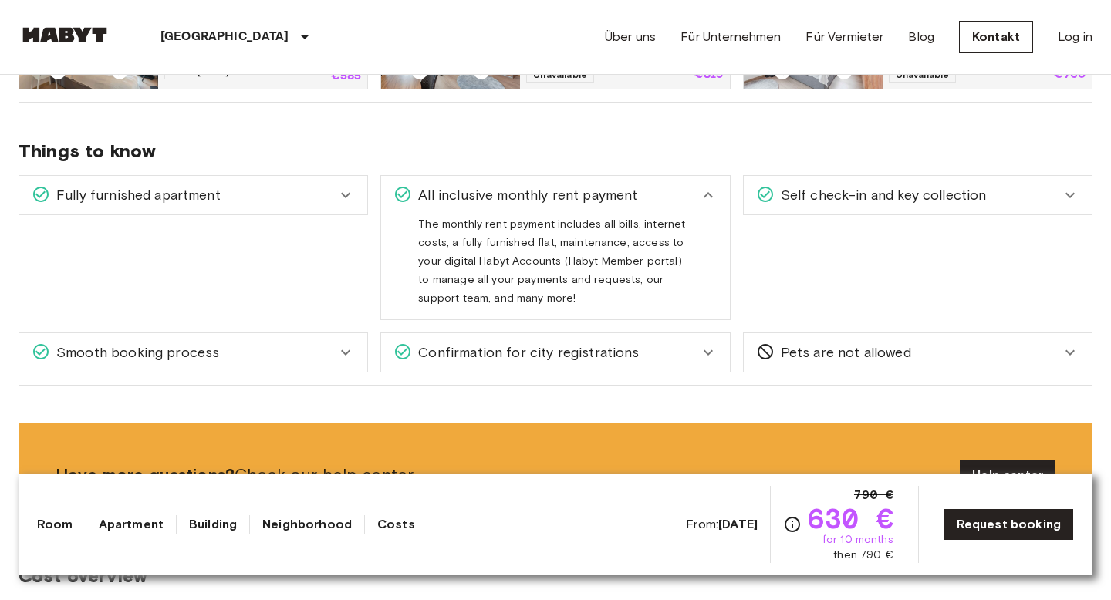
click at [475, 192] on span "All inclusive monthly rent payment" at bounding box center [524, 195] width 225 height 20
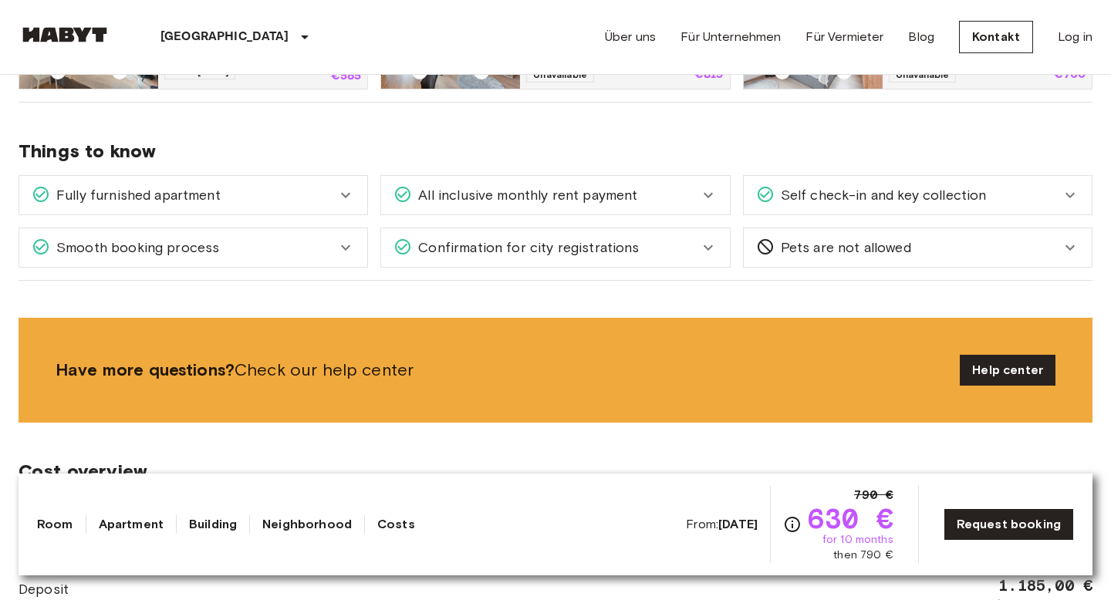
click at [780, 198] on span "Self check-in and key collection" at bounding box center [881, 195] width 212 height 20
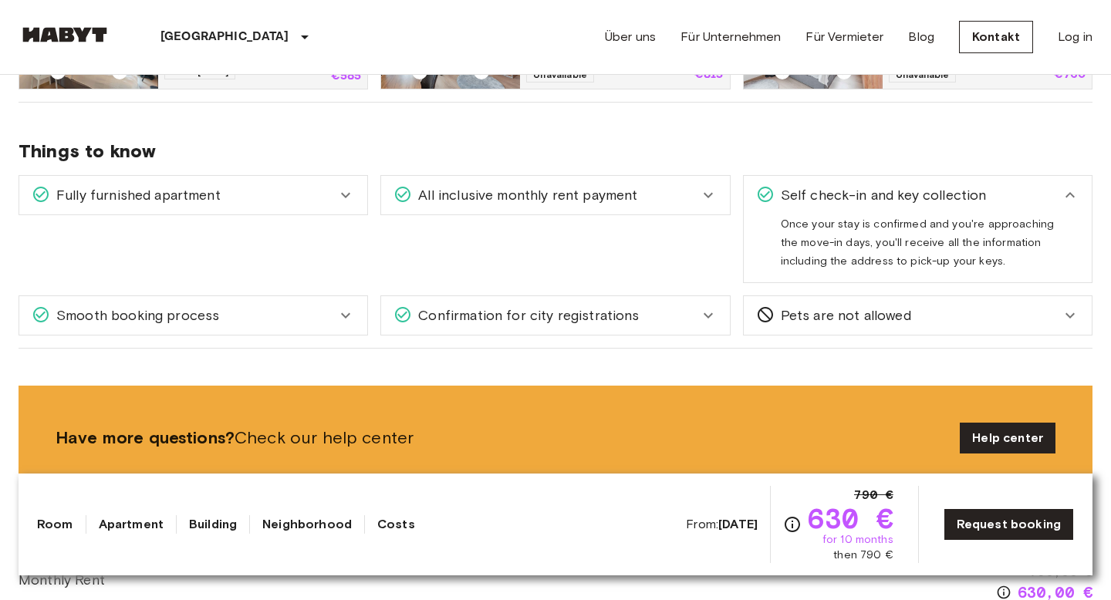
click at [861, 197] on span "Self check-in and key collection" at bounding box center [881, 195] width 212 height 20
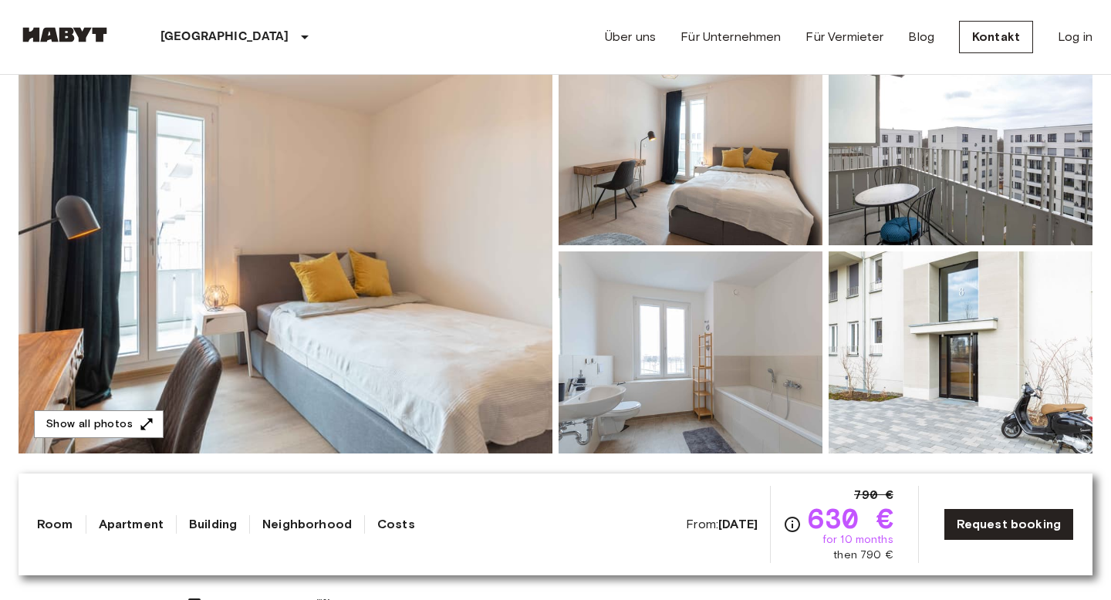
scroll to position [196, 0]
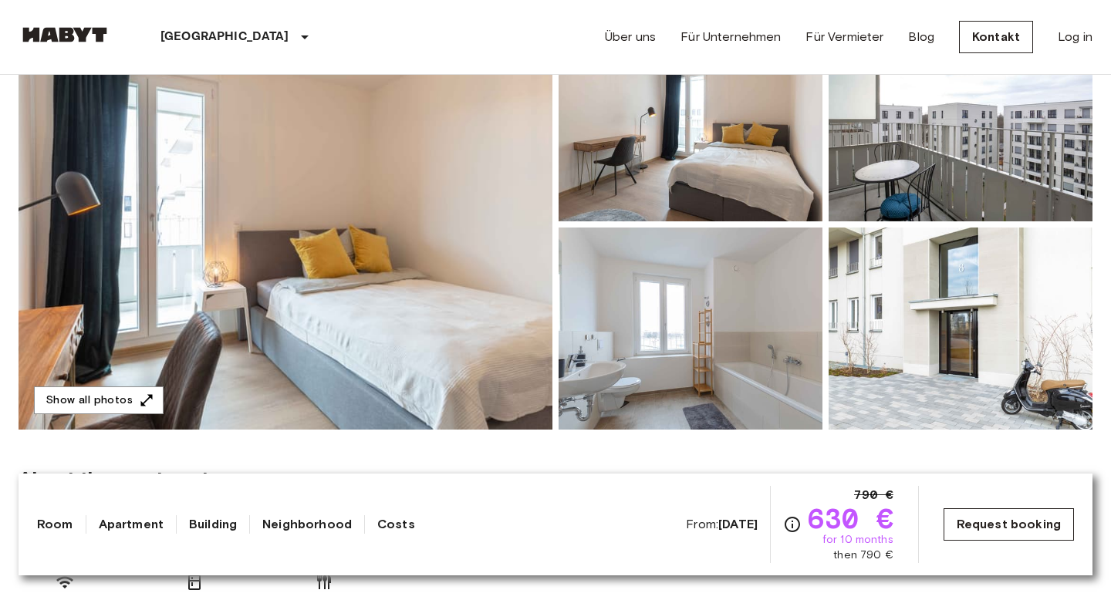
click at [966, 534] on link "Request booking" at bounding box center [1009, 525] width 130 height 32
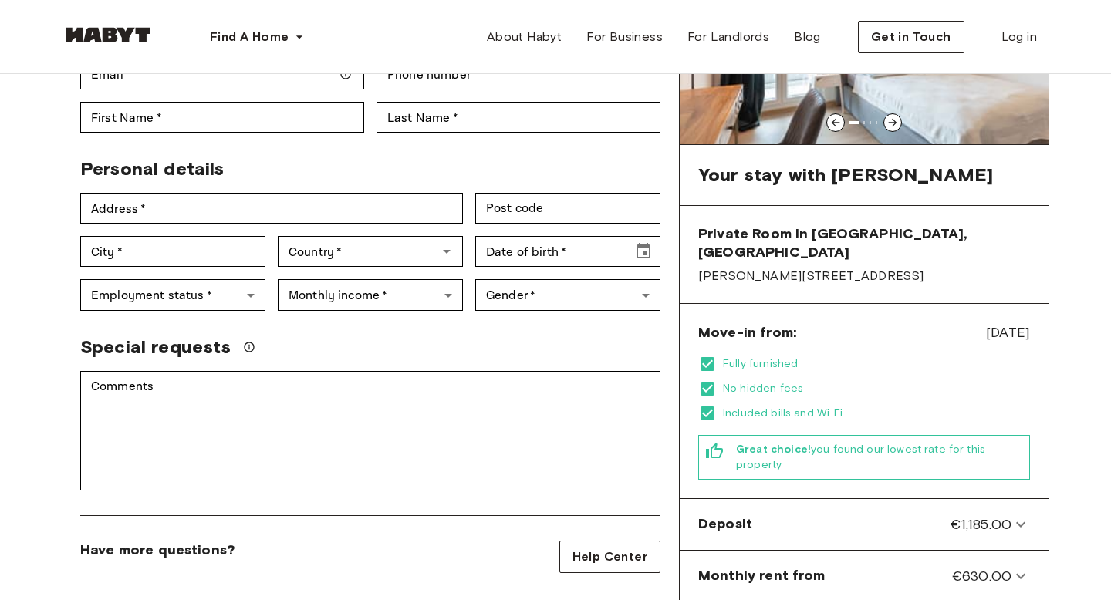
click at [707, 357] on icon at bounding box center [708, 364] width 14 height 14
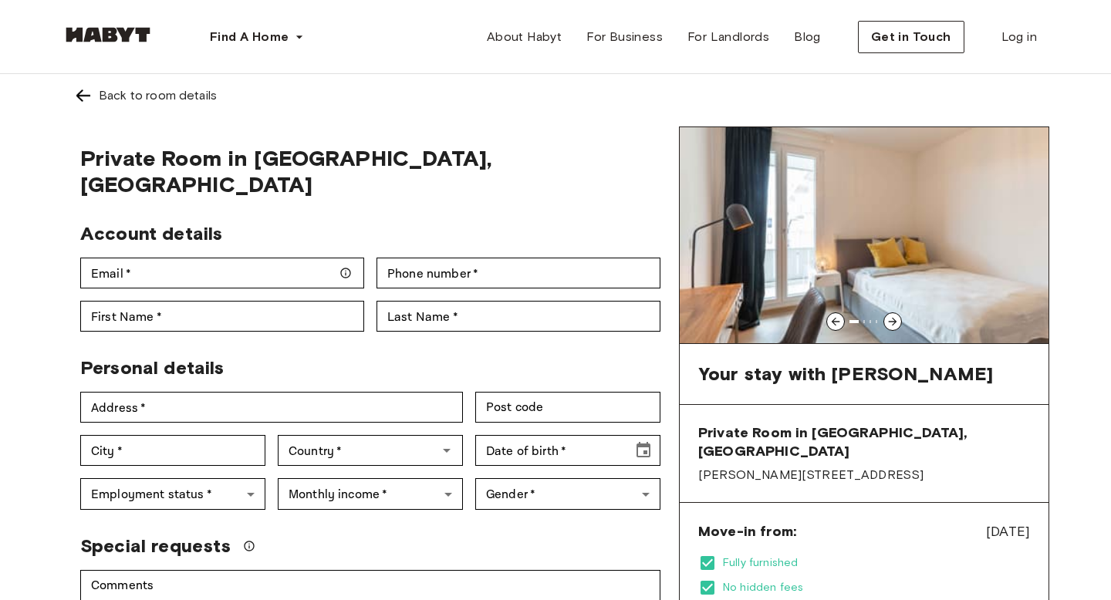
click at [886, 312] on img at bounding box center [864, 235] width 369 height 216
click at [888, 313] on div at bounding box center [893, 322] width 19 height 19
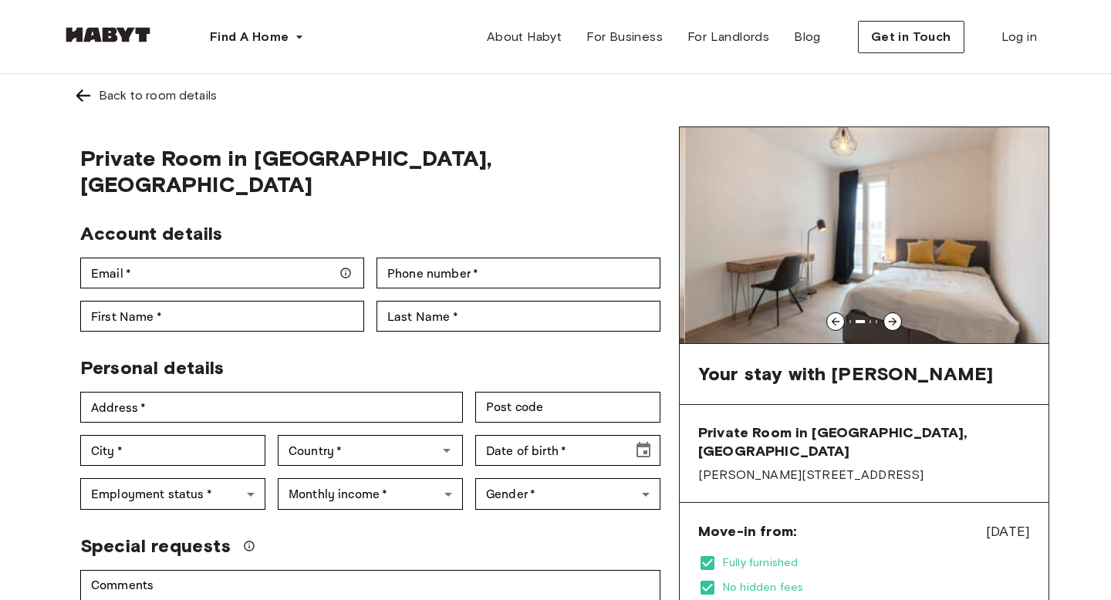
click at [888, 313] on div at bounding box center [893, 322] width 19 height 19
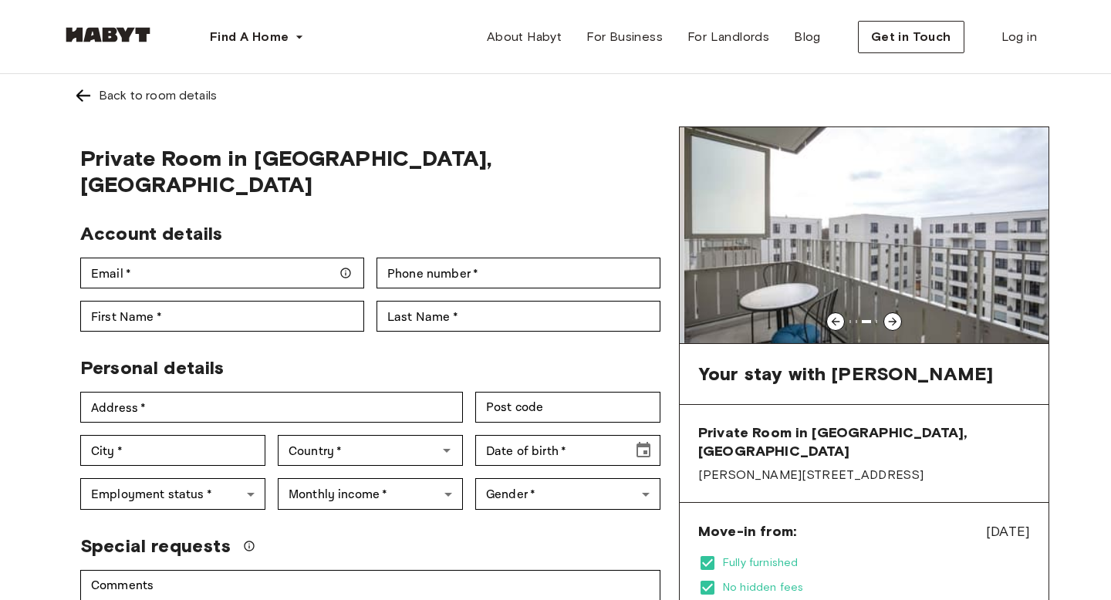
click at [888, 313] on div at bounding box center [893, 322] width 19 height 19
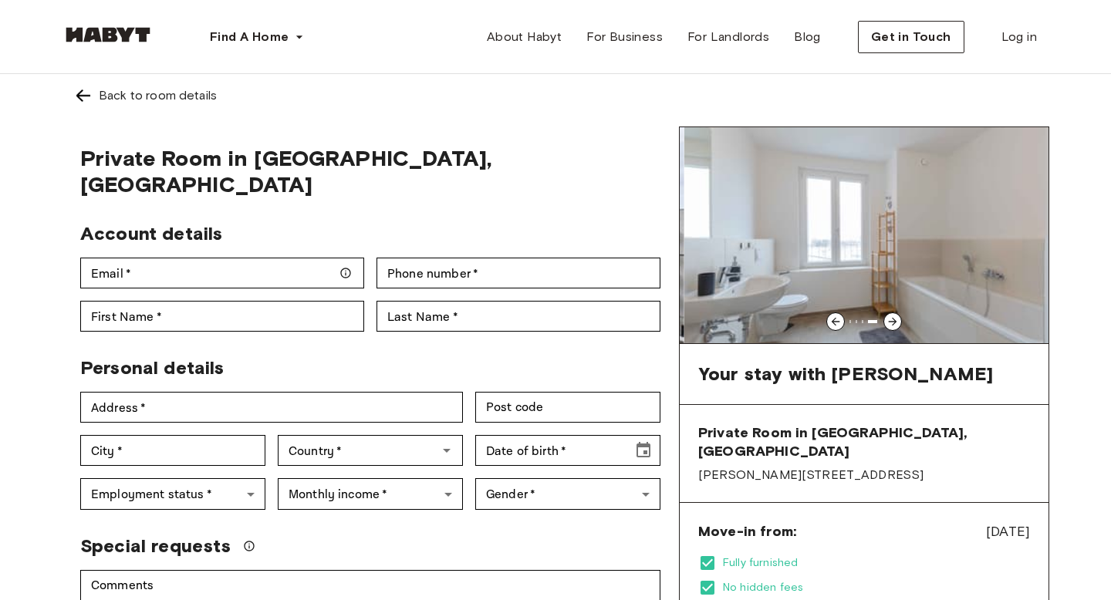
click at [888, 313] on div at bounding box center [893, 322] width 19 height 19
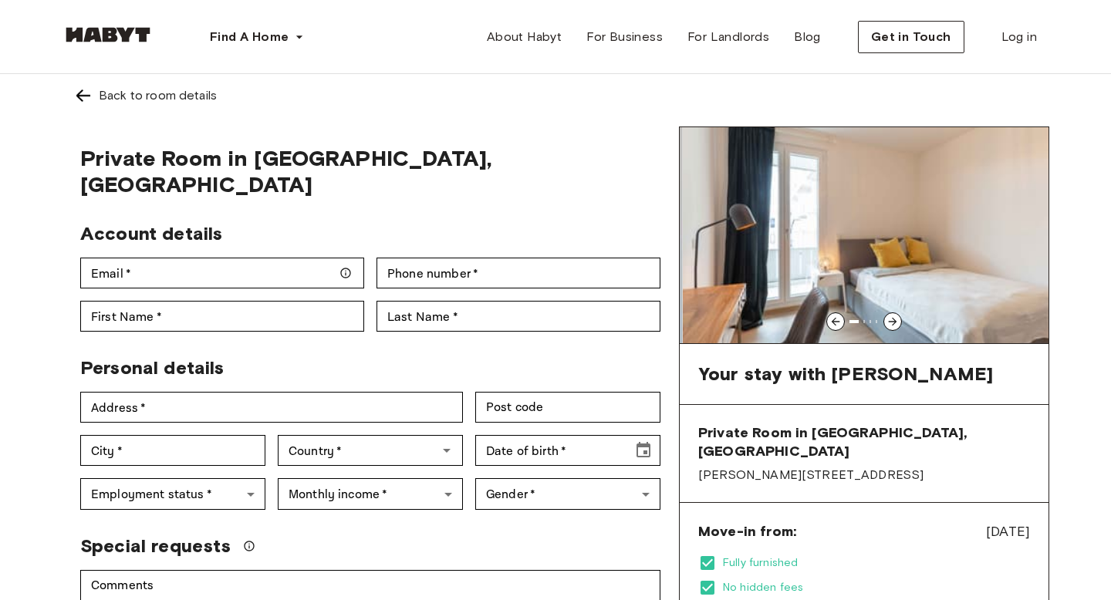
click at [888, 313] on div at bounding box center [893, 322] width 19 height 19
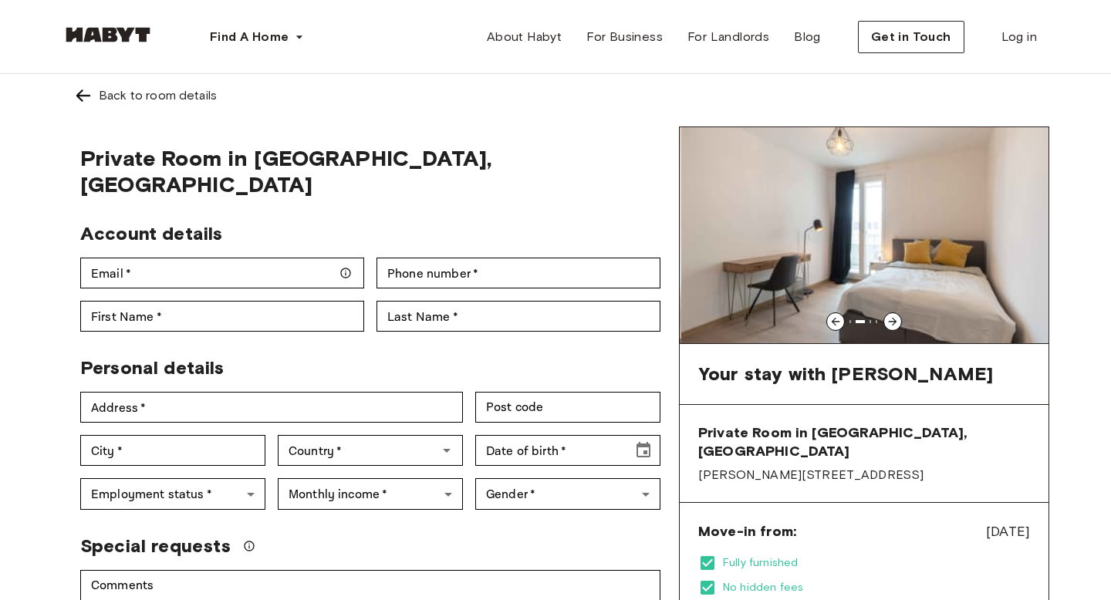
click at [888, 313] on div at bounding box center [893, 322] width 19 height 19
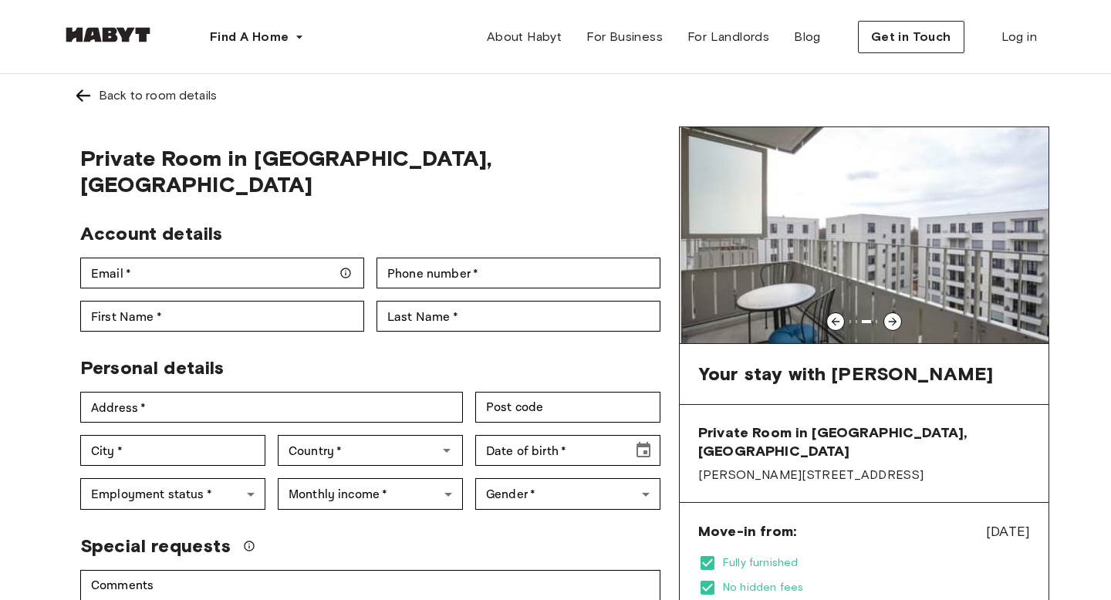
click at [888, 313] on div at bounding box center [893, 322] width 19 height 19
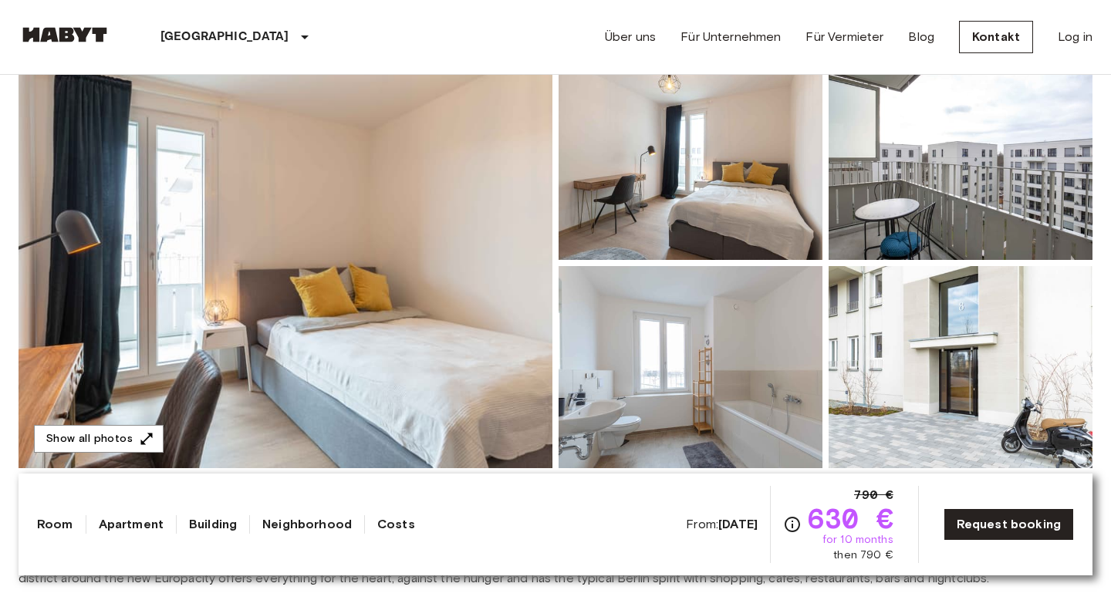
scroll to position [198, 0]
